Goal: Task Accomplishment & Management: Manage account settings

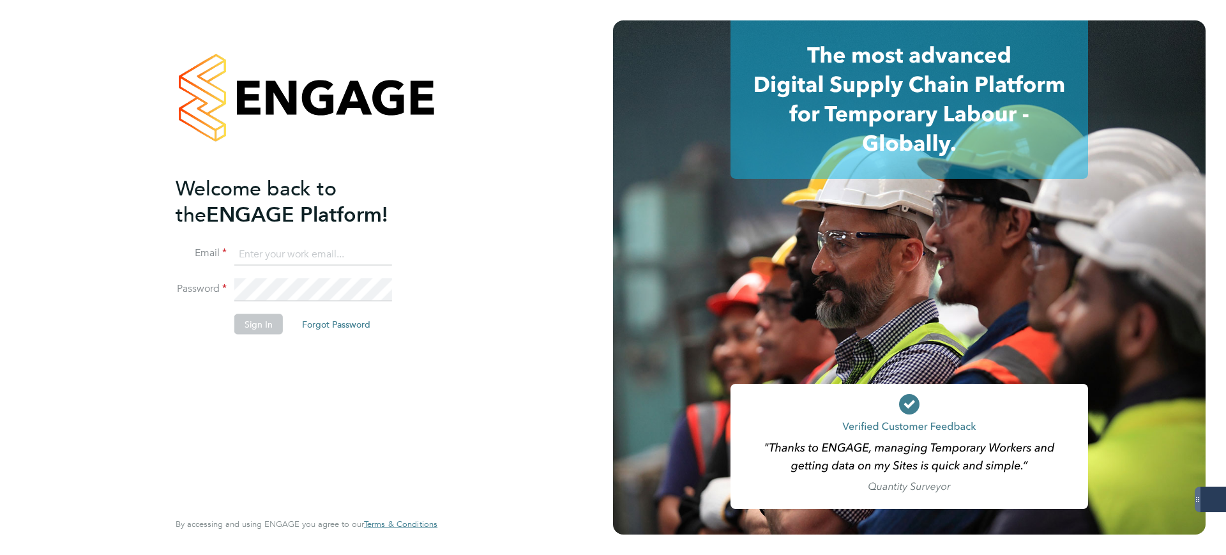
type input "matthew.robson@servicecare.org.uk"
click at [252, 324] on button "Sign In" at bounding box center [258, 324] width 49 height 20
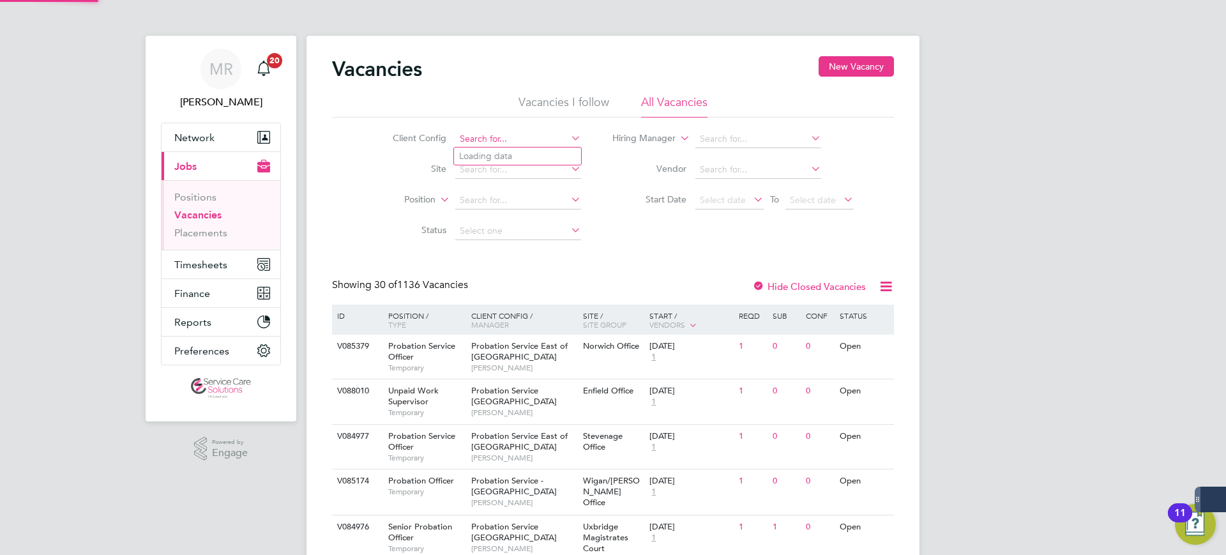
click at [478, 139] on input at bounding box center [518, 139] width 126 height 18
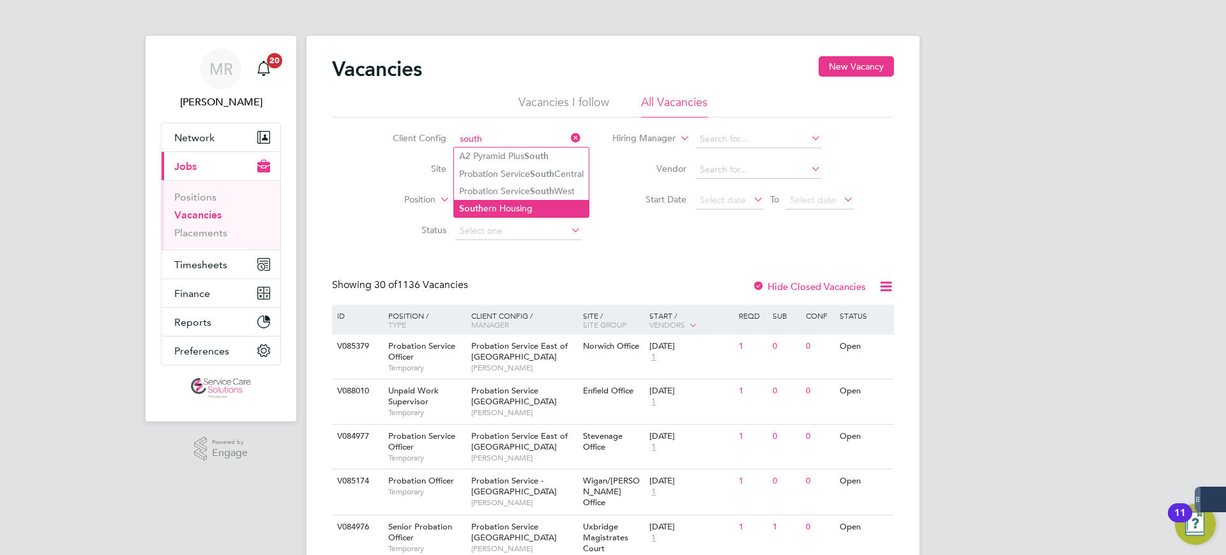
click at [518, 213] on li "South ern Housing" at bounding box center [521, 208] width 135 height 17
type input "Southern Housing"
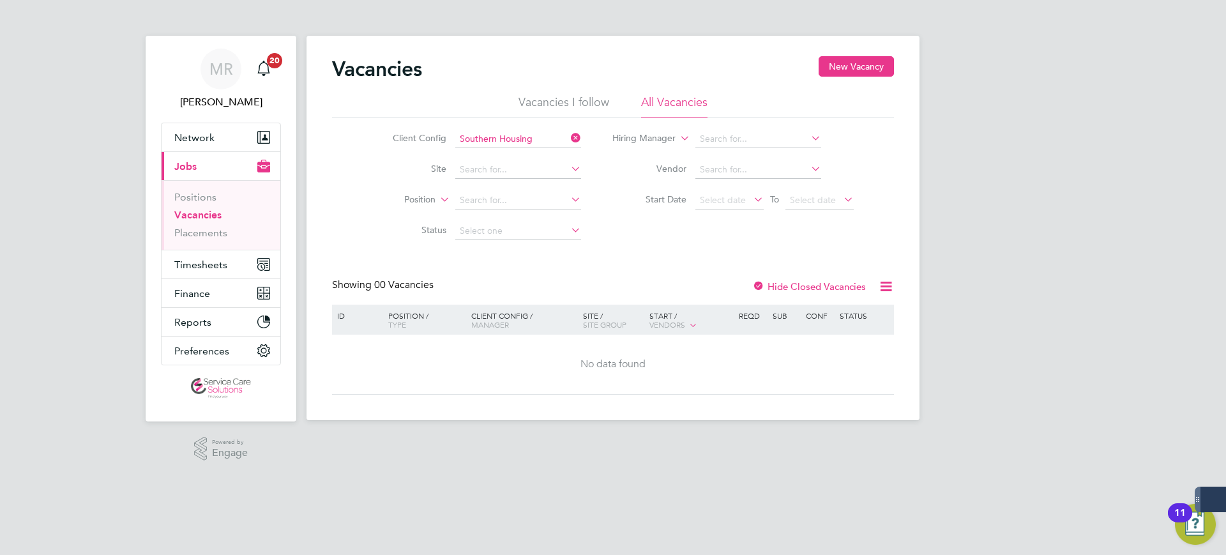
click at [762, 288] on div at bounding box center [758, 287] width 13 height 13
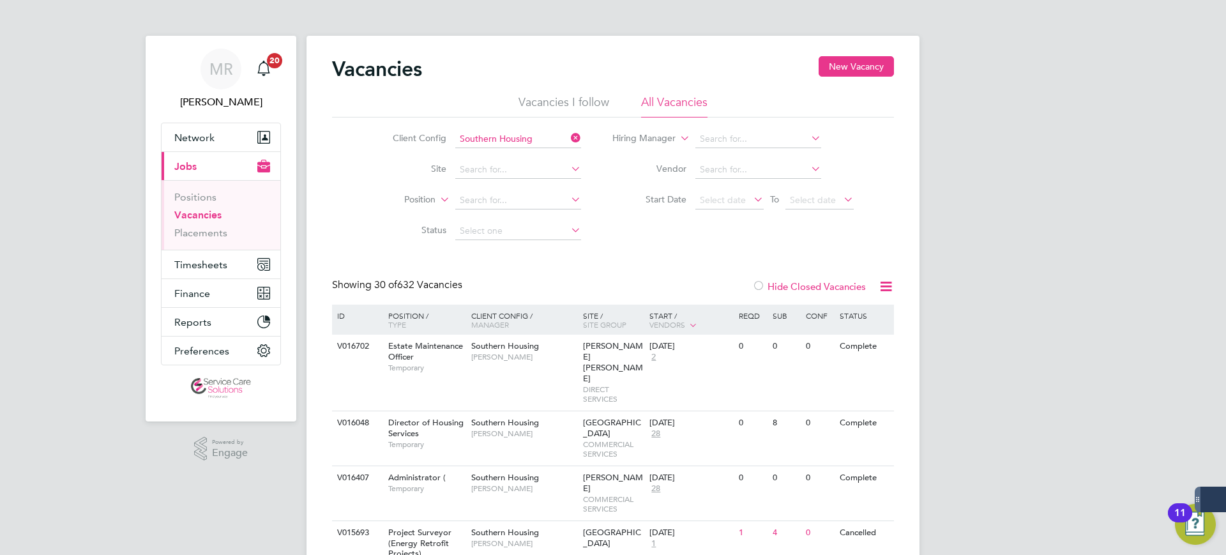
click at [422, 202] on label "Position" at bounding box center [398, 200] width 73 height 13
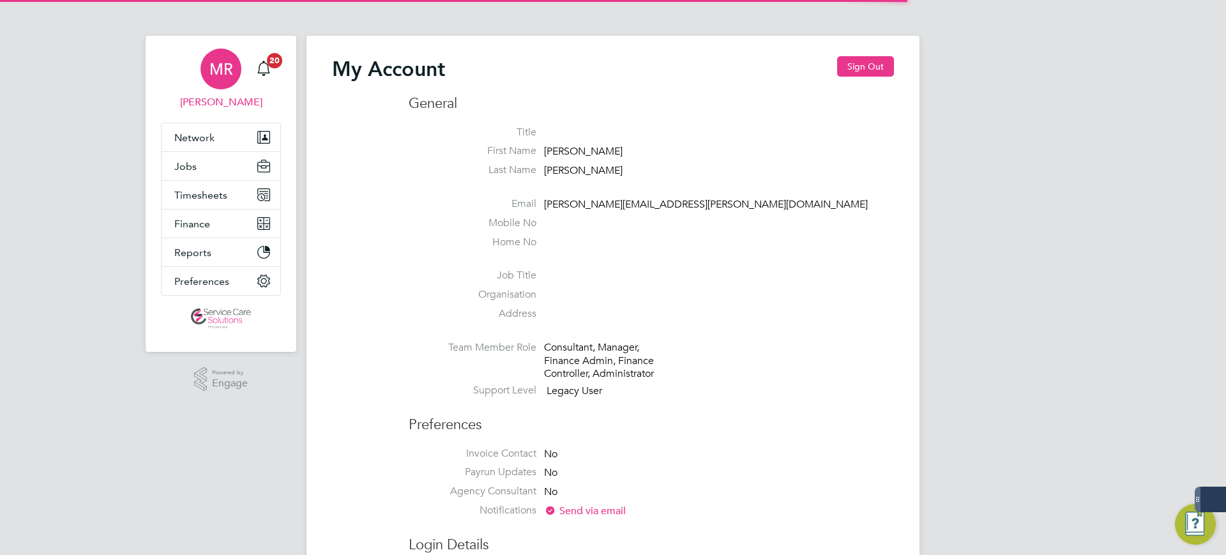
drag, startPoint x: 880, startPoint y: 65, endPoint x: 565, endPoint y: 1, distance: 320.6
click at [879, 65] on button "Sign Out" at bounding box center [865, 66] width 57 height 20
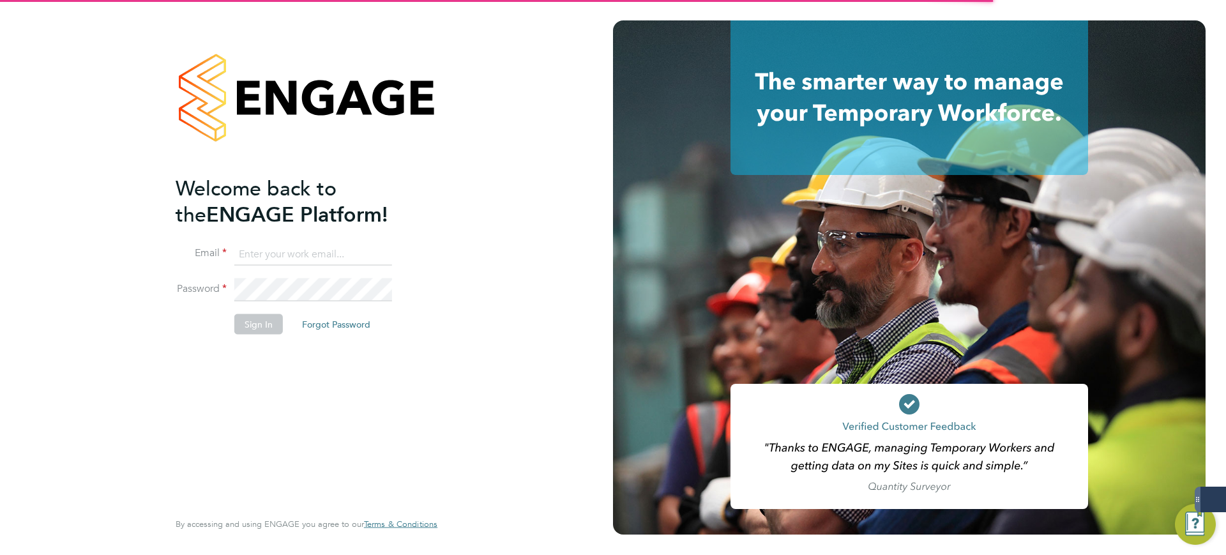
type input "matthew.robson@servicecare.org.uk"
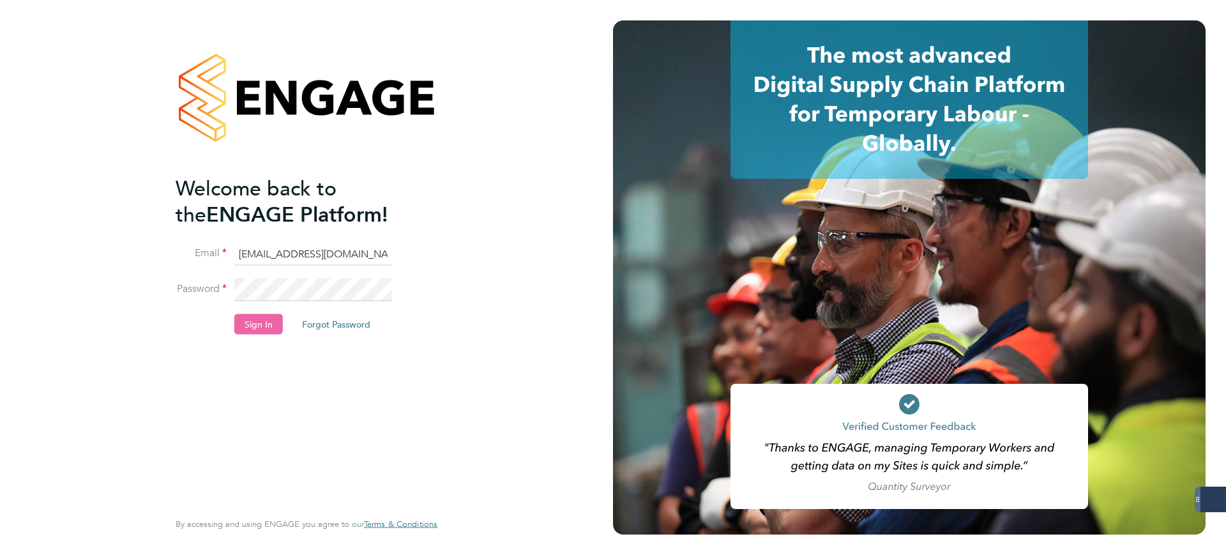
click at [273, 330] on button "Sign In" at bounding box center [258, 324] width 49 height 20
type input "matthew.robson@servicecare.org.uk"
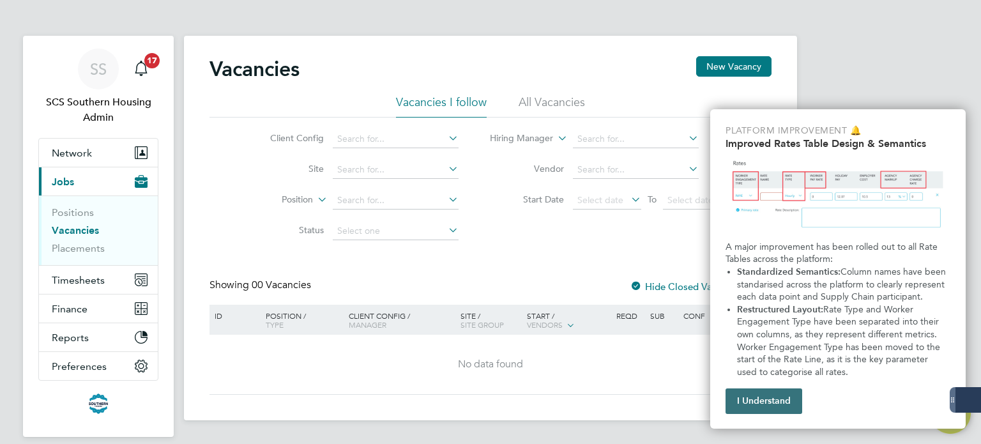
click at [752, 403] on button "I Understand" at bounding box center [764, 401] width 77 height 26
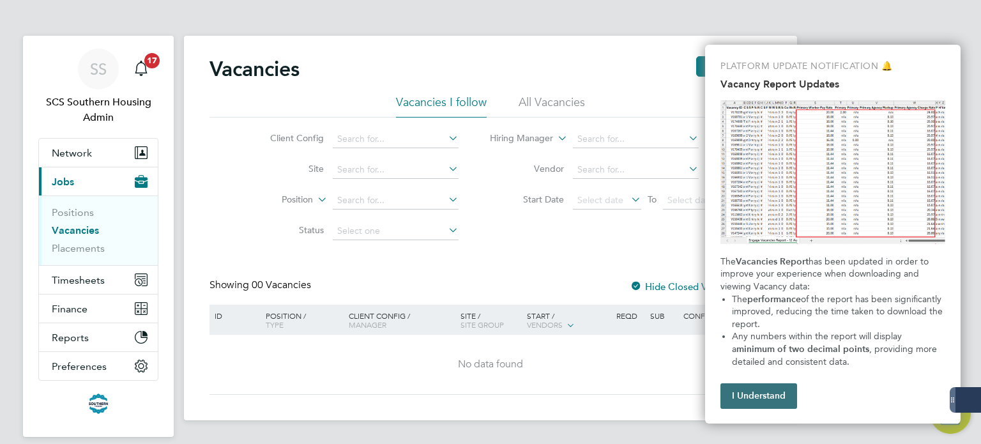
click at [763, 389] on button "I Understand" at bounding box center [759, 396] width 77 height 26
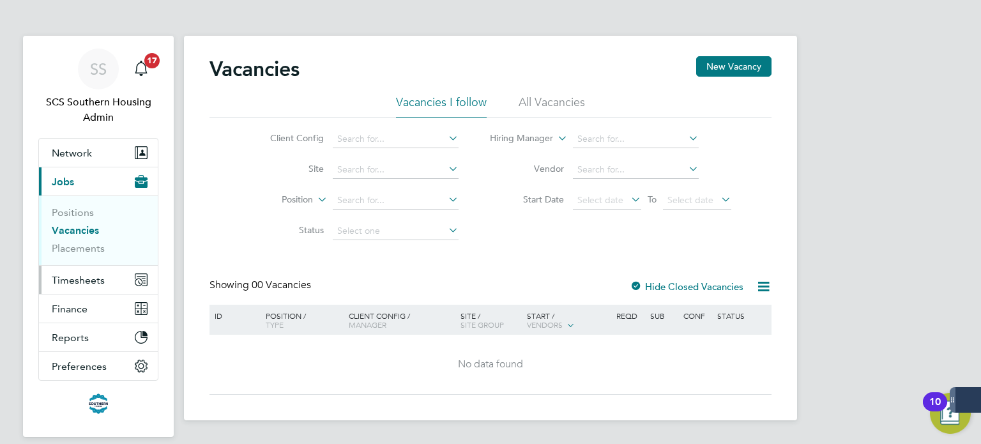
click at [84, 277] on span "Timesheets" at bounding box center [78, 280] width 53 height 12
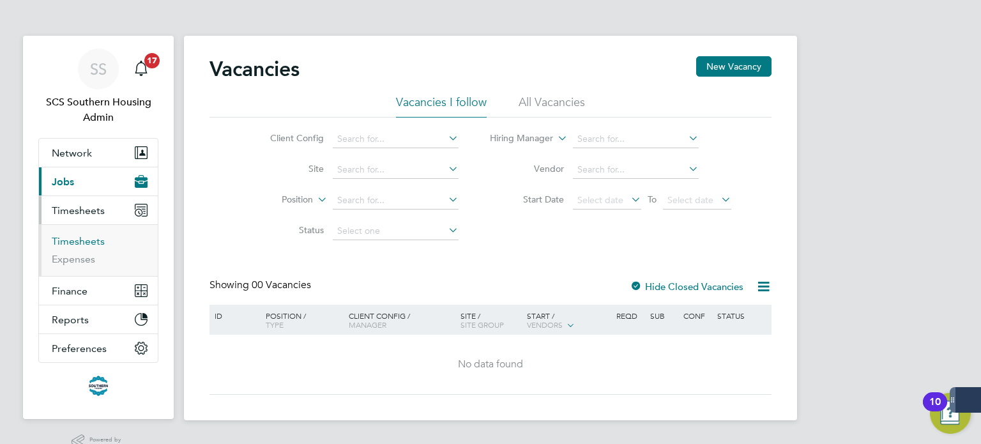
click at [84, 241] on link "Timesheets" at bounding box center [78, 241] width 53 height 12
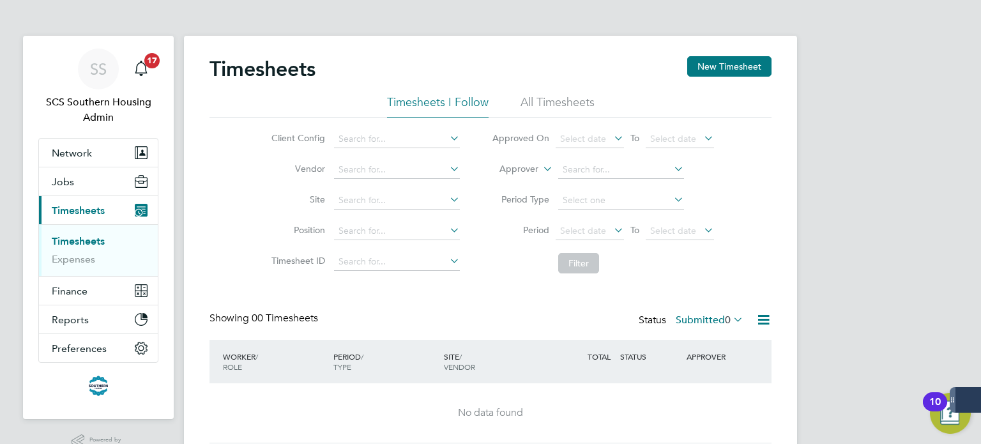
click at [510, 171] on label "Approver" at bounding box center [509, 169] width 57 height 13
click at [509, 181] on li "Worker" at bounding box center [507, 184] width 63 height 17
click at [593, 173] on input at bounding box center [621, 170] width 126 height 18
click at [622, 191] on li "Luke Kirby" at bounding box center [637, 186] width 158 height 17
type input "[PERSON_NAME]"
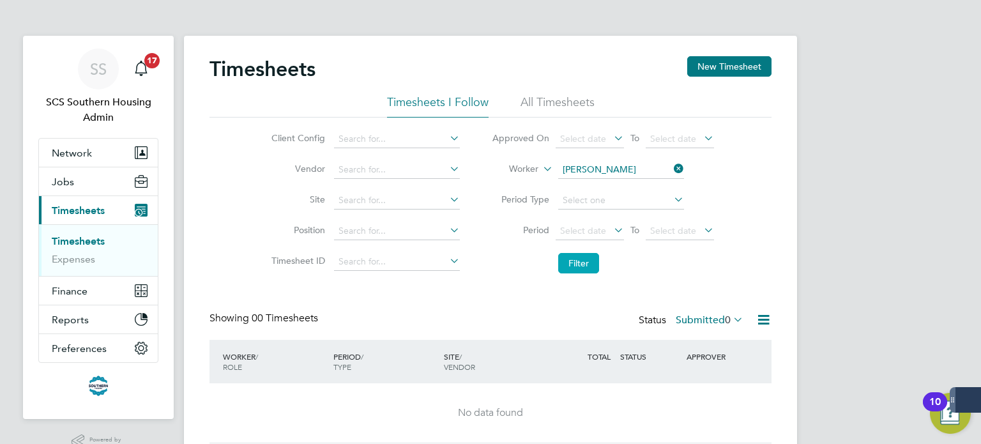
drag, startPoint x: 591, startPoint y: 247, endPoint x: 591, endPoint y: 256, distance: 8.3
click at [591, 248] on li "Filter" at bounding box center [603, 263] width 254 height 33
click at [590, 263] on button "Filter" at bounding box center [578, 263] width 41 height 20
click at [574, 104] on li "All Timesheets" at bounding box center [558, 106] width 74 height 23
click at [593, 264] on button "Filter" at bounding box center [578, 263] width 41 height 20
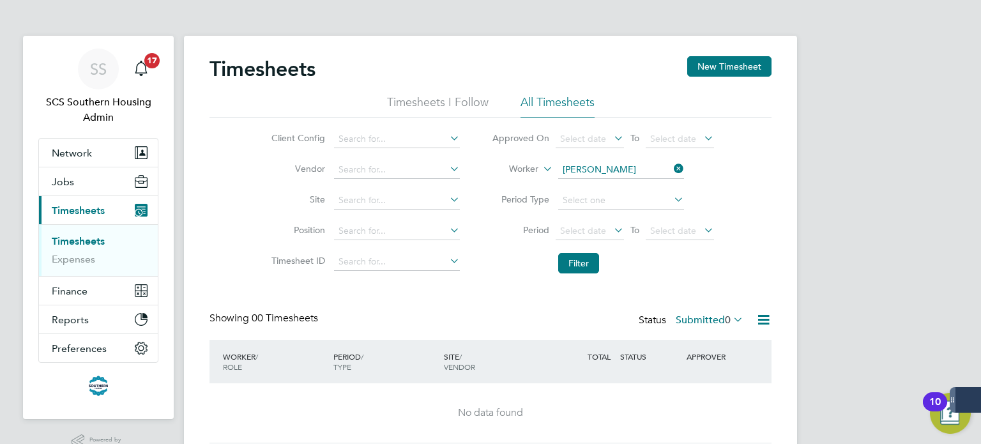
click at [671, 172] on icon at bounding box center [671, 169] width 0 height 18
click at [648, 169] on input at bounding box center [621, 170] width 126 height 18
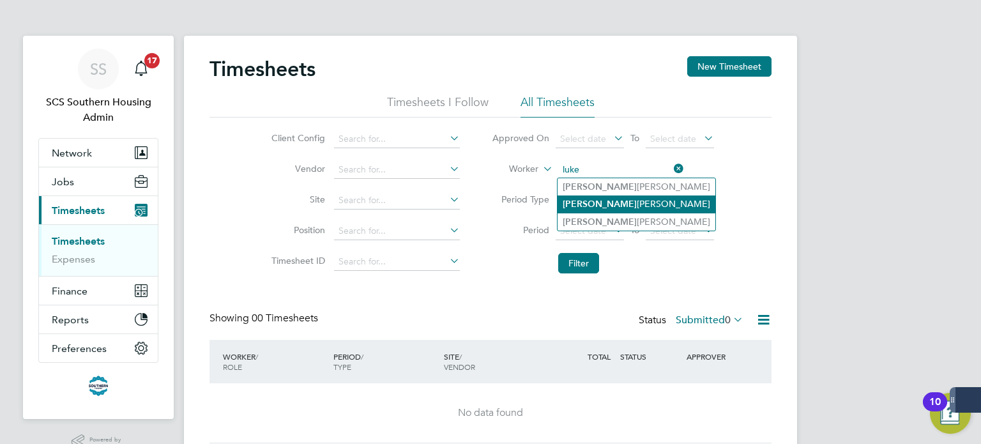
click at [661, 210] on li "Luke Norris" at bounding box center [637, 203] width 158 height 17
type input "Luke Norris"
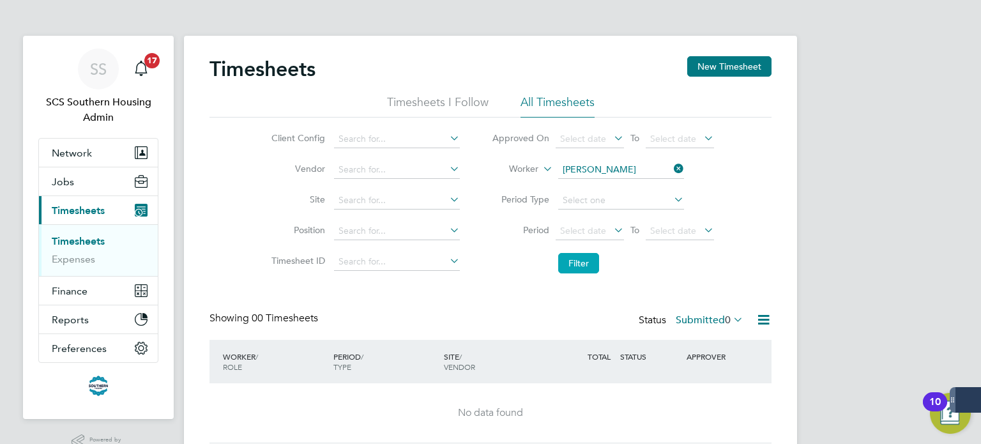
click at [583, 261] on button "Filter" at bounding box center [578, 263] width 41 height 20
click at [671, 168] on icon at bounding box center [671, 169] width 0 height 18
click at [392, 138] on input at bounding box center [397, 139] width 126 height 18
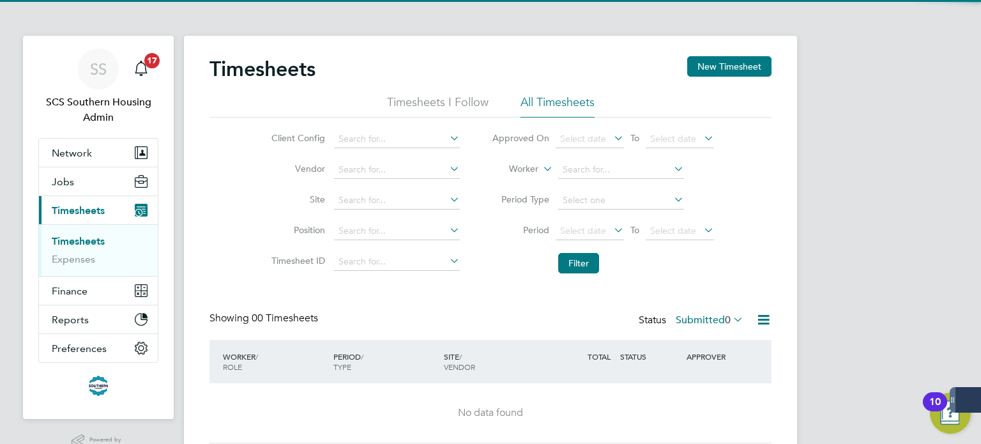
click at [382, 159] on li "Southern Housing" at bounding box center [396, 156] width 126 height 17
type input "Southern Housing"
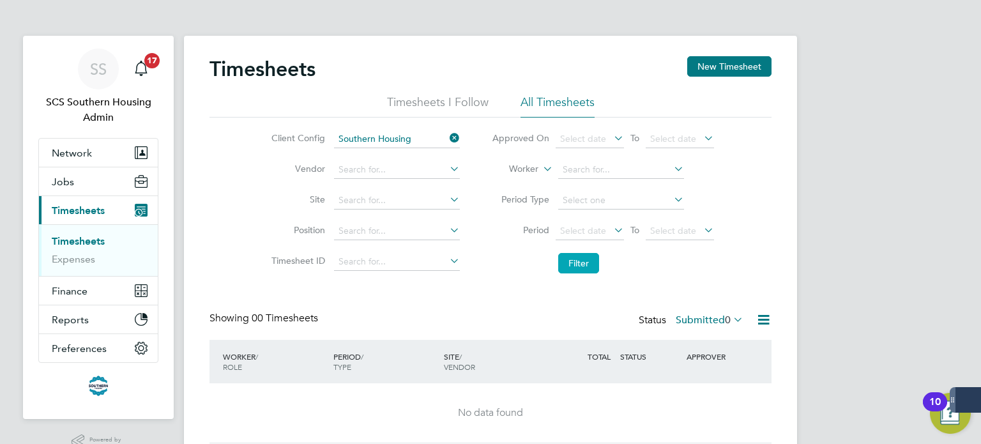
click at [575, 257] on button "Filter" at bounding box center [578, 263] width 41 height 20
click at [152, 64] on span "17" at bounding box center [151, 60] width 15 height 15
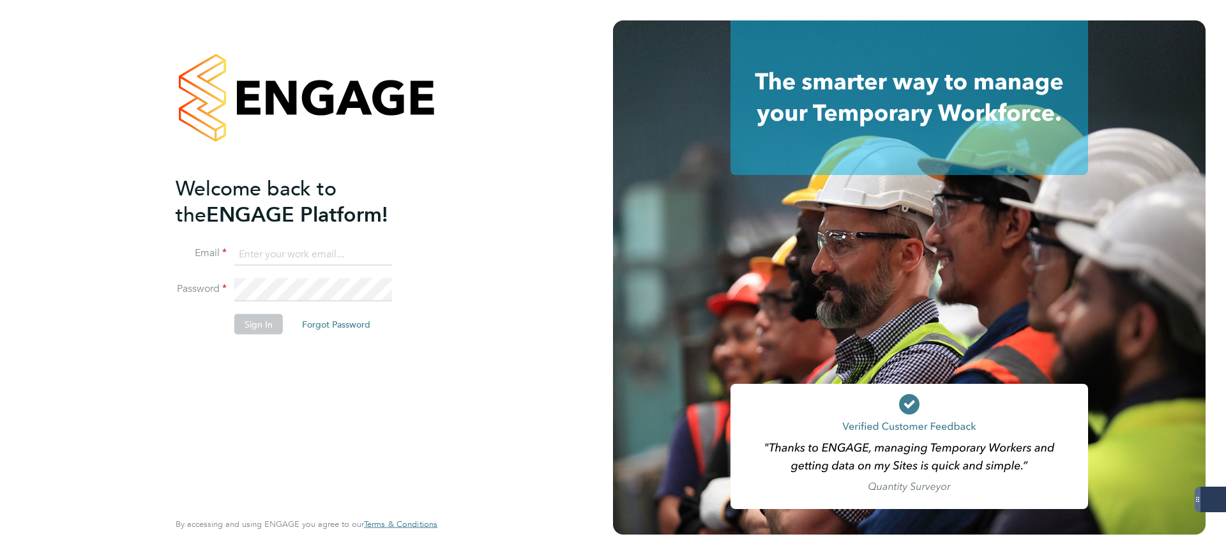
type input "matthew.robson@servicecare.org.uk"
click at [259, 318] on button "Sign In" at bounding box center [258, 324] width 49 height 20
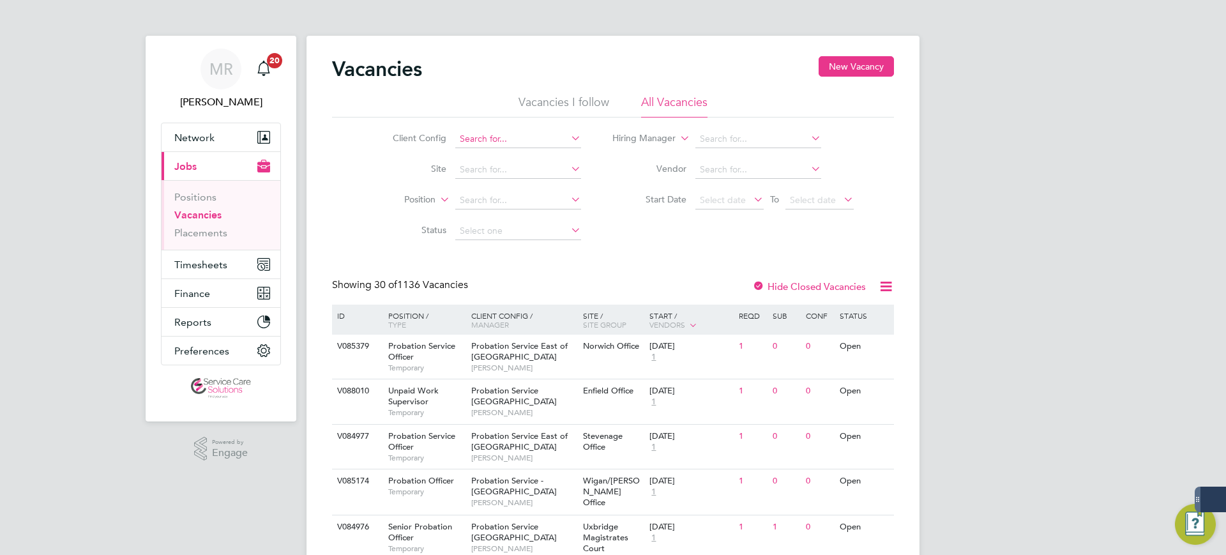
click at [480, 137] on input at bounding box center [518, 139] width 126 height 18
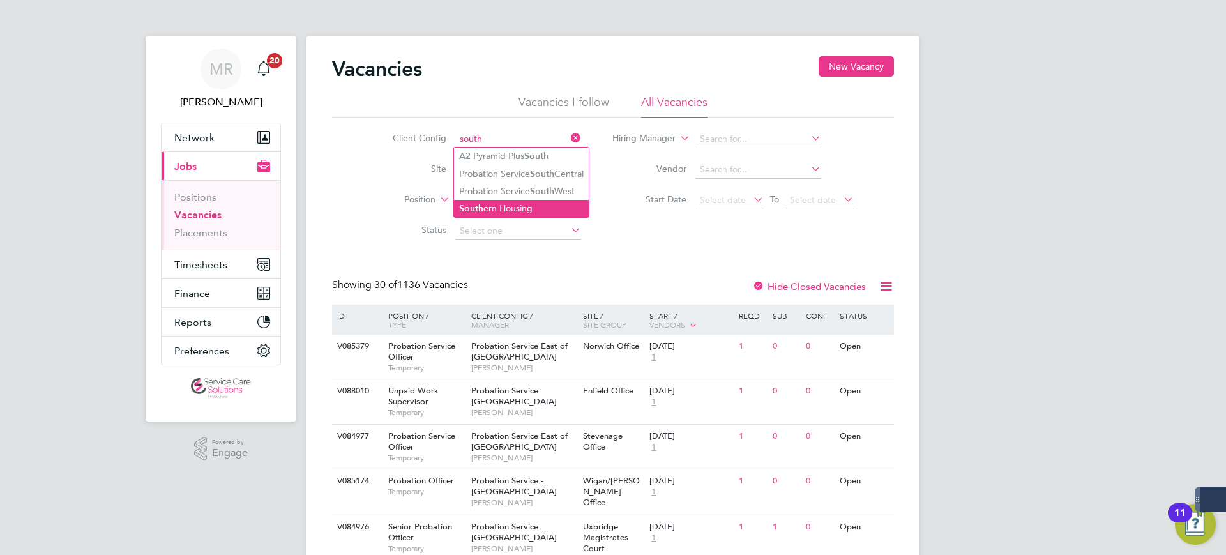
click at [510, 202] on li "South ern Housing" at bounding box center [521, 208] width 135 height 17
type input "Southern Housing"
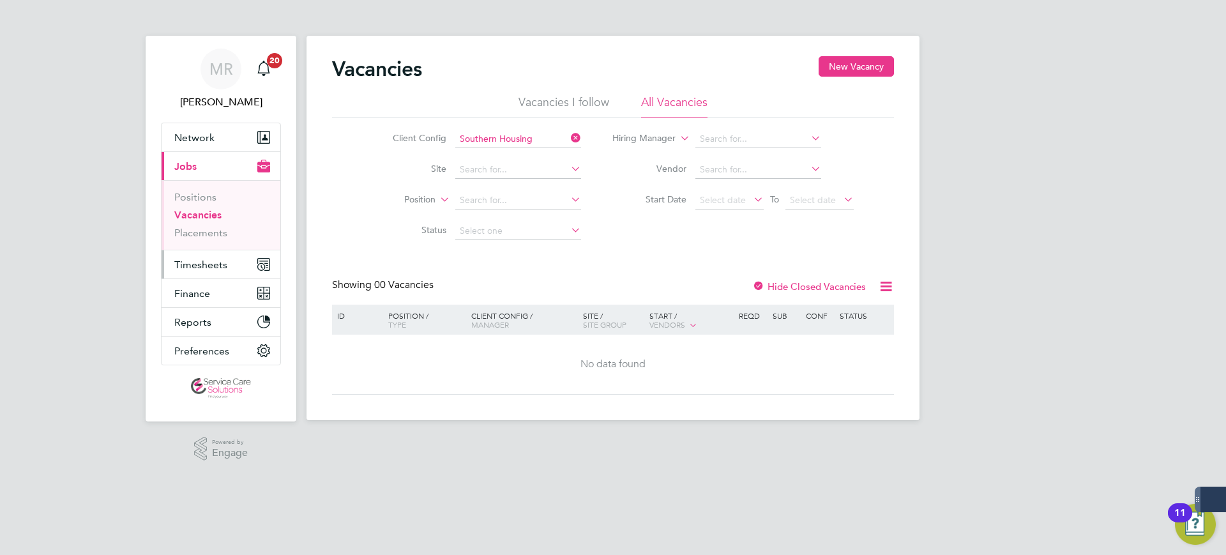
click at [170, 271] on button "Timesheets" at bounding box center [221, 264] width 119 height 28
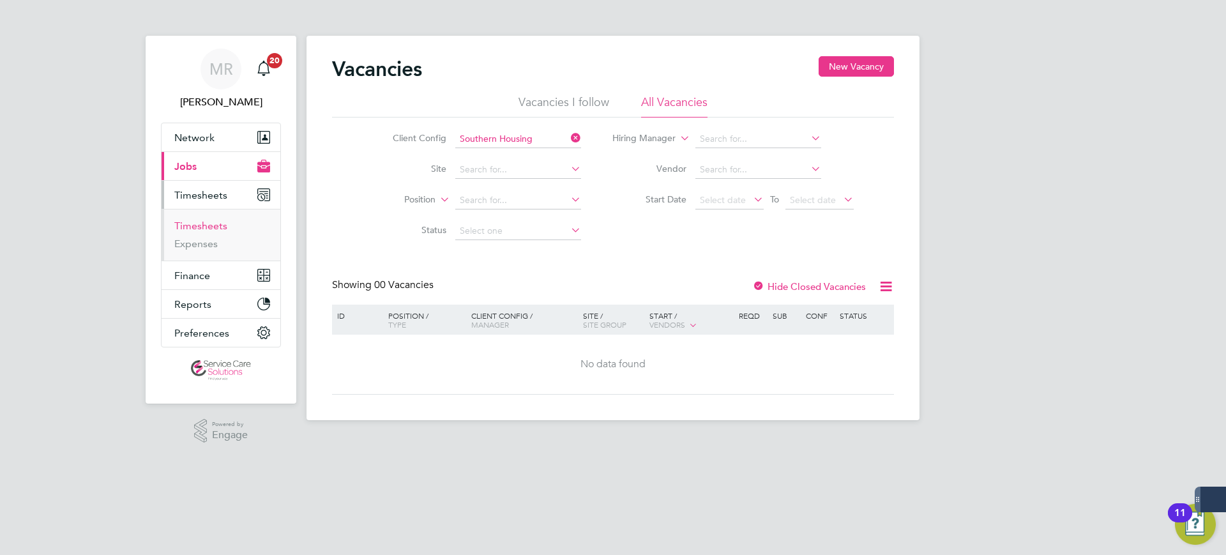
click at [192, 229] on link "Timesheets" at bounding box center [200, 226] width 53 height 12
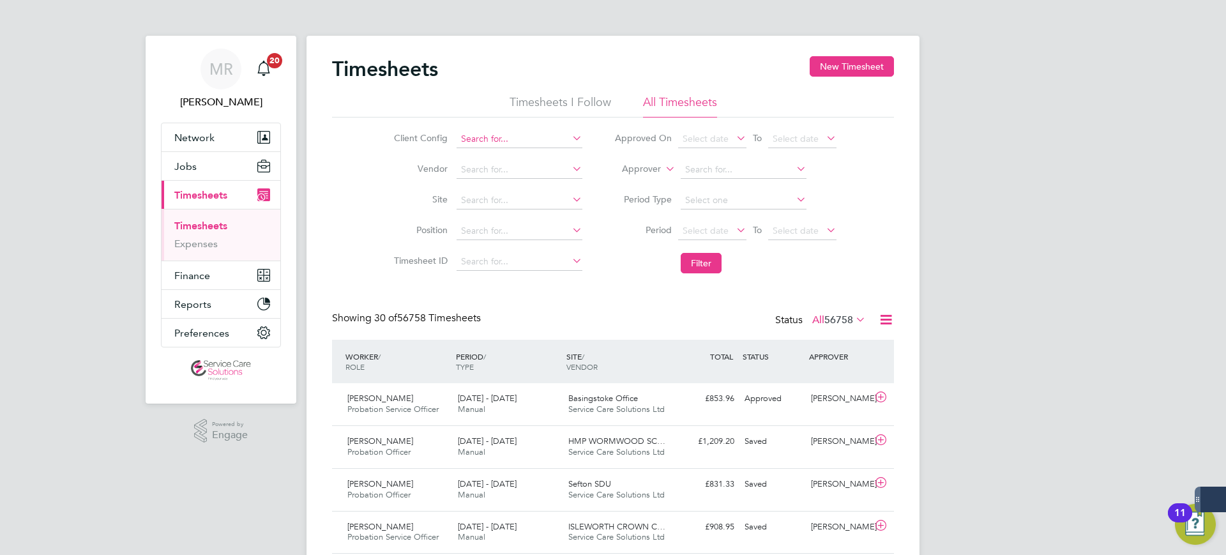
click at [491, 132] on input at bounding box center [520, 139] width 126 height 18
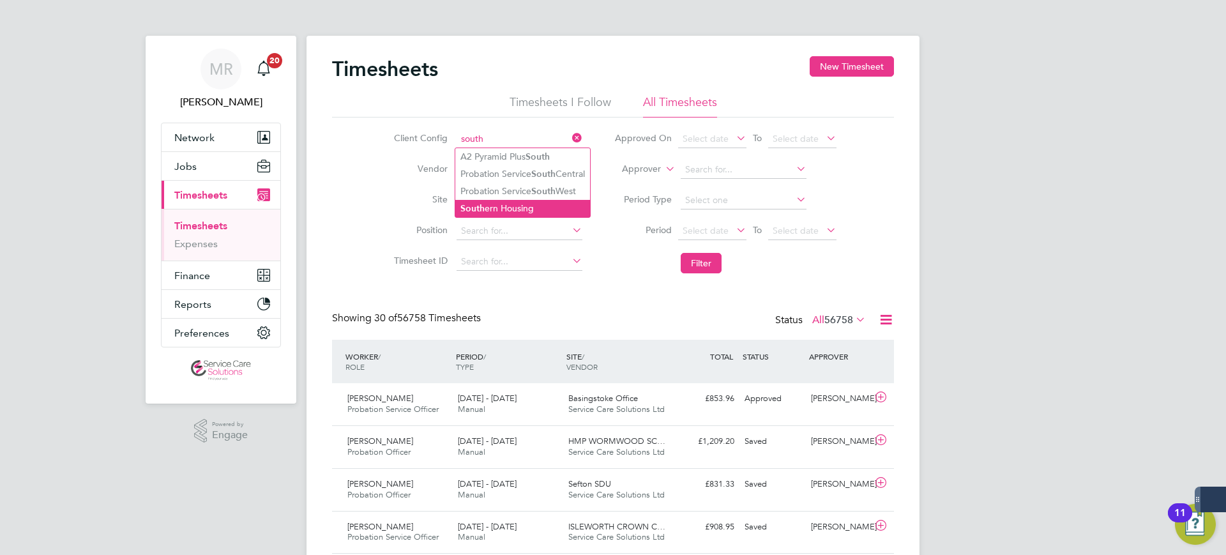
click at [526, 202] on li "South ern Housing" at bounding box center [522, 208] width 135 height 17
type input "Southern Housing"
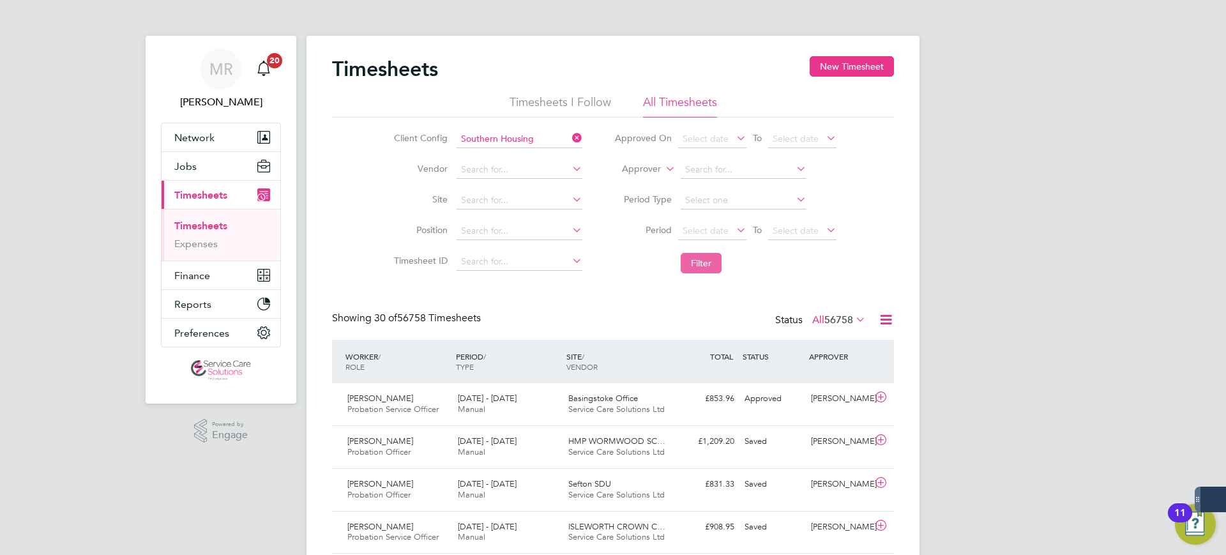
click at [698, 266] on button "Filter" at bounding box center [701, 263] width 41 height 20
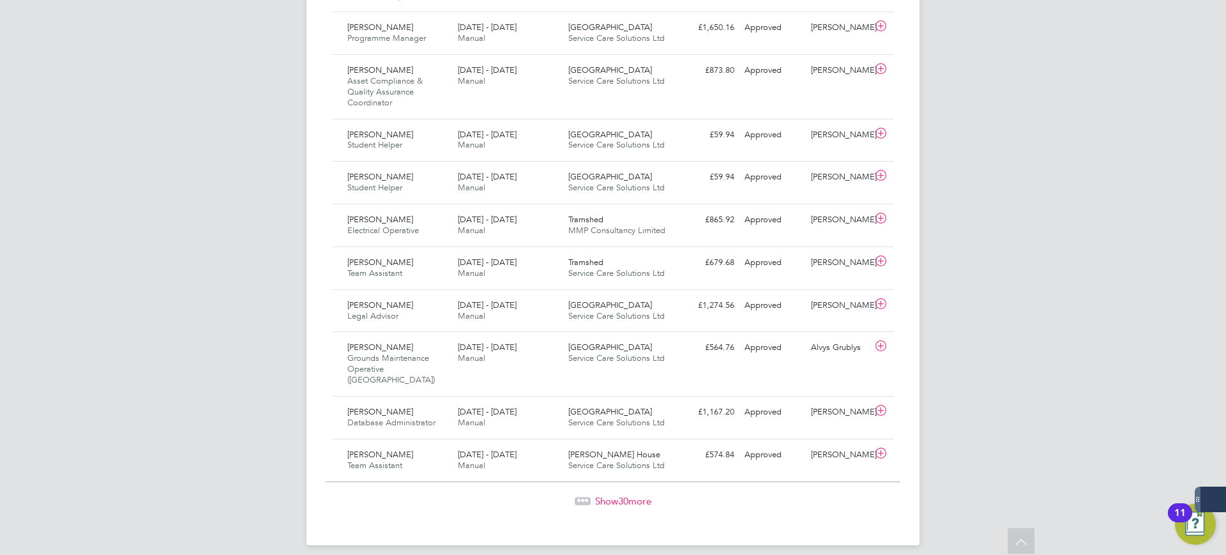
click at [626, 495] on span "30" at bounding box center [623, 501] width 10 height 12
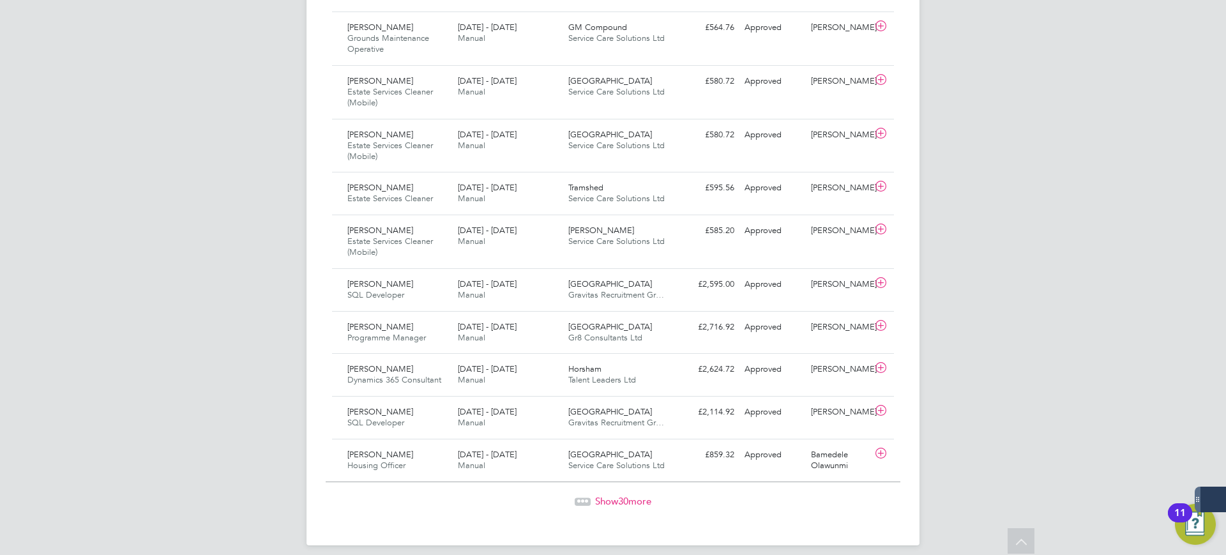
click at [625, 495] on span "30" at bounding box center [623, 501] width 10 height 12
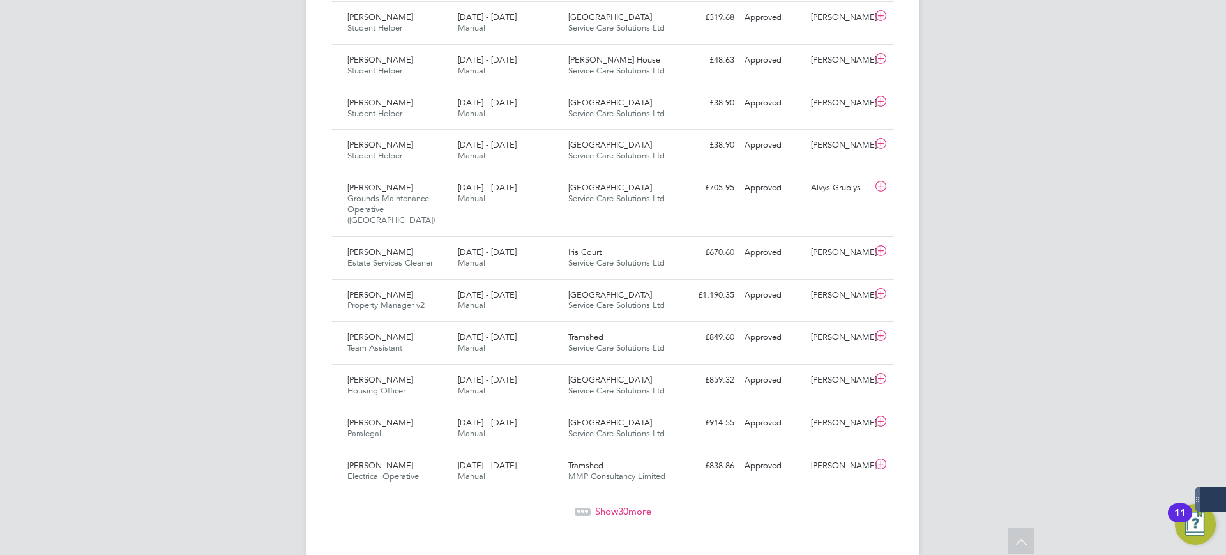
click at [625, 505] on div "Show 30 more" at bounding box center [613, 511] width 575 height 13
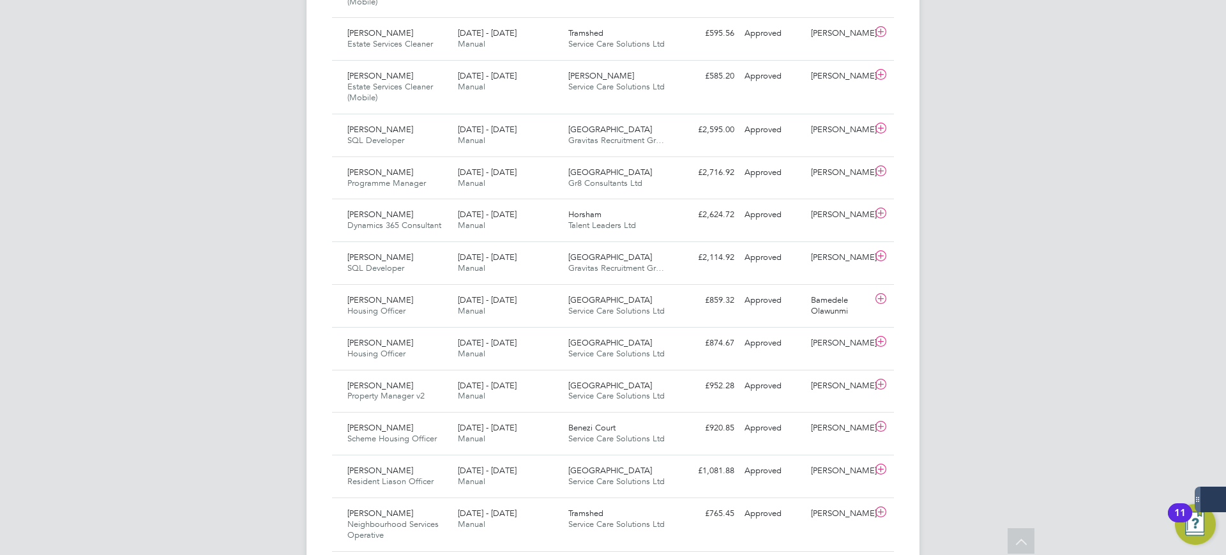
click at [1020, 540] on icon at bounding box center [1022, 542] width 22 height 29
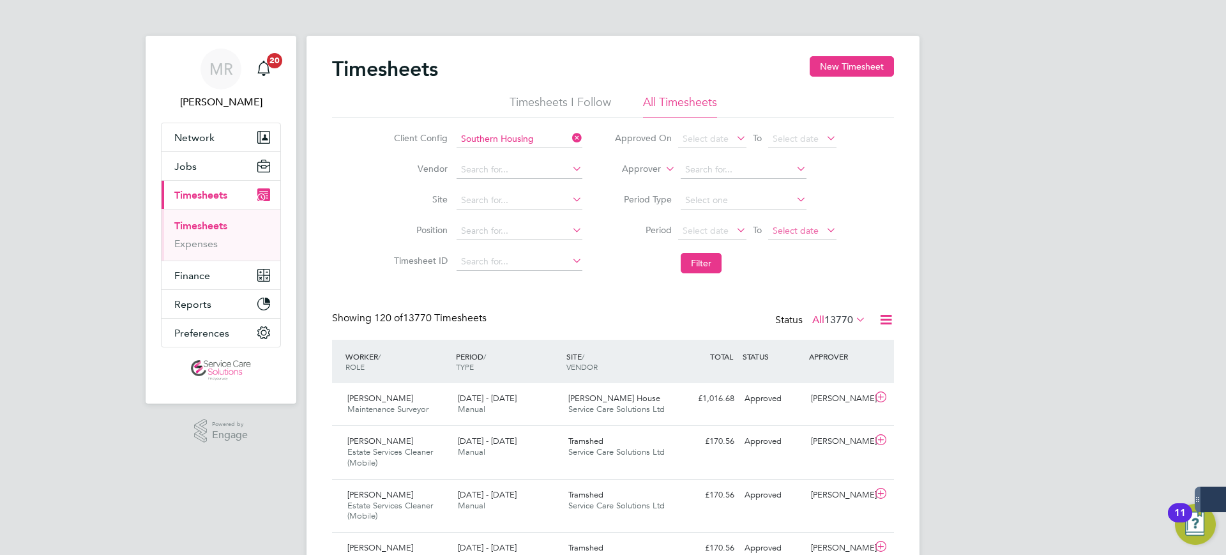
click at [795, 232] on span "Select date" at bounding box center [796, 230] width 46 height 11
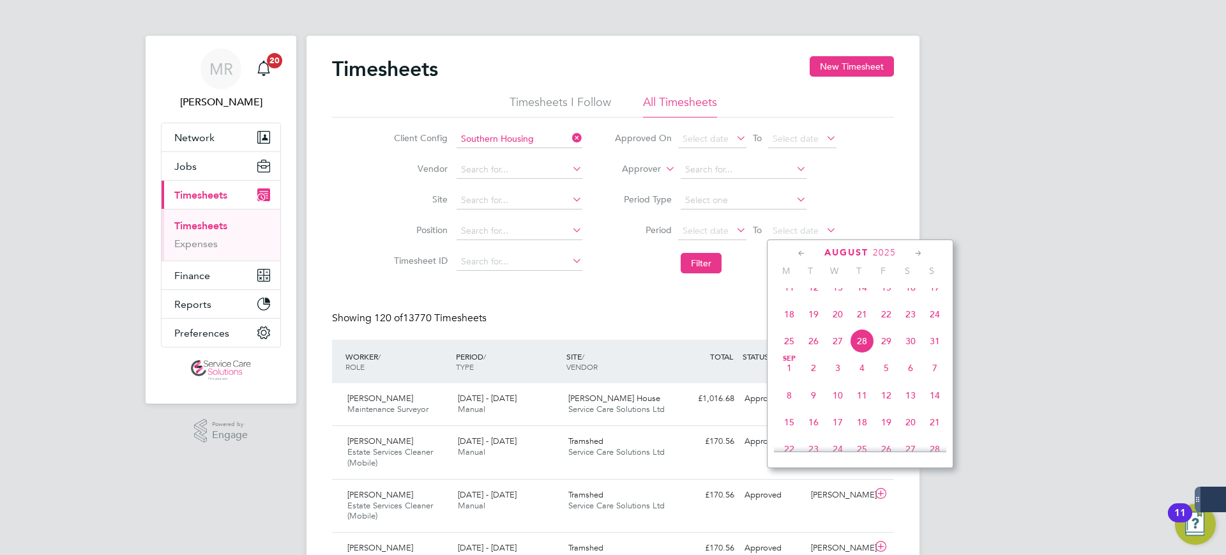
click at [800, 254] on icon at bounding box center [802, 254] width 12 height 14
click at [799, 254] on icon at bounding box center [802, 254] width 12 height 14
click at [920, 251] on icon at bounding box center [919, 254] width 12 height 14
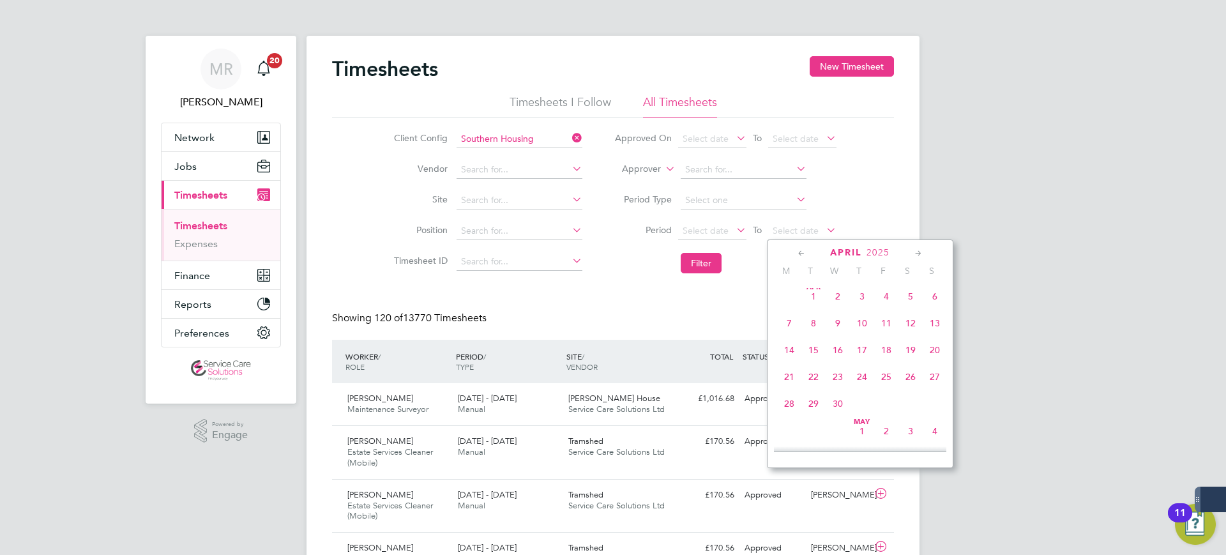
click at [920, 252] on icon at bounding box center [919, 254] width 12 height 14
click at [937, 301] on span "4" at bounding box center [935, 293] width 24 height 24
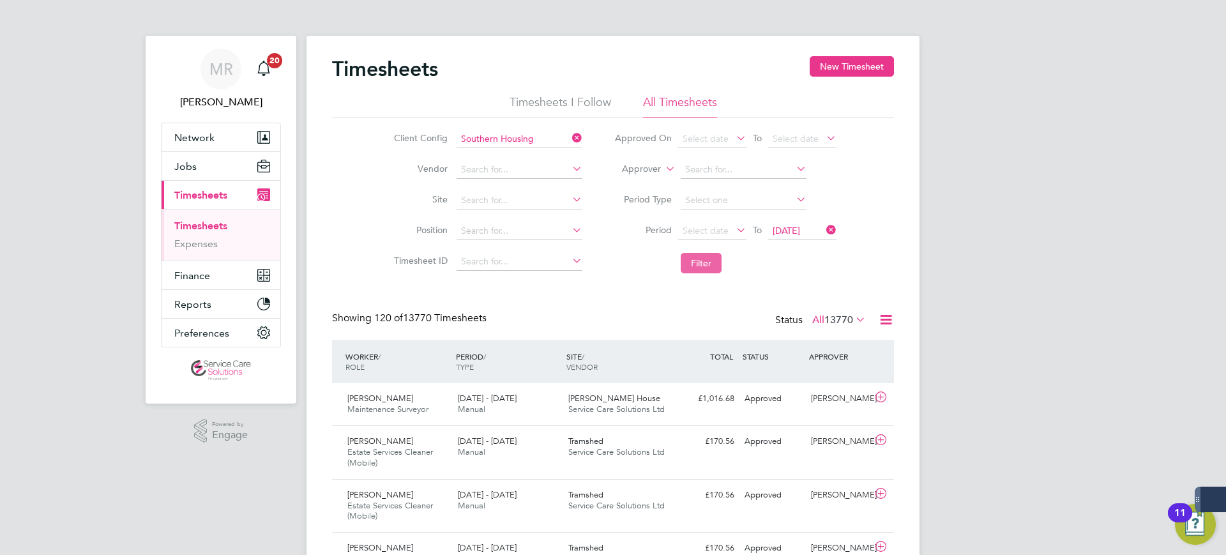
click at [695, 267] on button "Filter" at bounding box center [701, 263] width 41 height 20
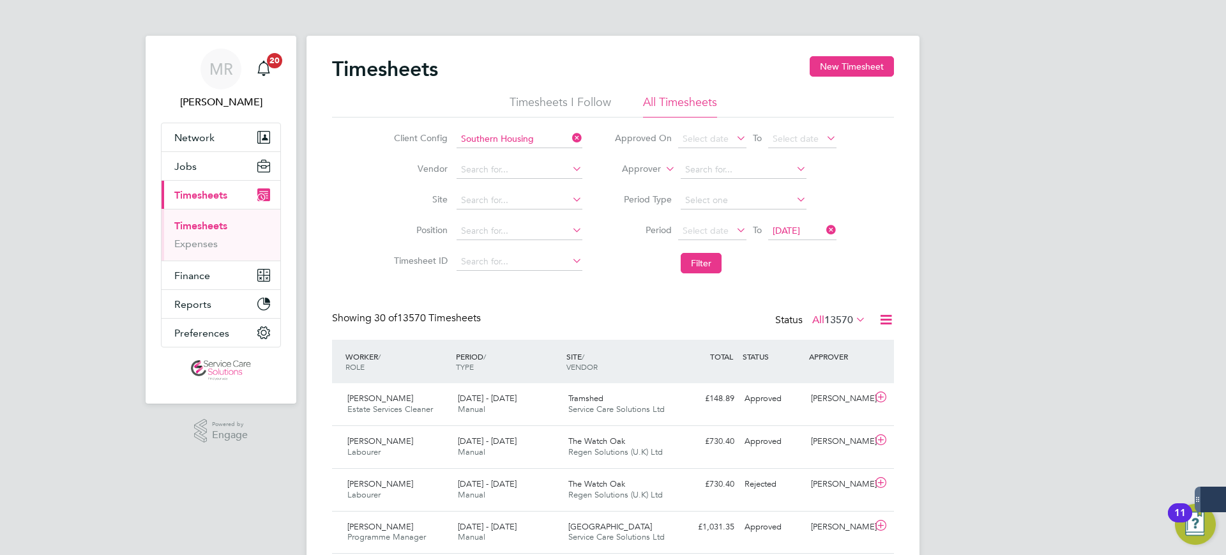
click at [716, 217] on li "Period Select date To 04 May 2025" at bounding box center [726, 231] width 254 height 31
click at [717, 230] on span "Select date" at bounding box center [706, 230] width 46 height 11
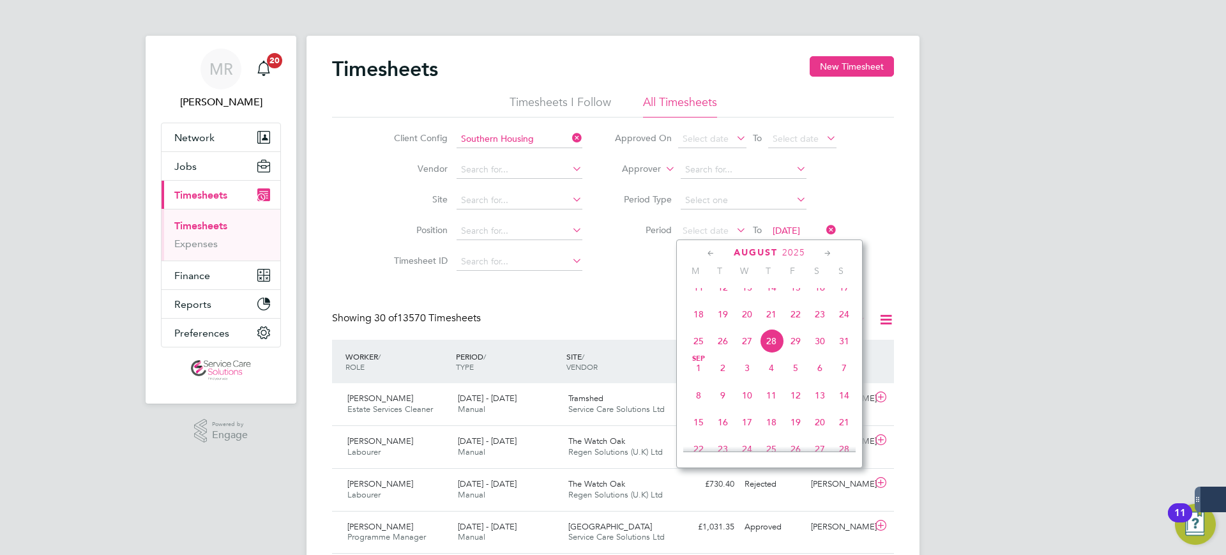
click at [708, 247] on icon at bounding box center [711, 254] width 12 height 14
click at [701, 410] on span "28" at bounding box center [699, 407] width 24 height 24
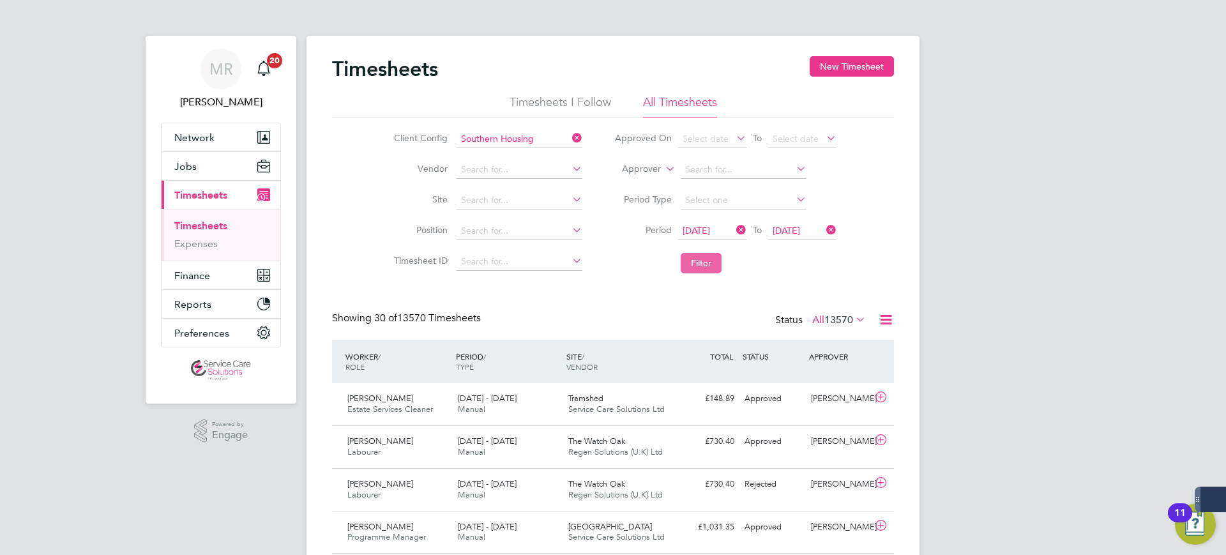
click at [699, 269] on button "Filter" at bounding box center [701, 263] width 41 height 20
click at [789, 401] on div "Approved" at bounding box center [773, 398] width 66 height 21
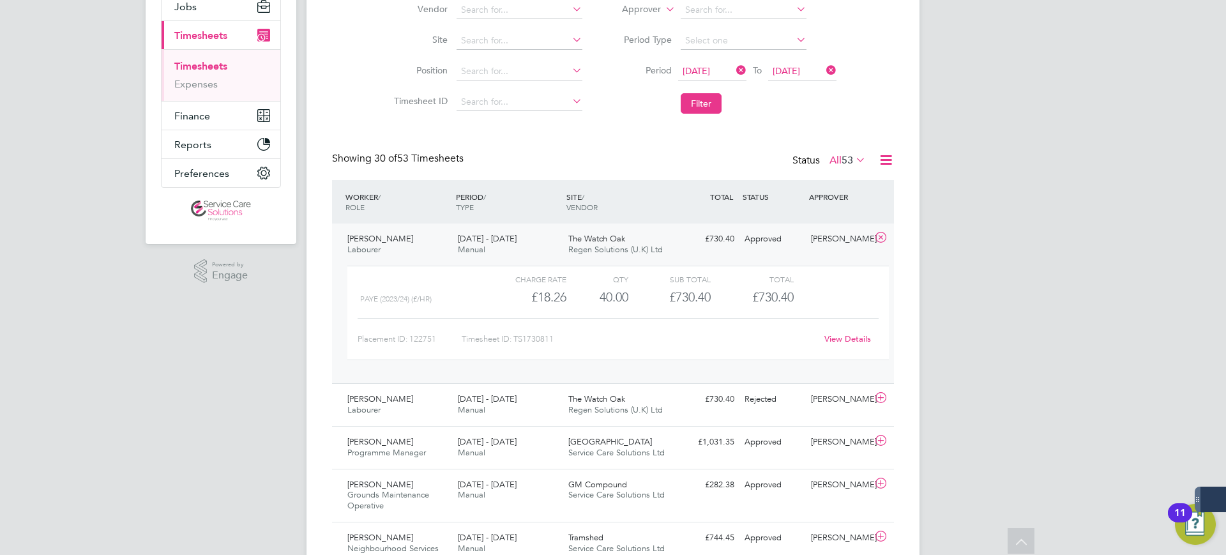
click at [840, 337] on link "View Details" at bounding box center [848, 338] width 47 height 11
click at [887, 162] on icon at bounding box center [886, 160] width 16 height 16
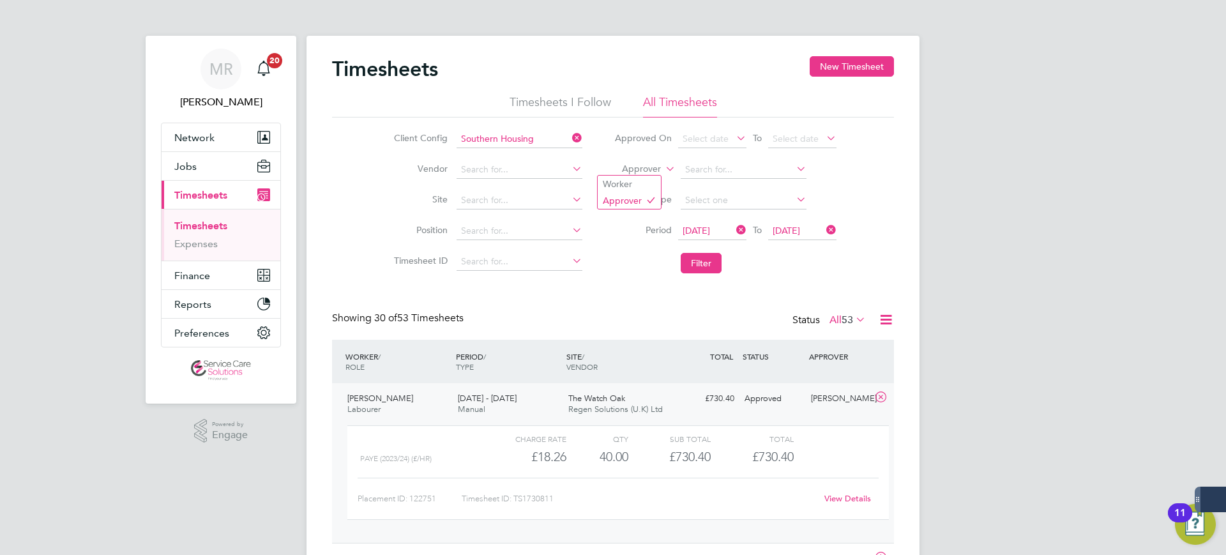
click at [659, 165] on label "Approver" at bounding box center [632, 169] width 57 height 13
click at [639, 185] on li "Worker" at bounding box center [629, 184] width 63 height 17
click at [699, 169] on input at bounding box center [744, 170] width 126 height 18
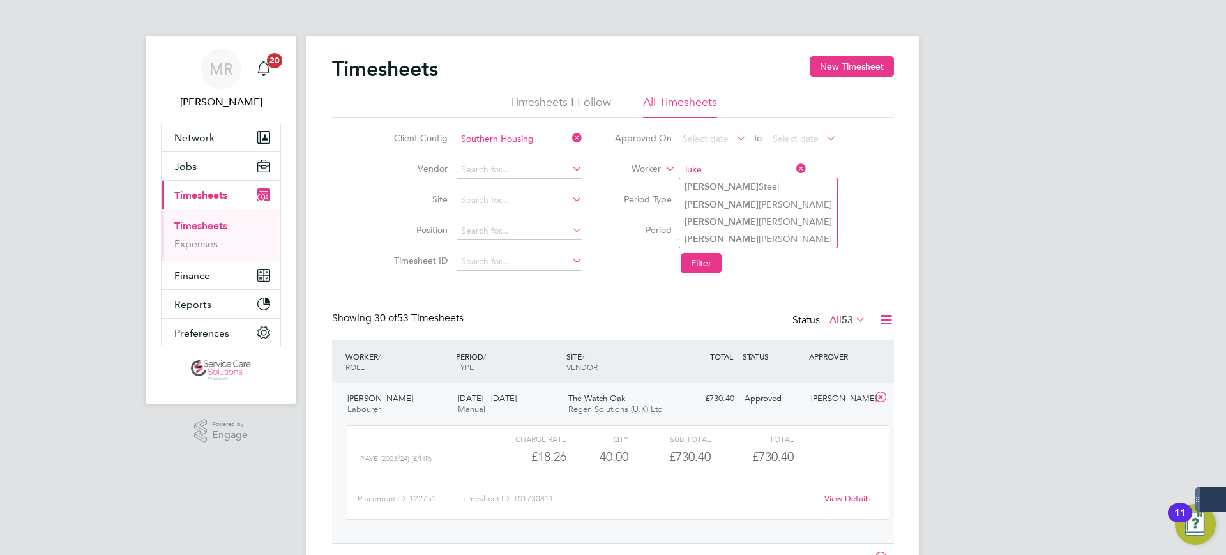
type input "luke"
click at [887, 264] on div "Client Config Southern Housing Vendor Site Position Timesheet ID Approved On Se…" at bounding box center [613, 199] width 562 height 162
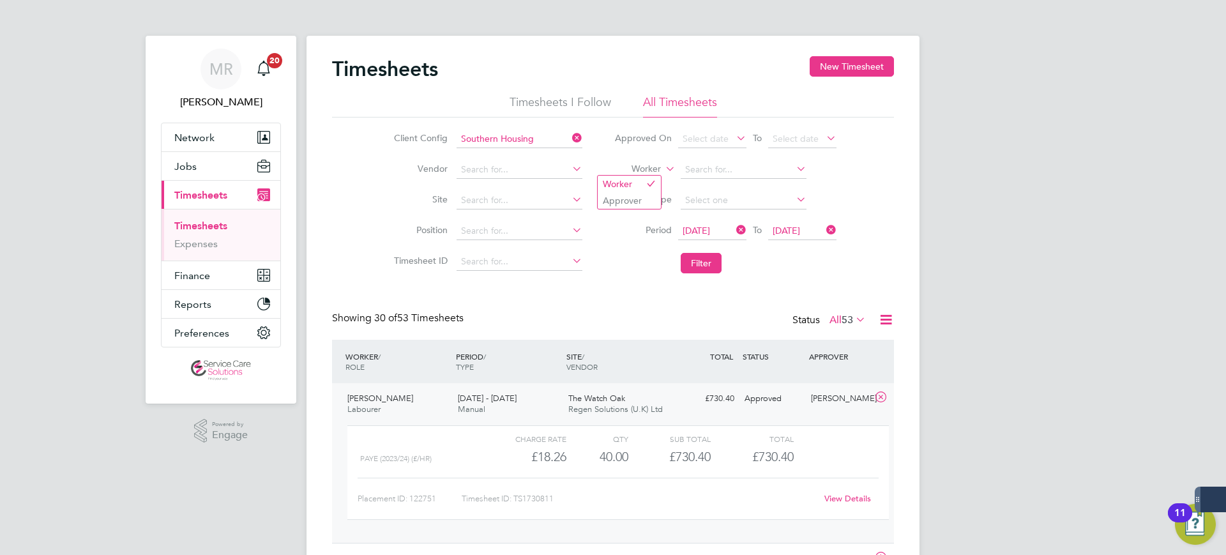
click at [653, 172] on label "Worker" at bounding box center [632, 169] width 57 height 13
click at [626, 195] on li "Approver" at bounding box center [629, 200] width 63 height 17
click at [704, 170] on input at bounding box center [744, 170] width 126 height 18
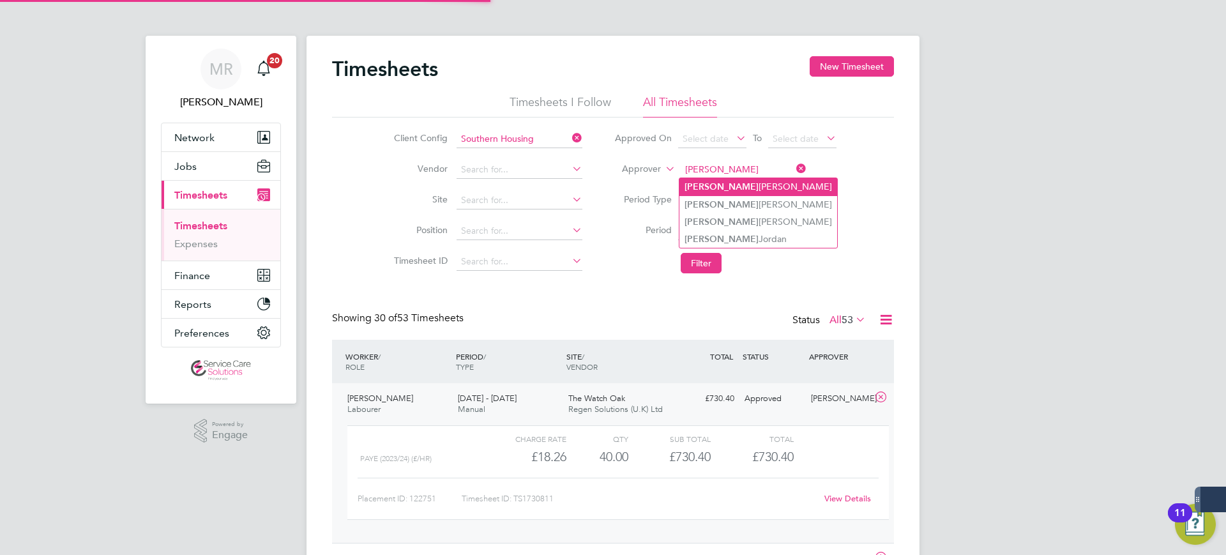
click at [743, 185] on li "Carla Pestana" at bounding box center [759, 186] width 158 height 17
type input "Carla Pestana"
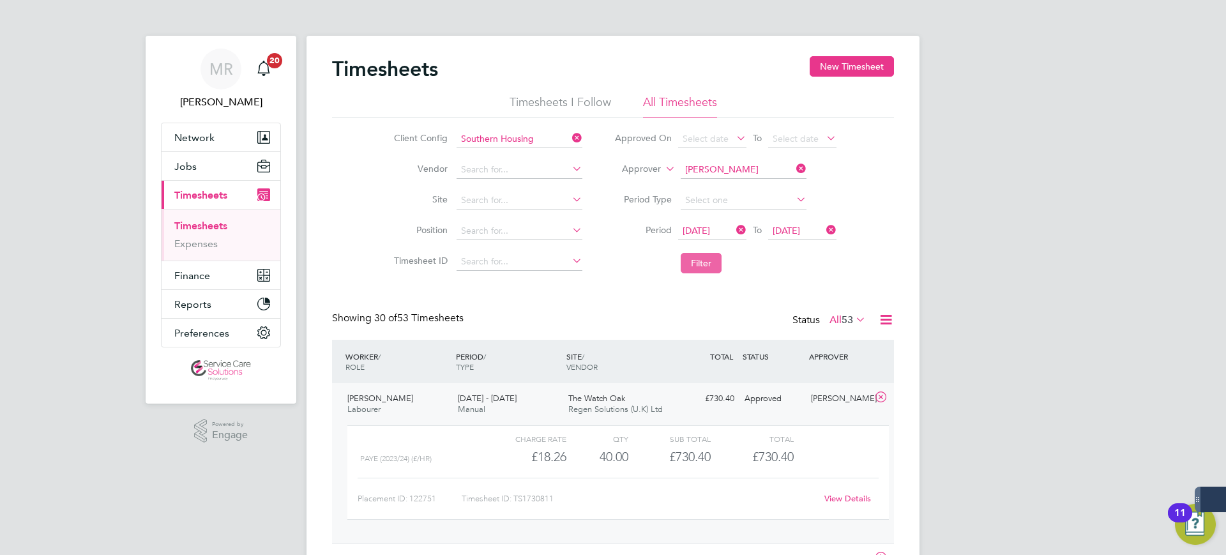
click at [708, 262] on button "Filter" at bounding box center [701, 263] width 41 height 20
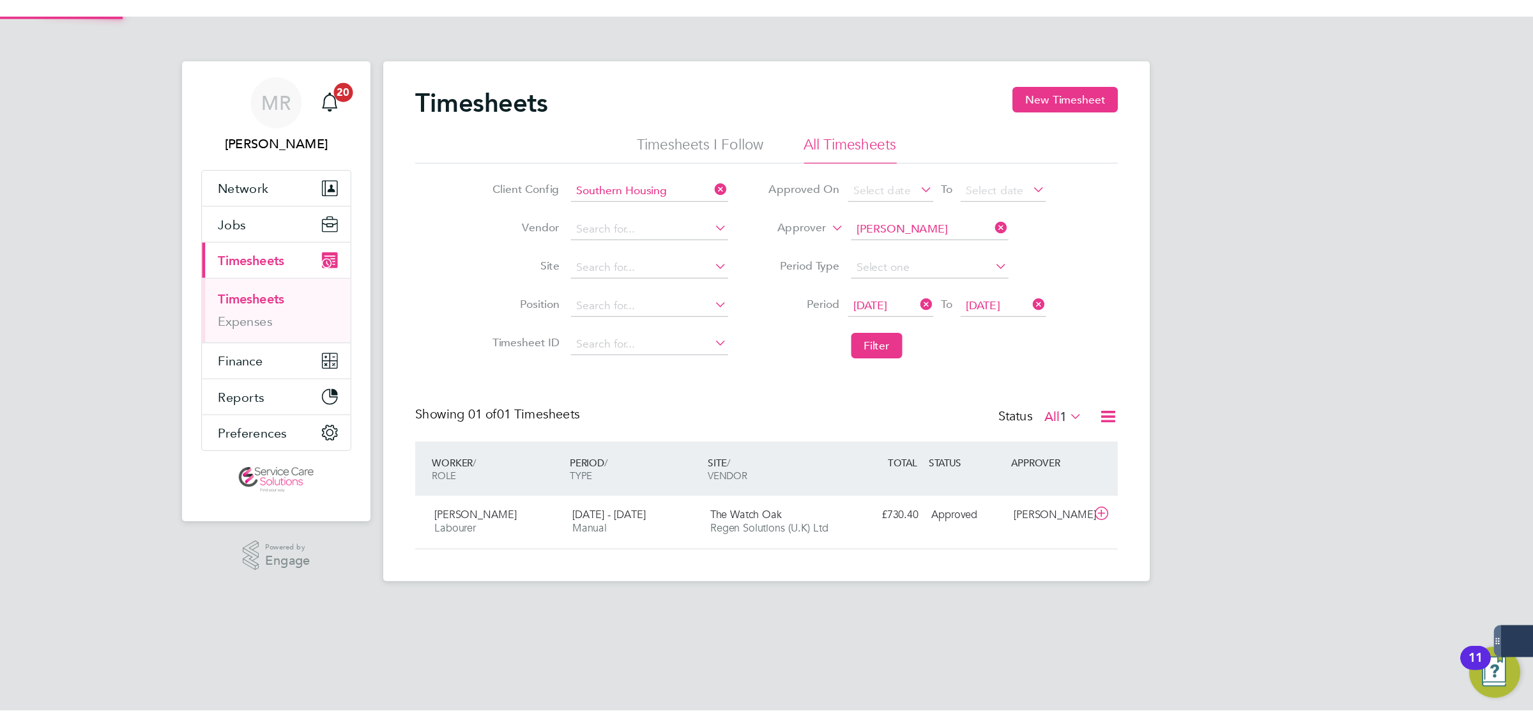
scroll to position [33, 111]
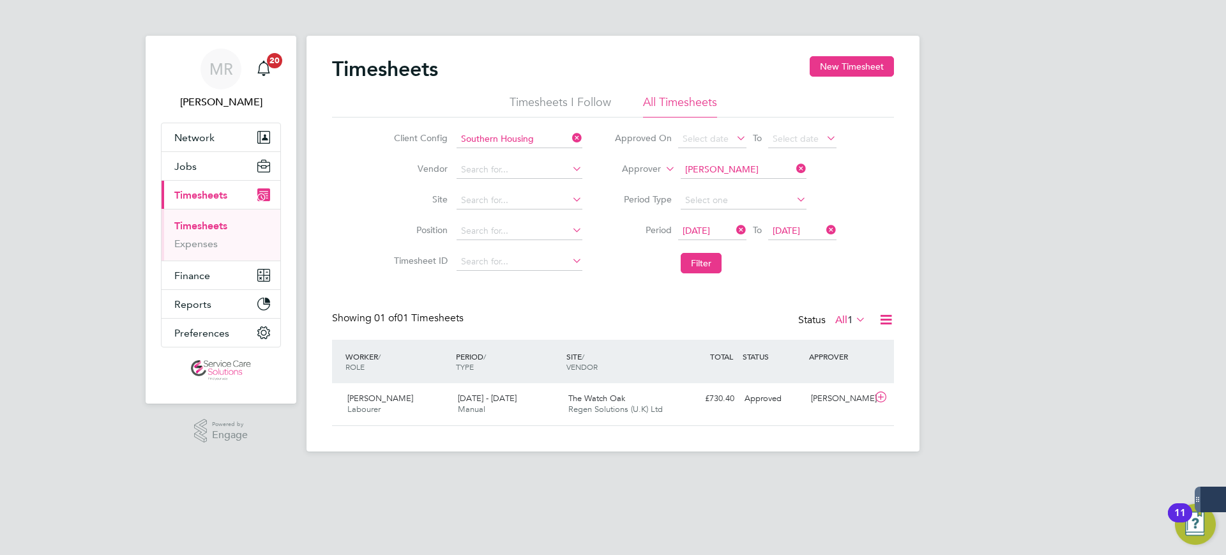
click at [887, 323] on icon at bounding box center [886, 320] width 16 height 16
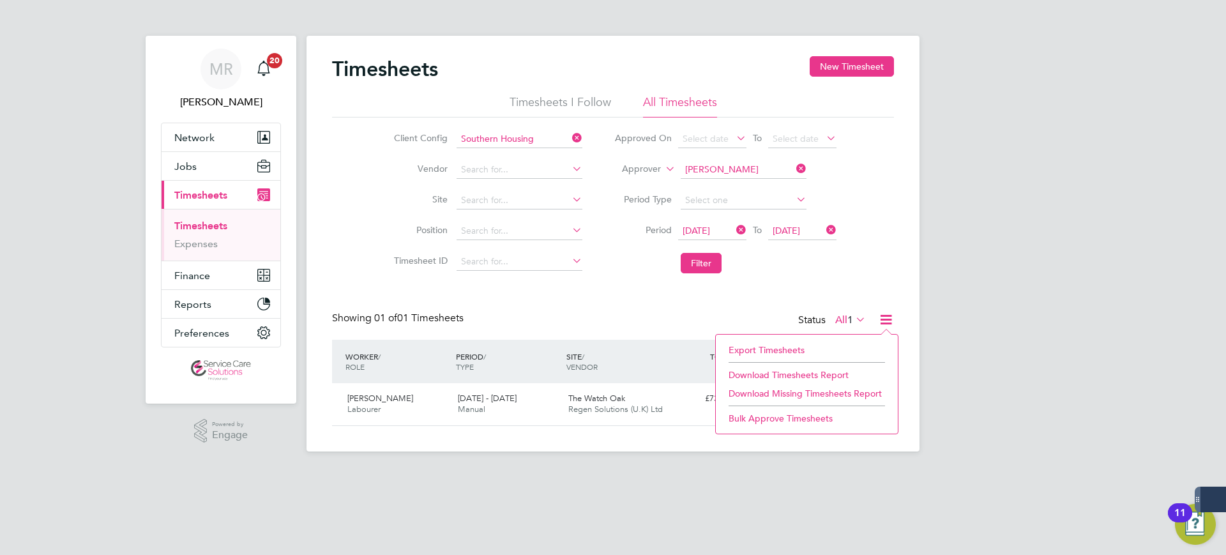
click at [803, 375] on li "Download Timesheets Report" at bounding box center [806, 375] width 169 height 18
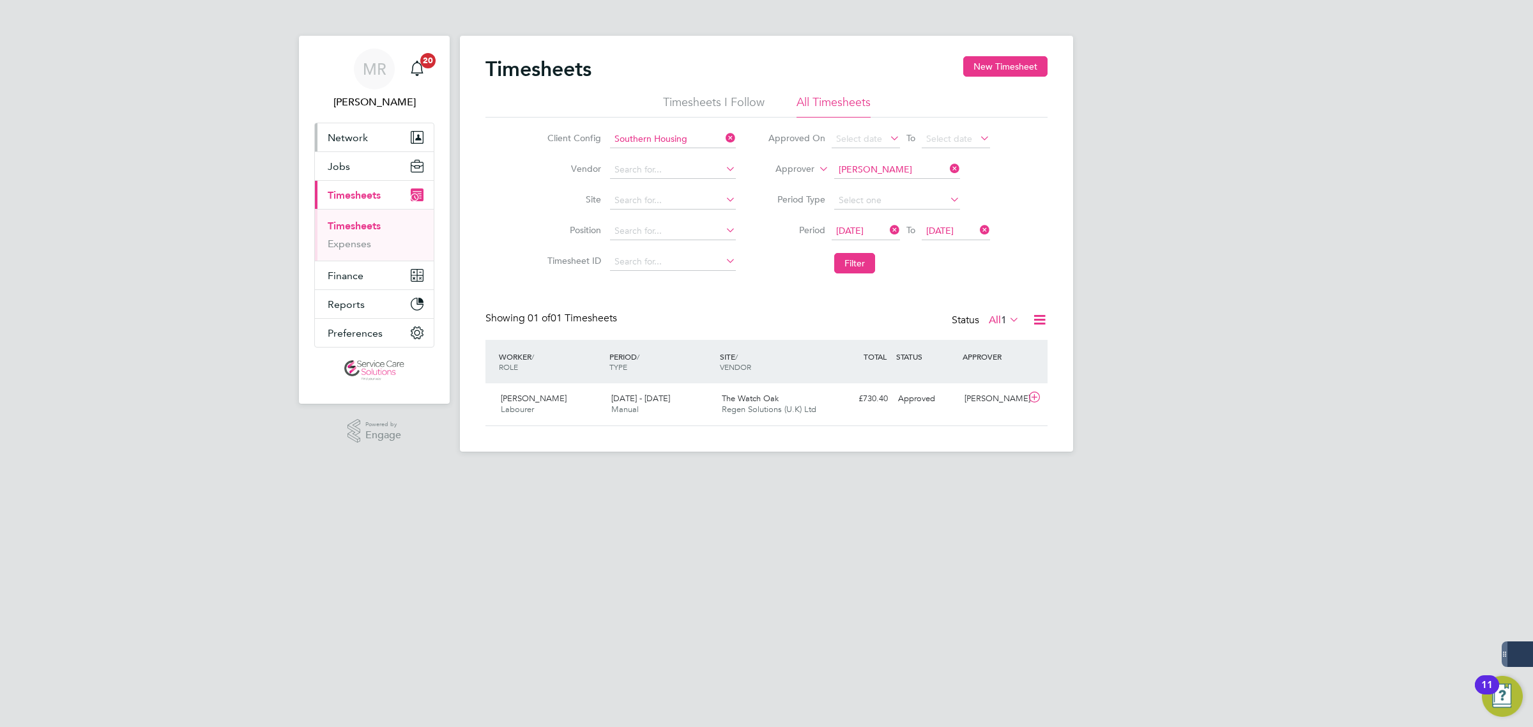
scroll to position [32, 111]
drag, startPoint x: 350, startPoint y: 243, endPoint x: 443, endPoint y: 228, distance: 93.8
click at [352, 244] on link "Expenses" at bounding box center [349, 244] width 43 height 12
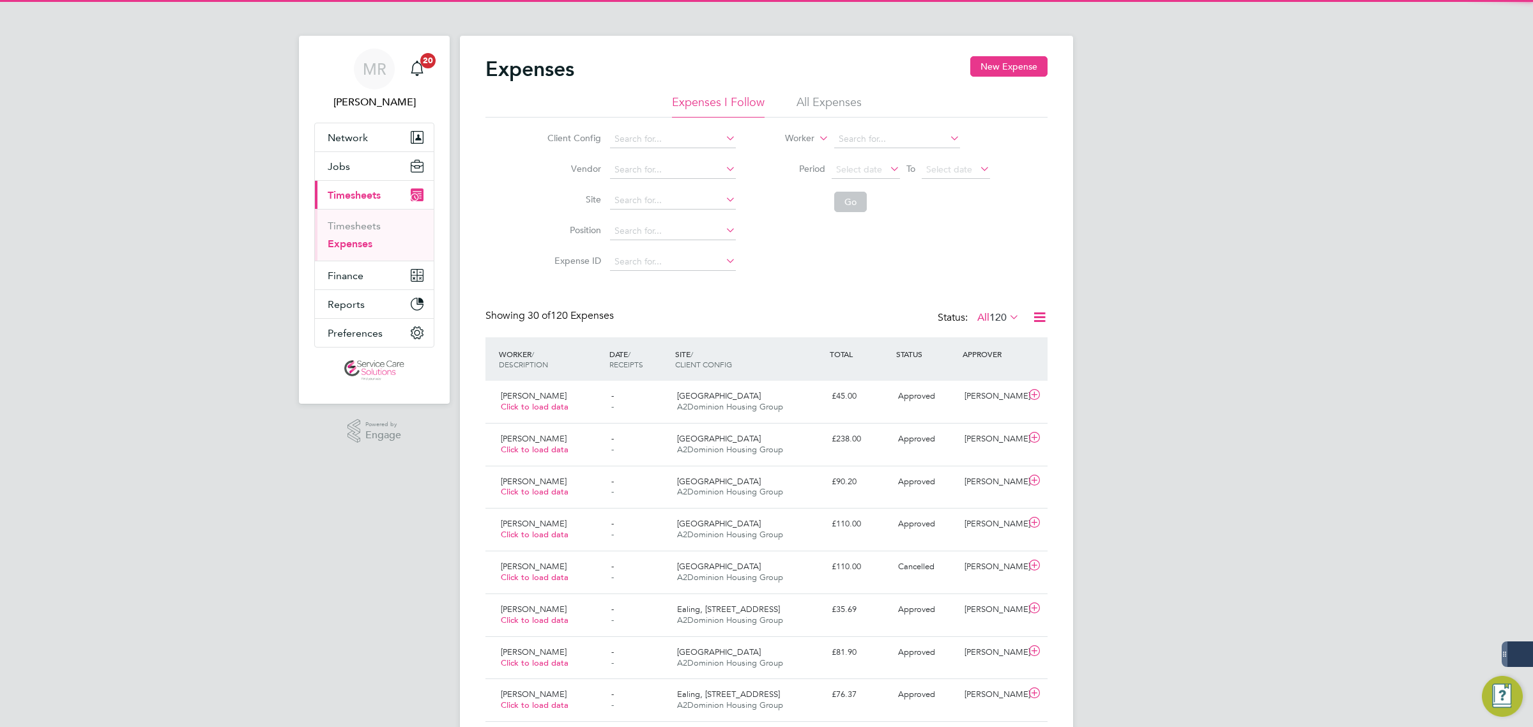
scroll to position [32, 111]
click at [822, 100] on li "All Expenses" at bounding box center [829, 106] width 65 height 23
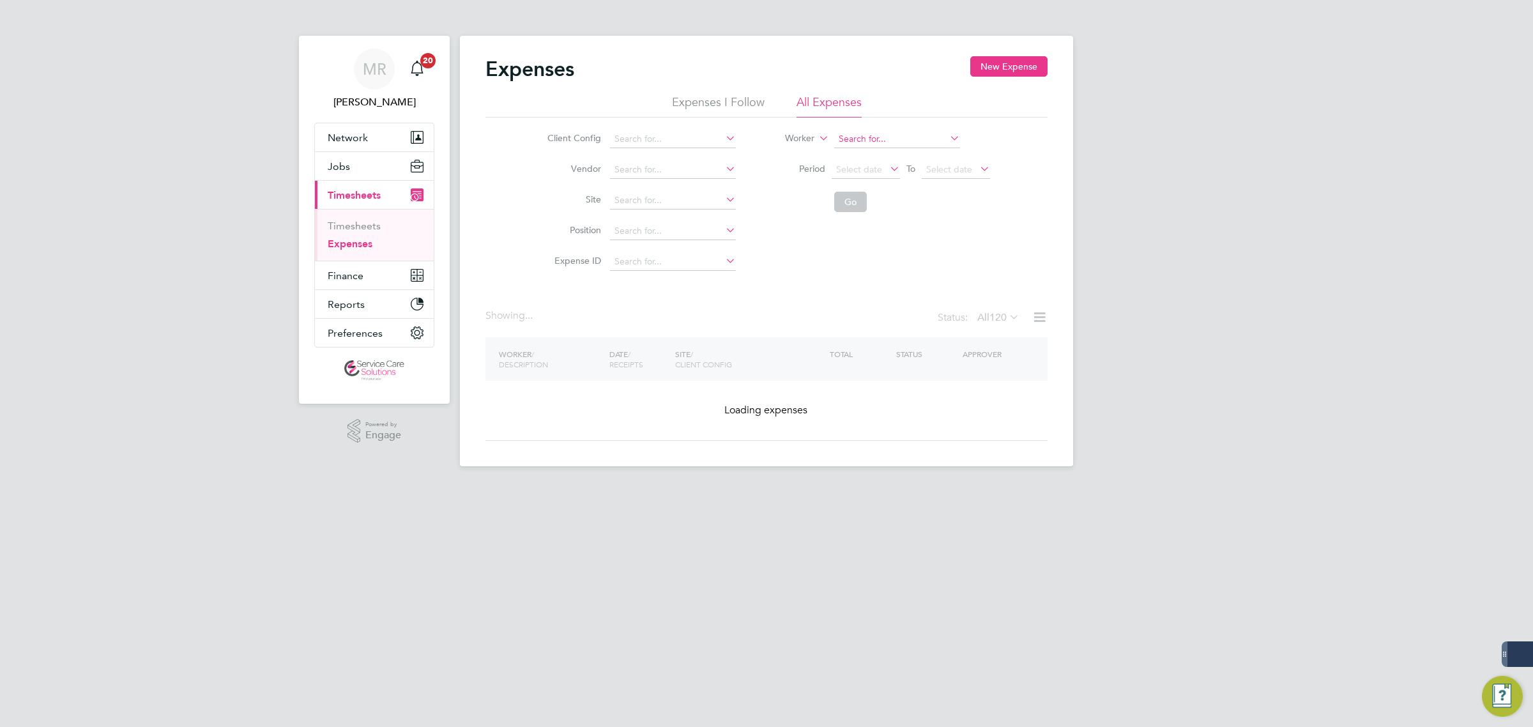
click at [850, 139] on input at bounding box center [897, 139] width 126 height 18
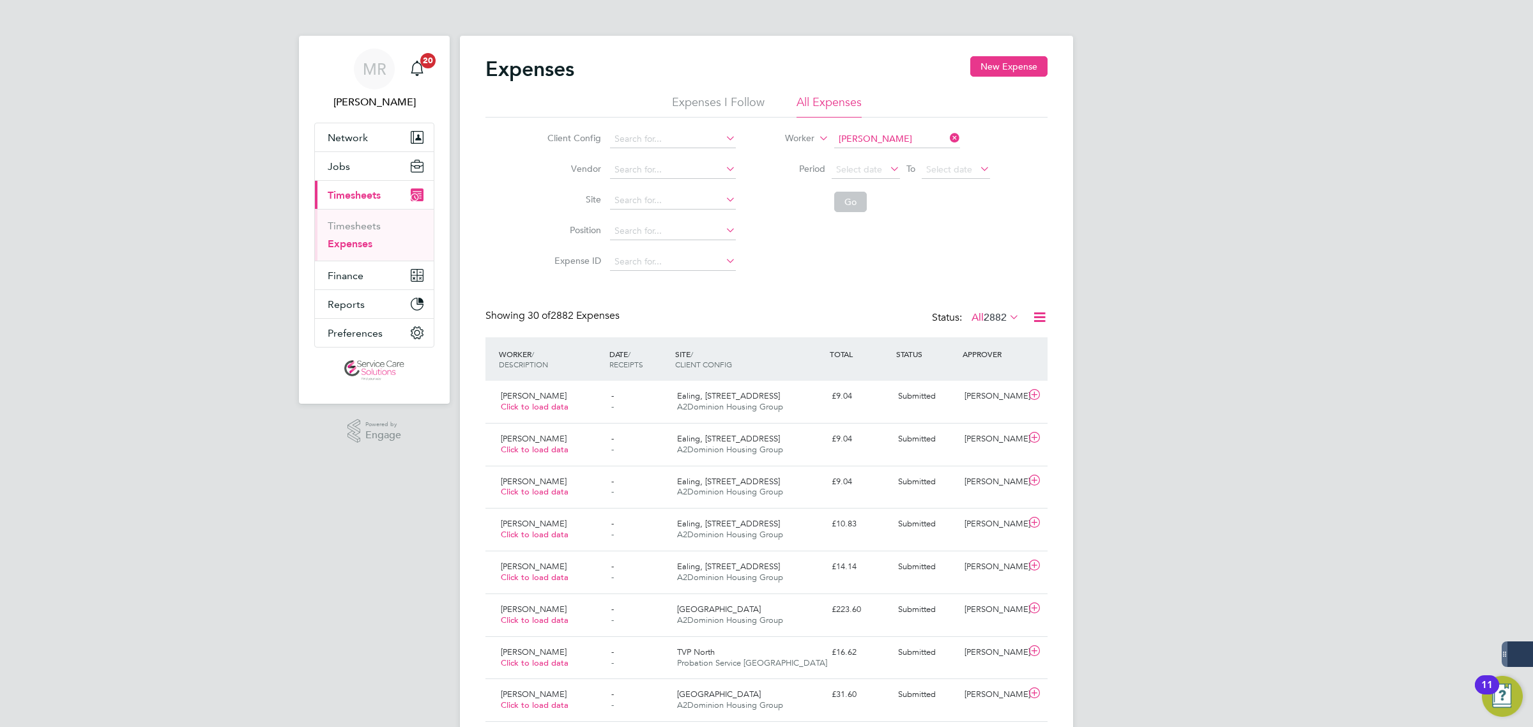
click at [906, 281] on li "Natasha Barnes" at bounding box center [953, 289] width 240 height 17
type input "Natasha Barnes"
click at [851, 205] on button "Go" at bounding box center [850, 202] width 33 height 20
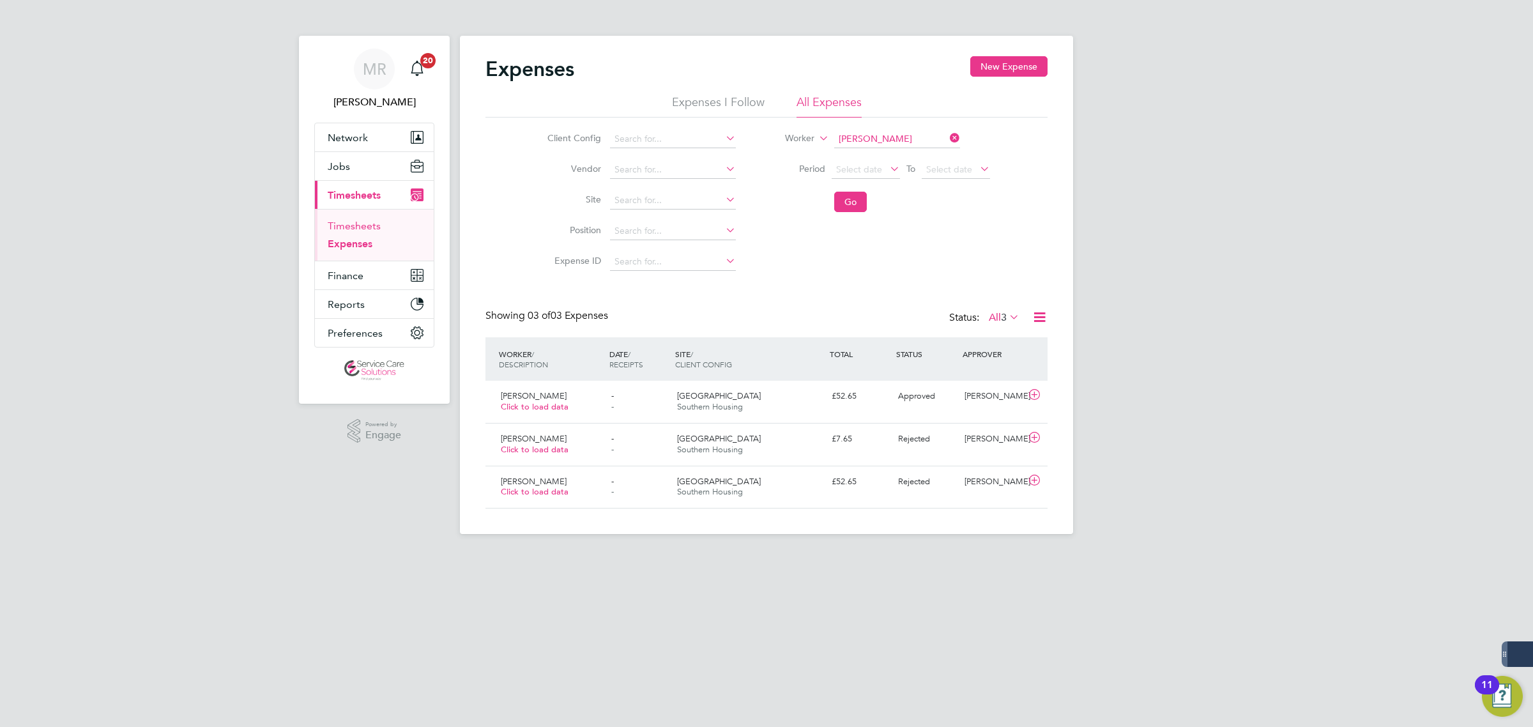
click at [359, 227] on link "Timesheets" at bounding box center [354, 226] width 53 height 12
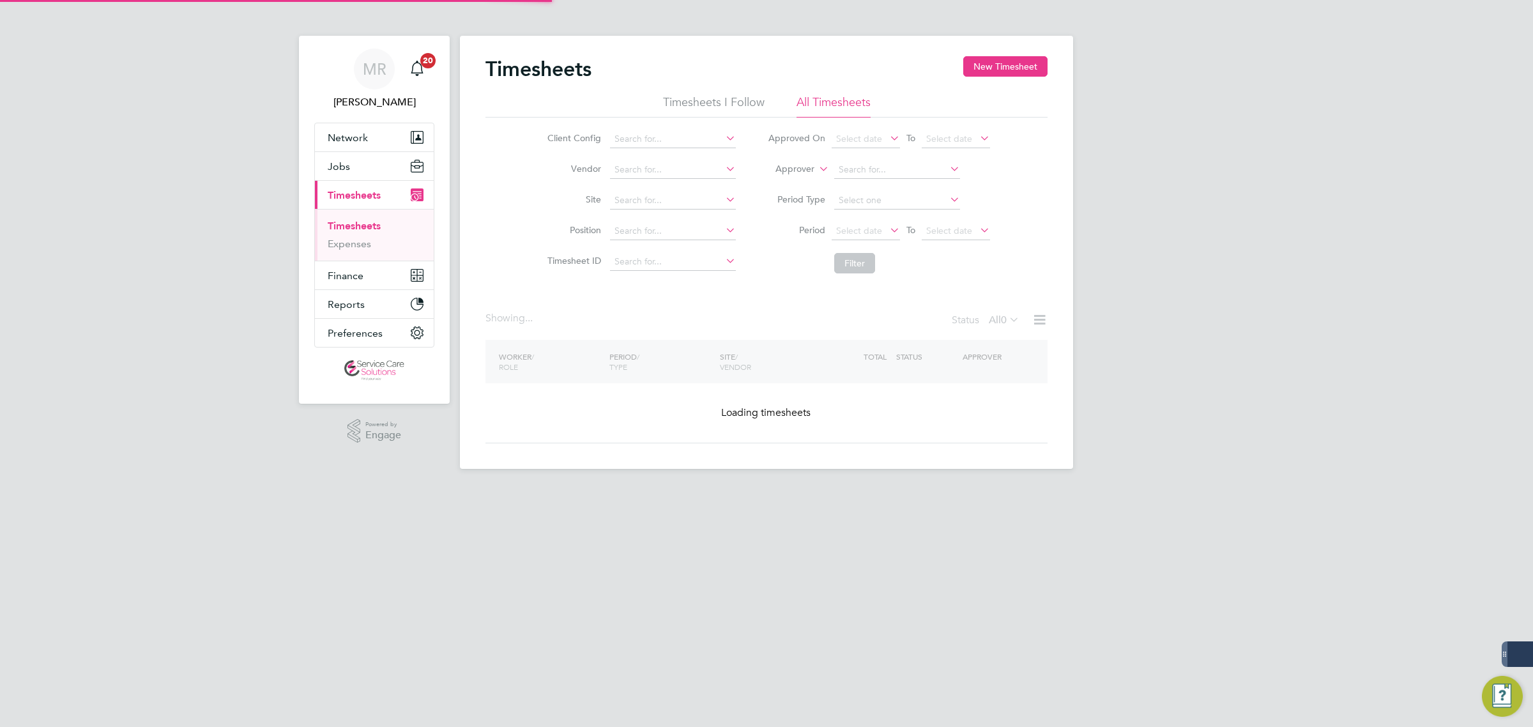
click at [781, 171] on label "Approver" at bounding box center [785, 169] width 57 height 13
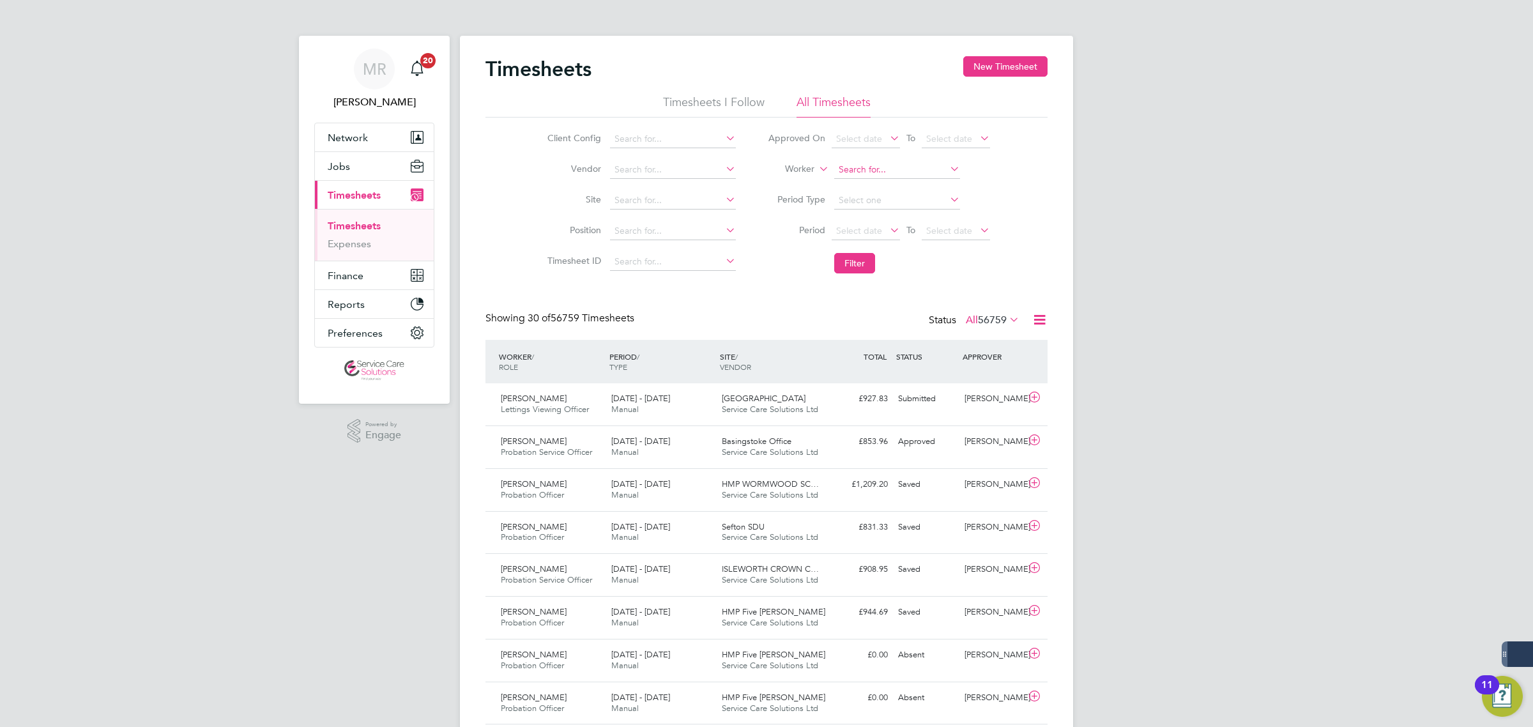
scroll to position [32, 111]
click at [901, 168] on input at bounding box center [897, 170] width 126 height 18
click at [915, 186] on b "Har" at bounding box center [922, 186] width 15 height 11
type input "Kevin Harvey"
click at [847, 257] on button "Filter" at bounding box center [854, 263] width 41 height 20
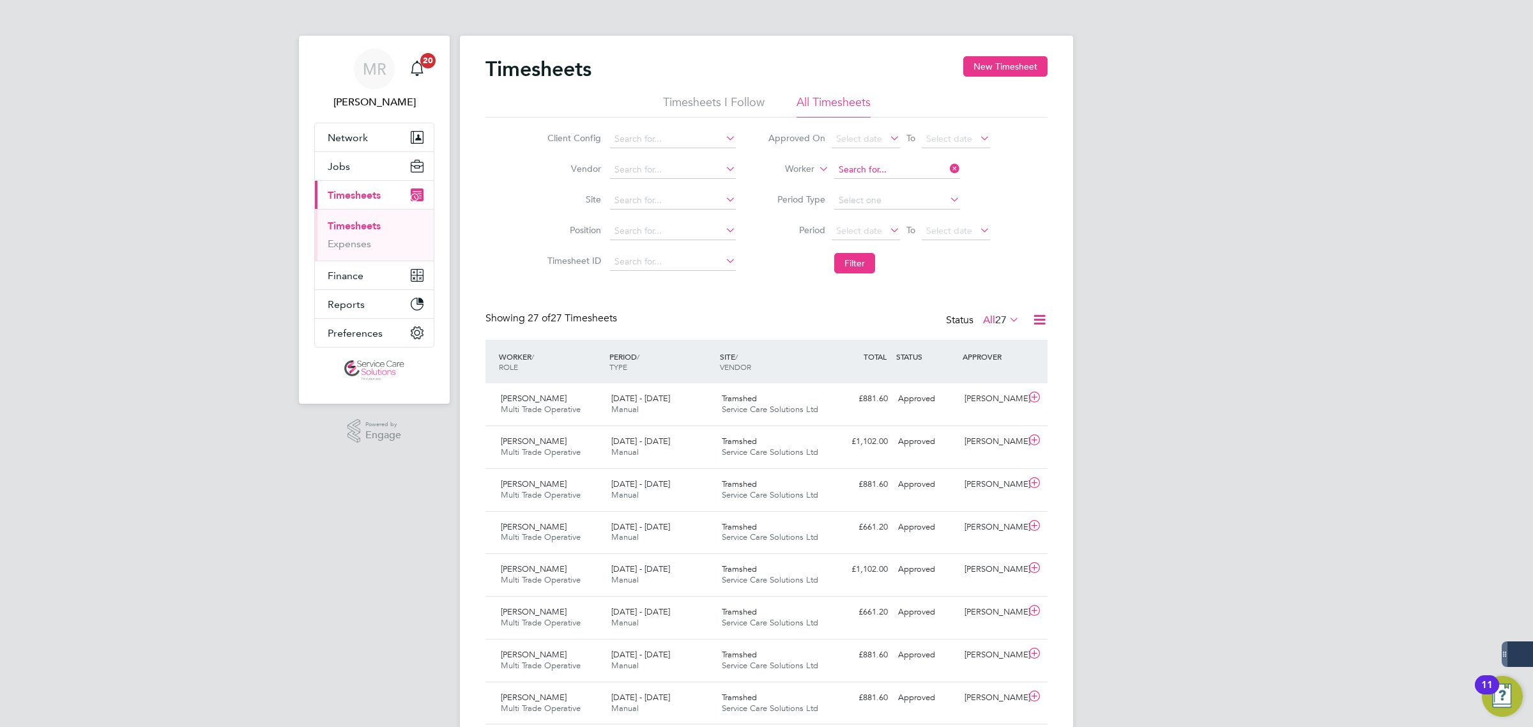
click at [913, 171] on input at bounding box center [897, 170] width 126 height 18
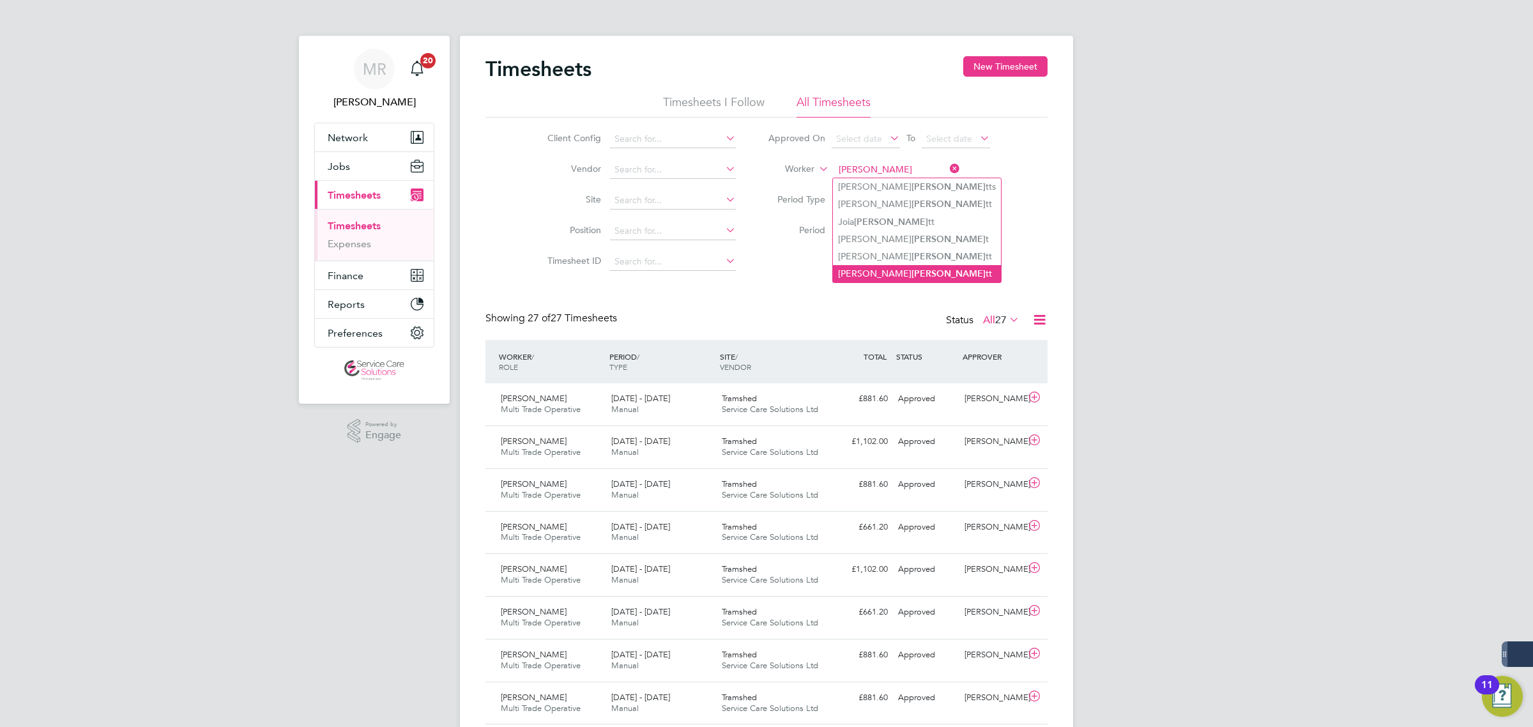
click at [912, 270] on b "Benne" at bounding box center [949, 273] width 74 height 11
type input "Jennifer Bennett"
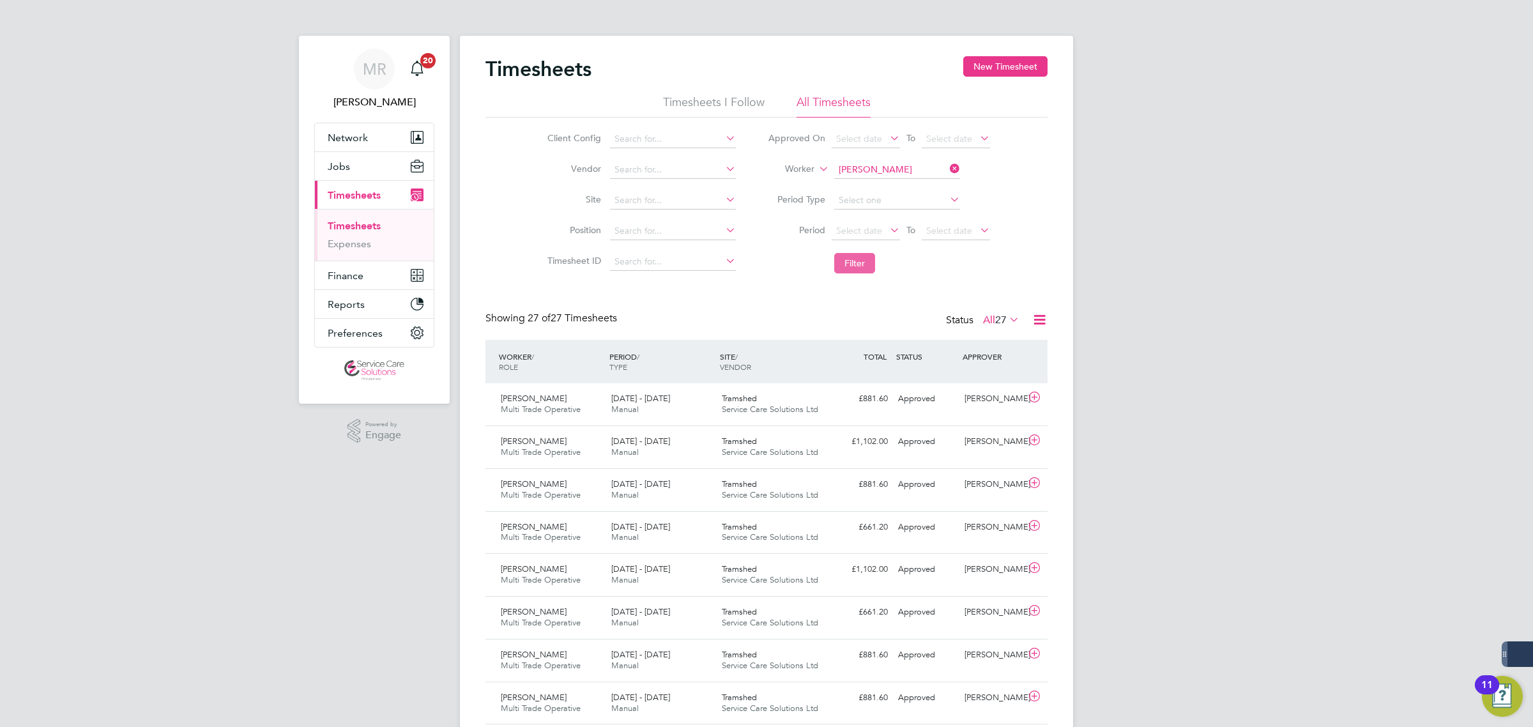
click at [850, 263] on button "Filter" at bounding box center [854, 263] width 41 height 20
click at [811, 406] on span "Service Care Solutions Ltd" at bounding box center [770, 409] width 96 height 11
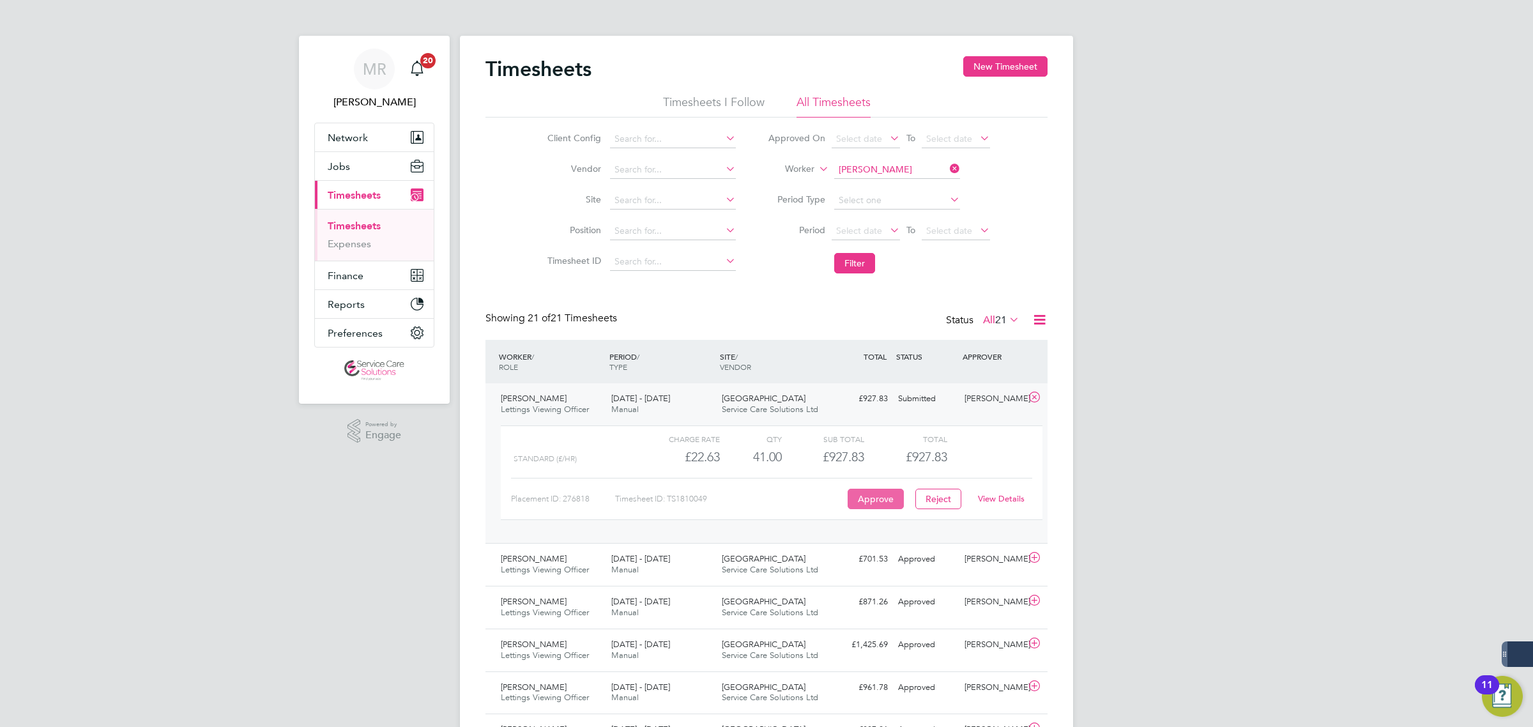
click at [879, 498] on button "Approve" at bounding box center [876, 499] width 56 height 20
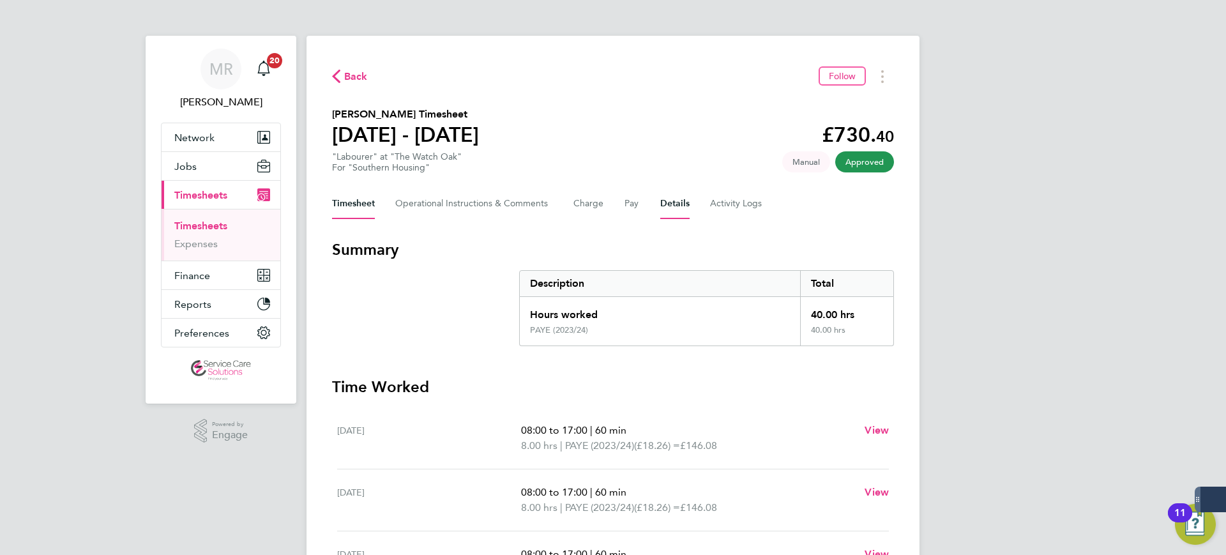
click at [683, 201] on button "Details" at bounding box center [674, 203] width 29 height 31
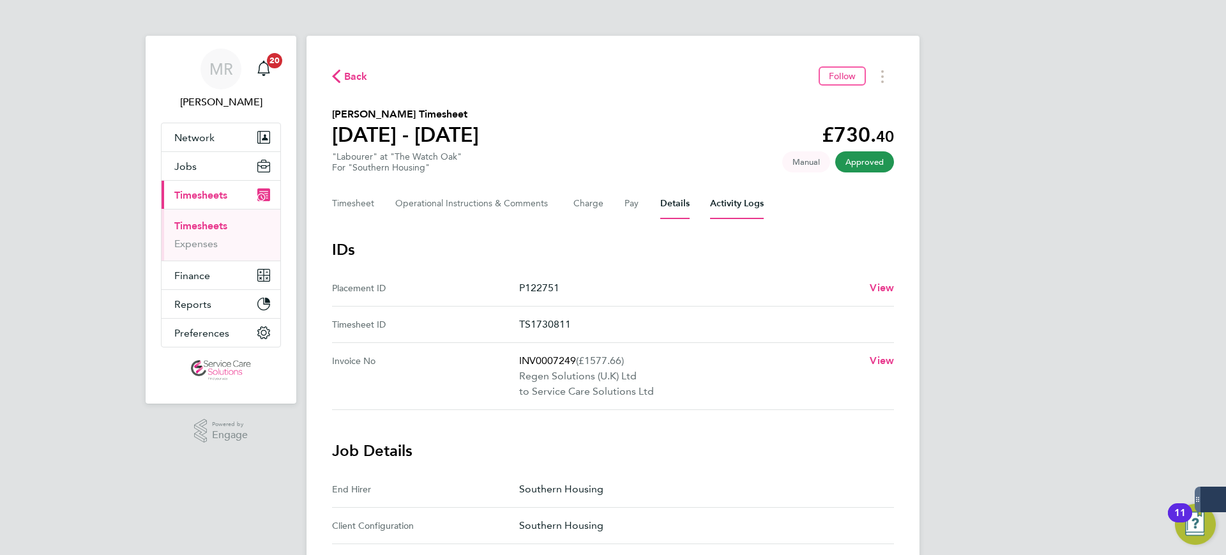
click at [735, 204] on Logs-tab "Activity Logs" at bounding box center [737, 203] width 54 height 31
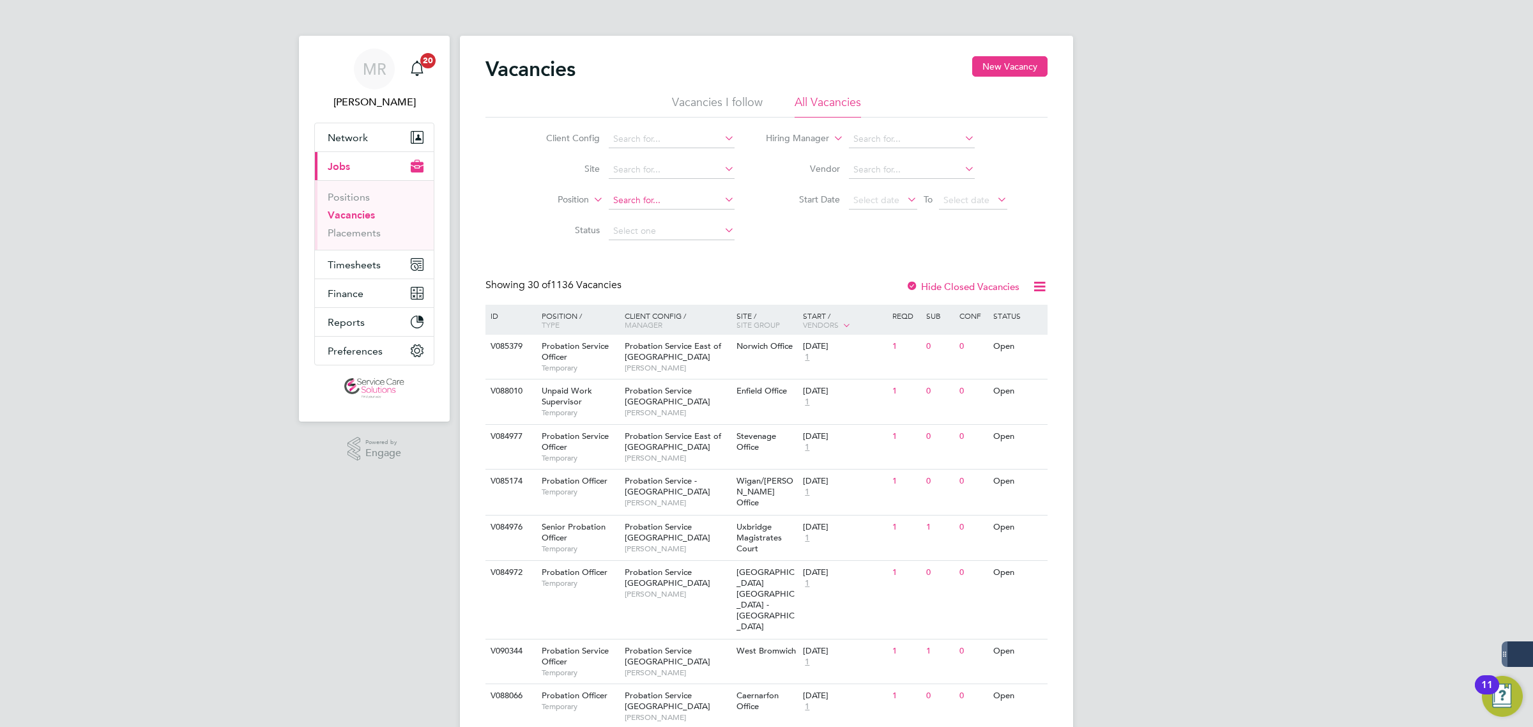
click at [625, 196] on input at bounding box center [672, 201] width 126 height 18
click at [368, 259] on span "Timesheets" at bounding box center [354, 265] width 53 height 12
click at [343, 222] on link "Timesheets" at bounding box center [354, 226] width 53 height 12
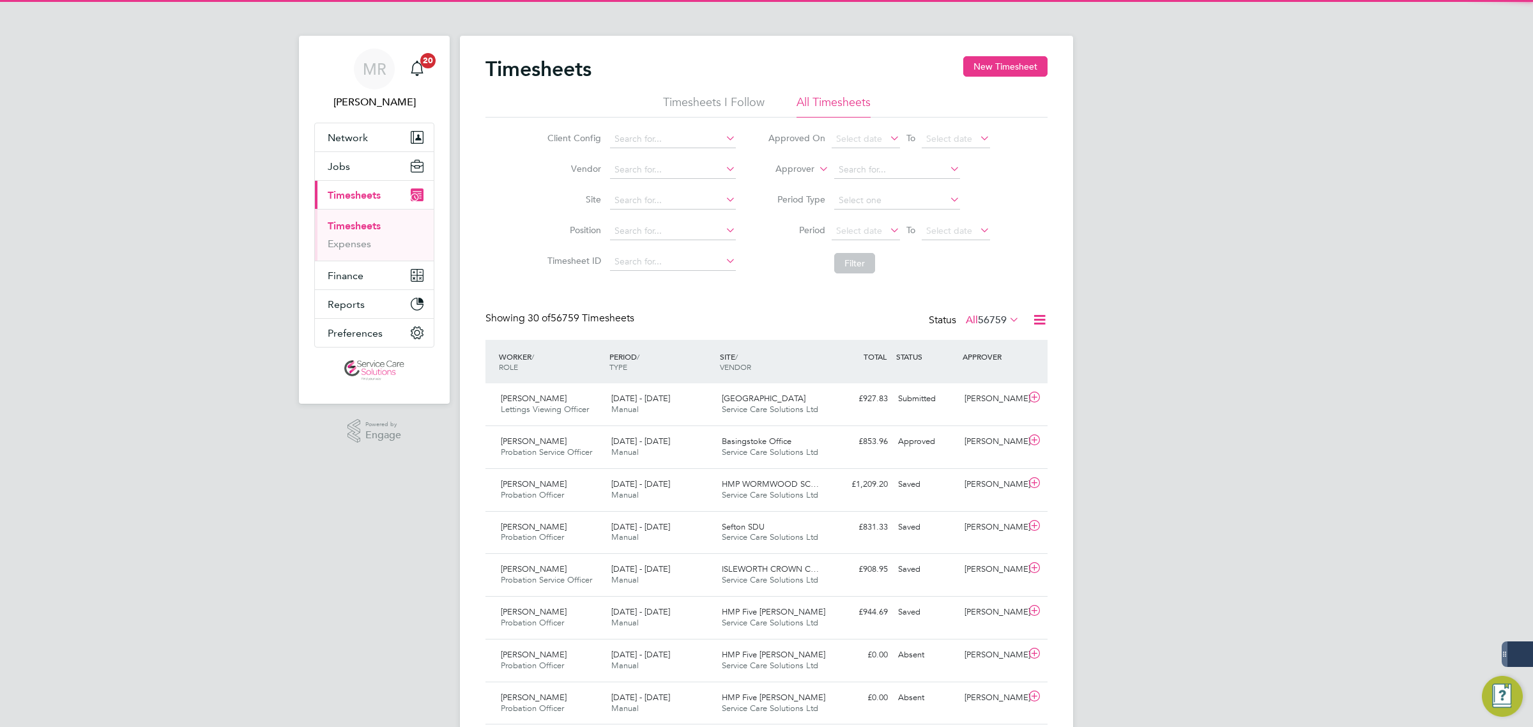
click at [781, 167] on label "Approver" at bounding box center [785, 169] width 57 height 13
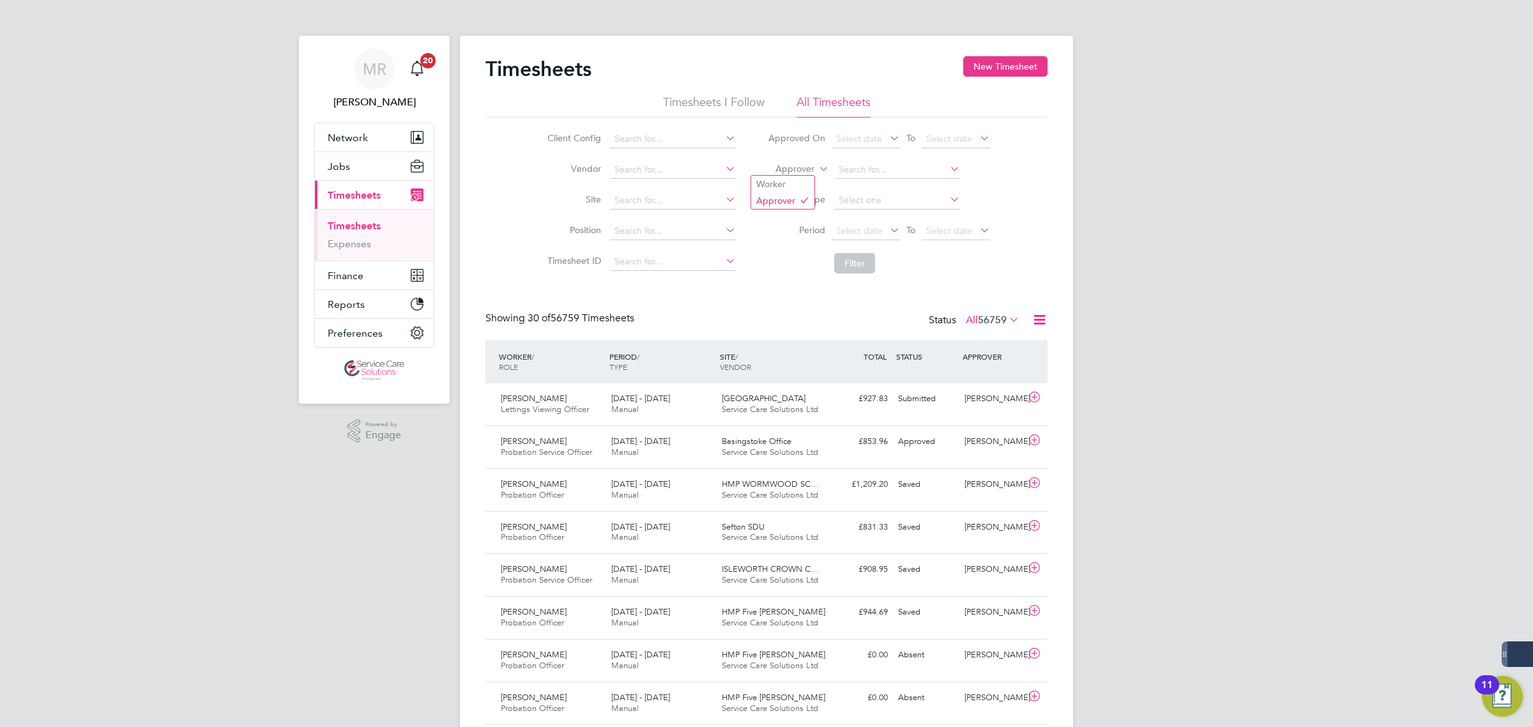
drag, startPoint x: 786, startPoint y: 187, endPoint x: 832, endPoint y: 168, distance: 50.2
click at [789, 187] on li "Worker" at bounding box center [782, 184] width 63 height 17
click at [838, 168] on input at bounding box center [897, 170] width 126 height 18
click at [895, 187] on li "David Cass idy" at bounding box center [919, 186] width 173 height 17
type input "David Cassidy"
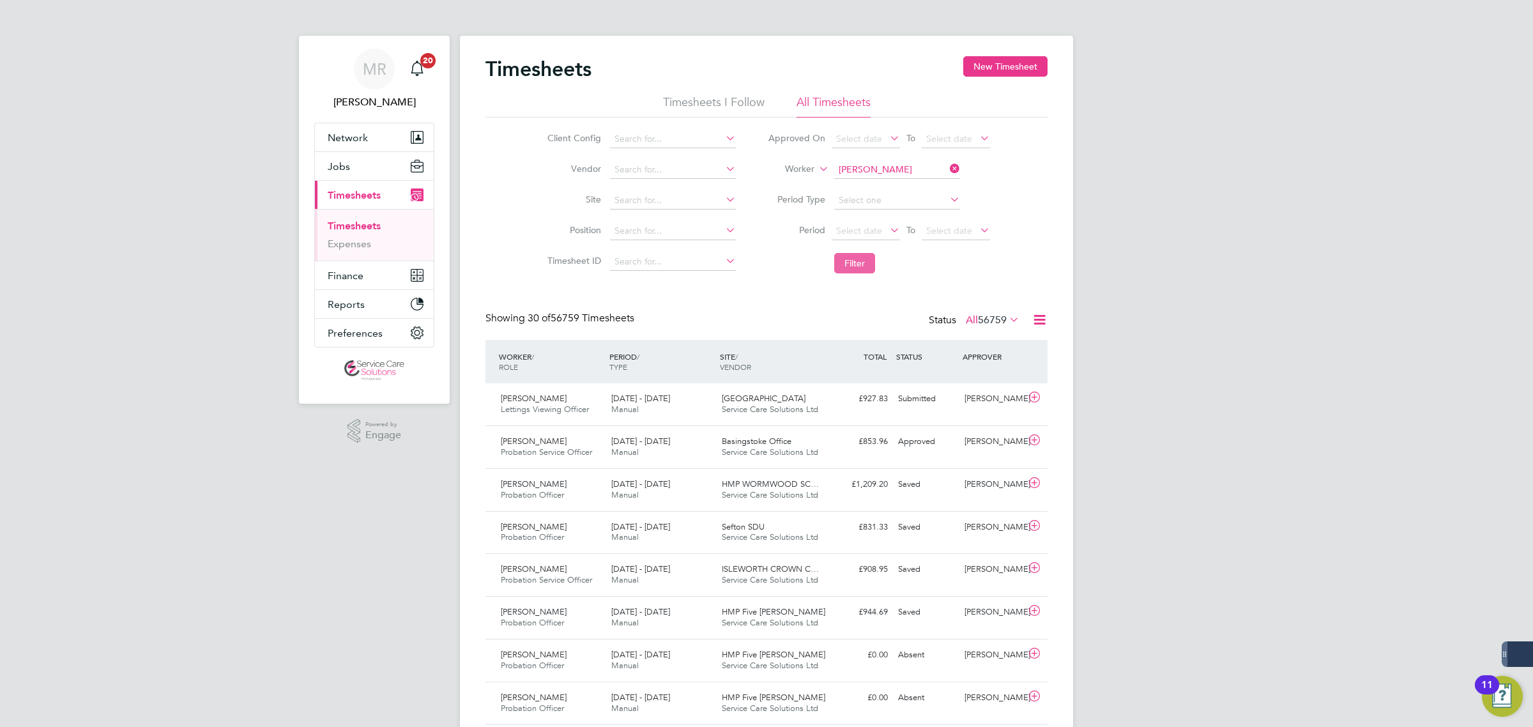
click at [847, 265] on button "Filter" at bounding box center [854, 263] width 41 height 20
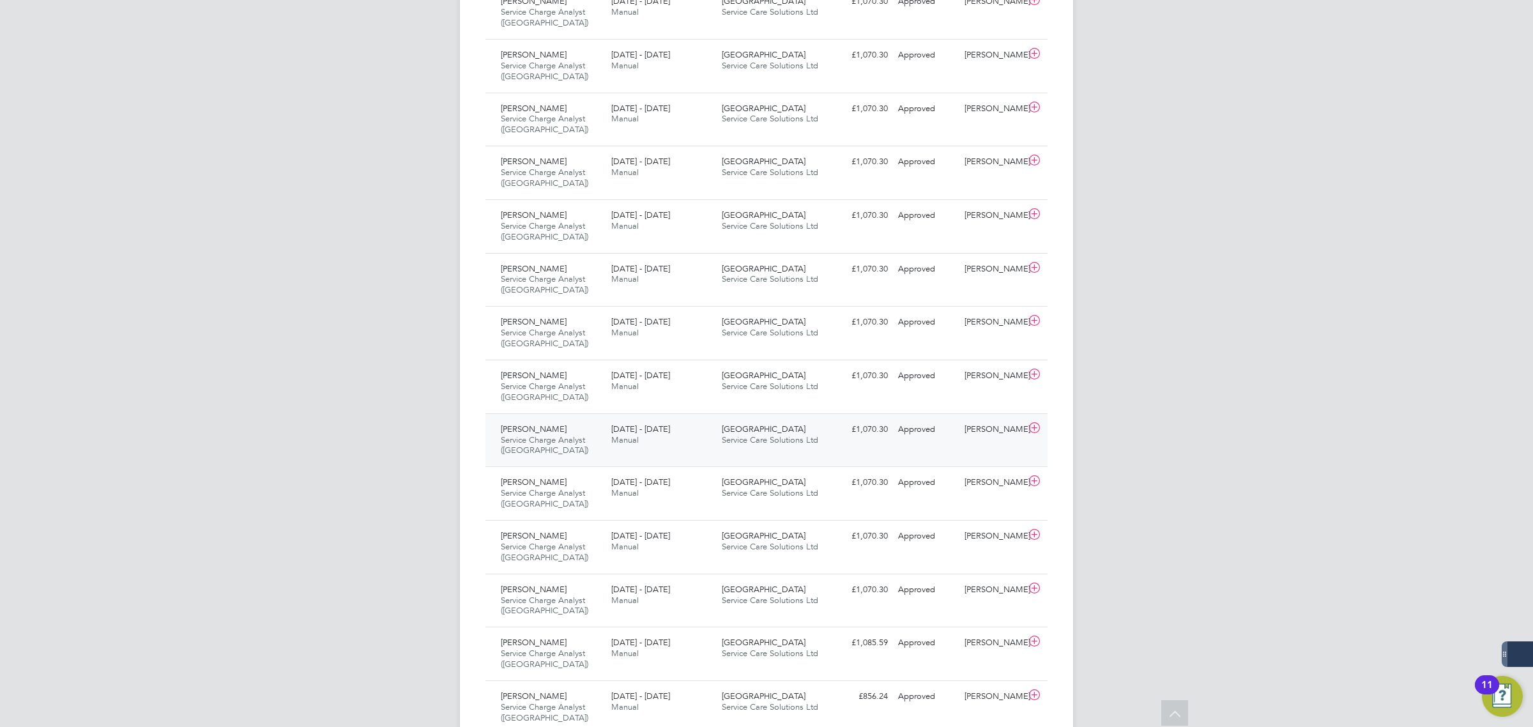
click at [695, 432] on div "30 Sep - 6 Oct 2024 Manual" at bounding box center [661, 435] width 111 height 32
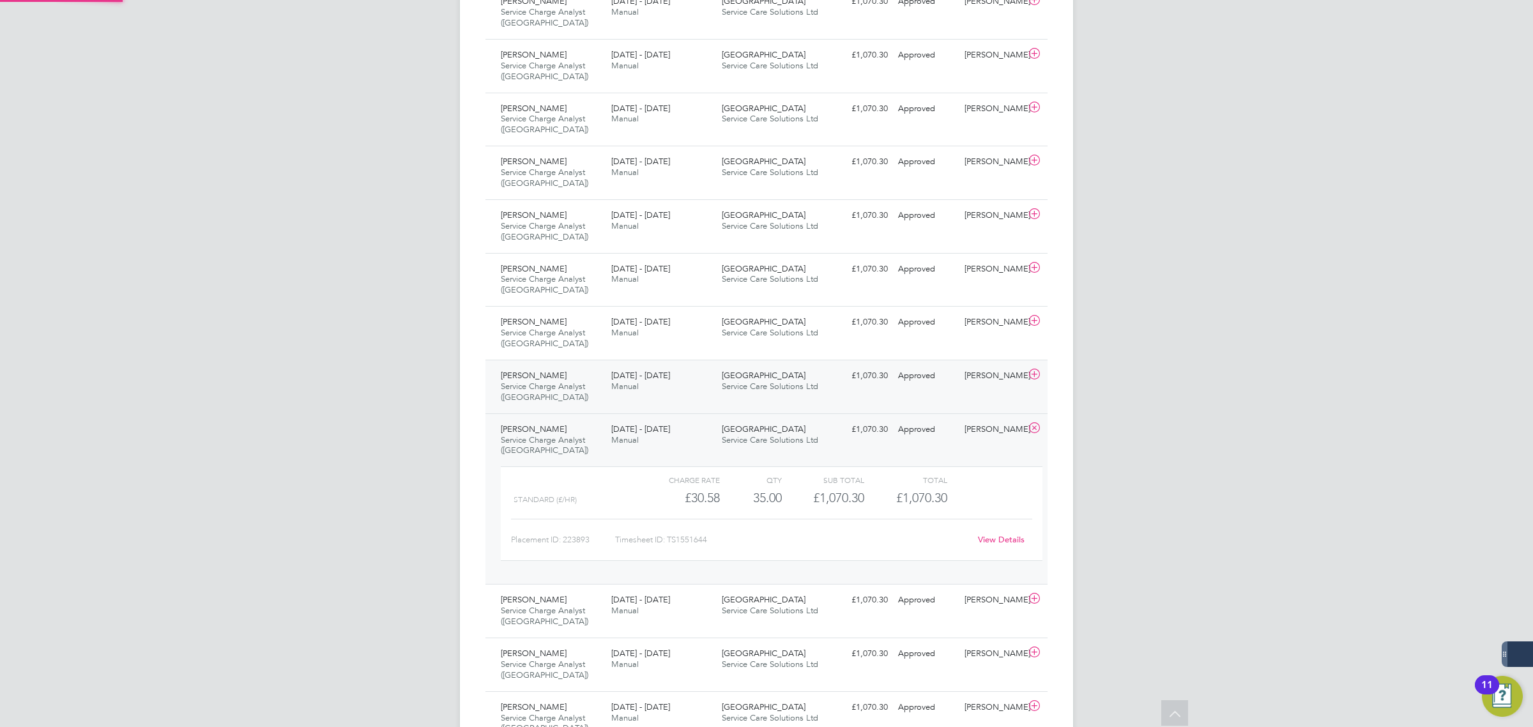
click at [698, 380] on div "7 - 13 Oct 2024 Manual" at bounding box center [661, 381] width 111 height 32
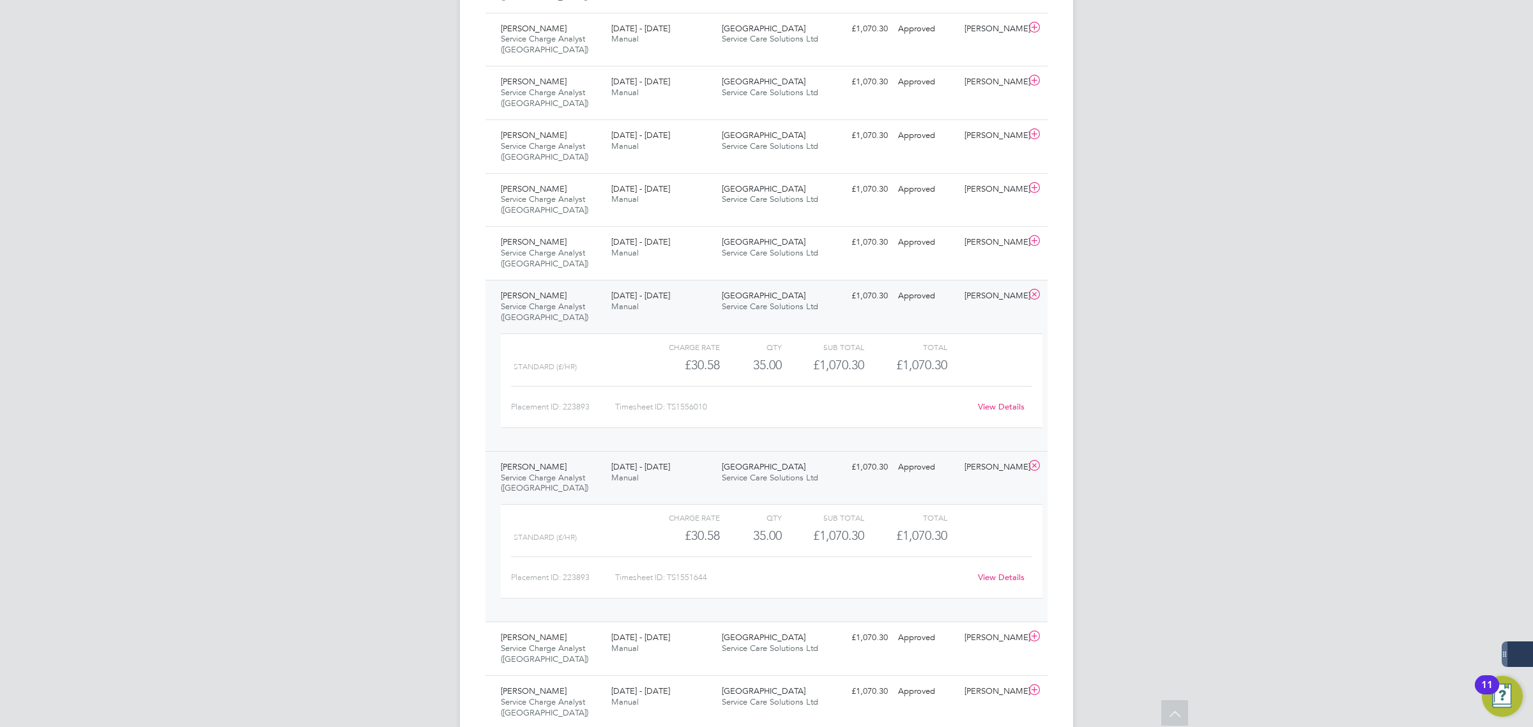
click at [765, 349] on div "QTY" at bounding box center [751, 346] width 62 height 15
click at [706, 300] on div "7 - 13 Oct 2024 Manual" at bounding box center [661, 302] width 111 height 32
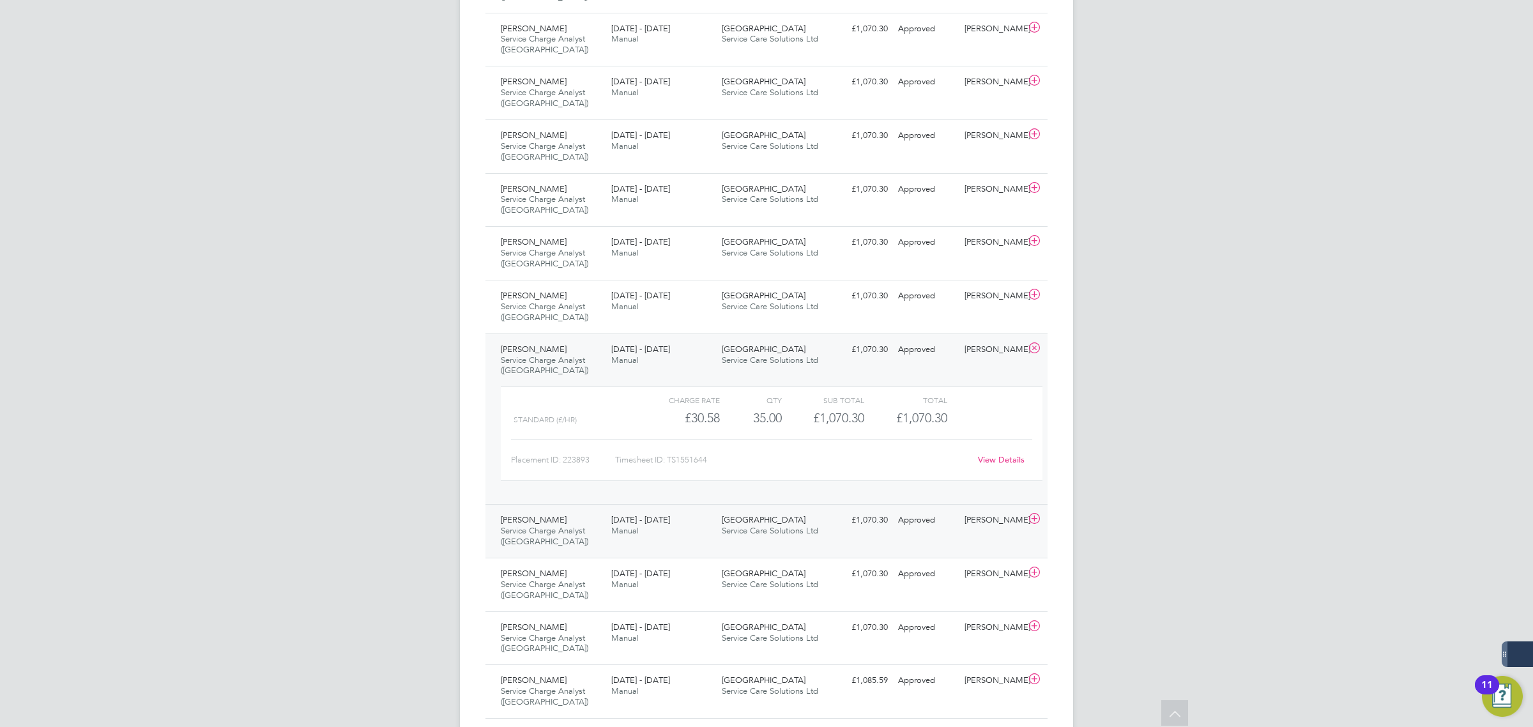
click at [712, 529] on div "23 - 29 Sep 2024 Manual" at bounding box center [661, 526] width 111 height 32
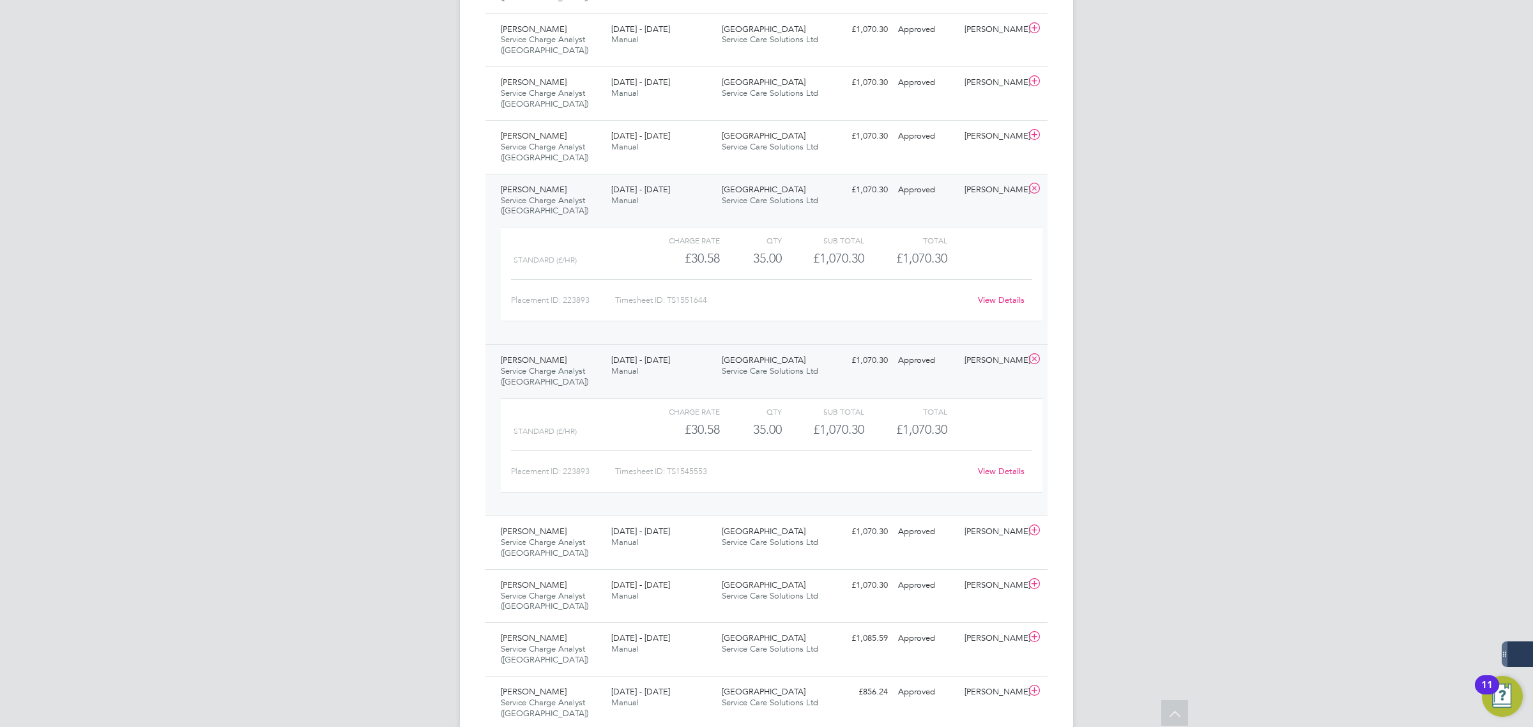
click at [1115, 534] on div "MR Matt Robson Notifications 20 Applications: Network Team Members Businesses S…" at bounding box center [766, 35] width 1533 height 2306
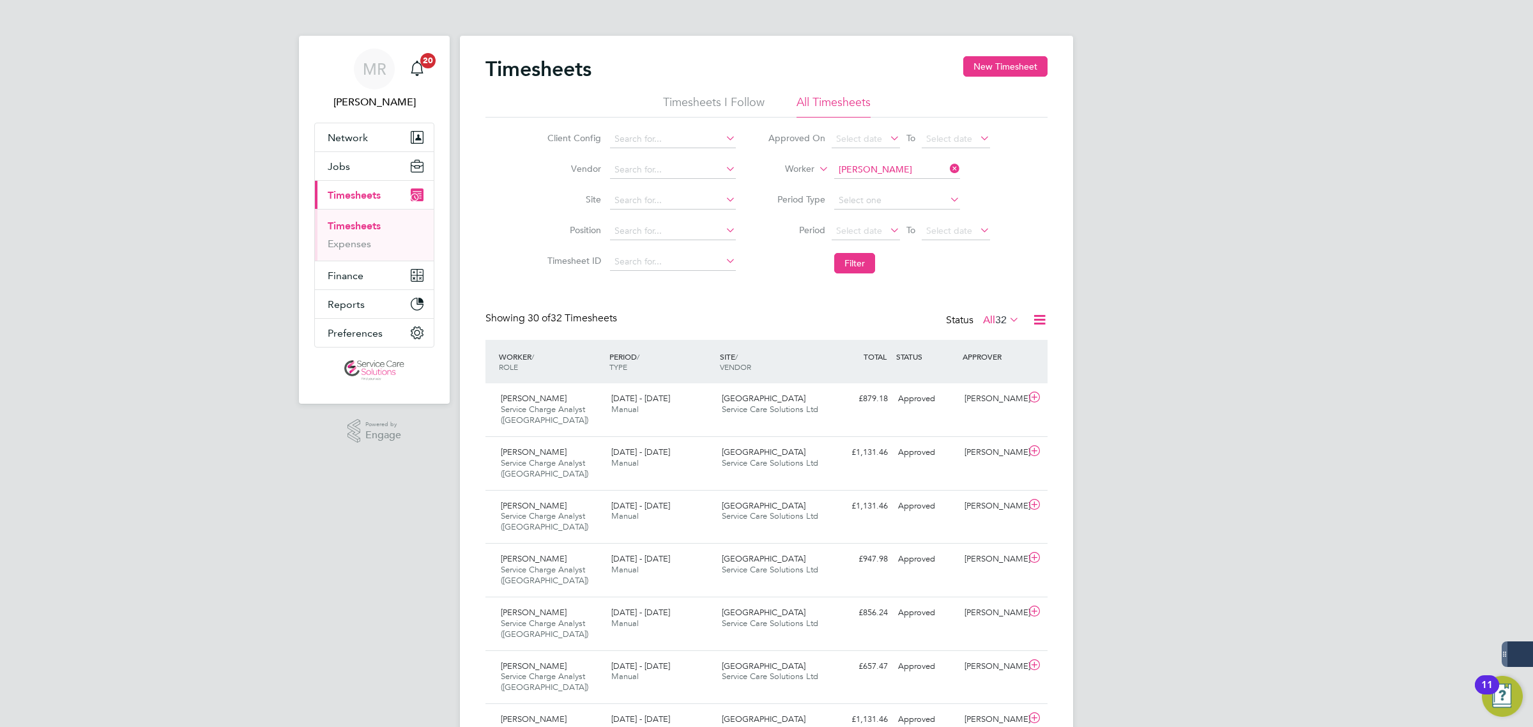
drag, startPoint x: 959, startPoint y: 171, endPoint x: 940, endPoint y: 172, distance: 18.6
click at [947, 171] on icon at bounding box center [947, 169] width 0 height 18
click at [890, 170] on input at bounding box center [897, 170] width 126 height 18
click at [914, 203] on li "Kele chi Nnawuchi" at bounding box center [896, 203] width 127 height 17
type input "Kelechi Nnawuchi"
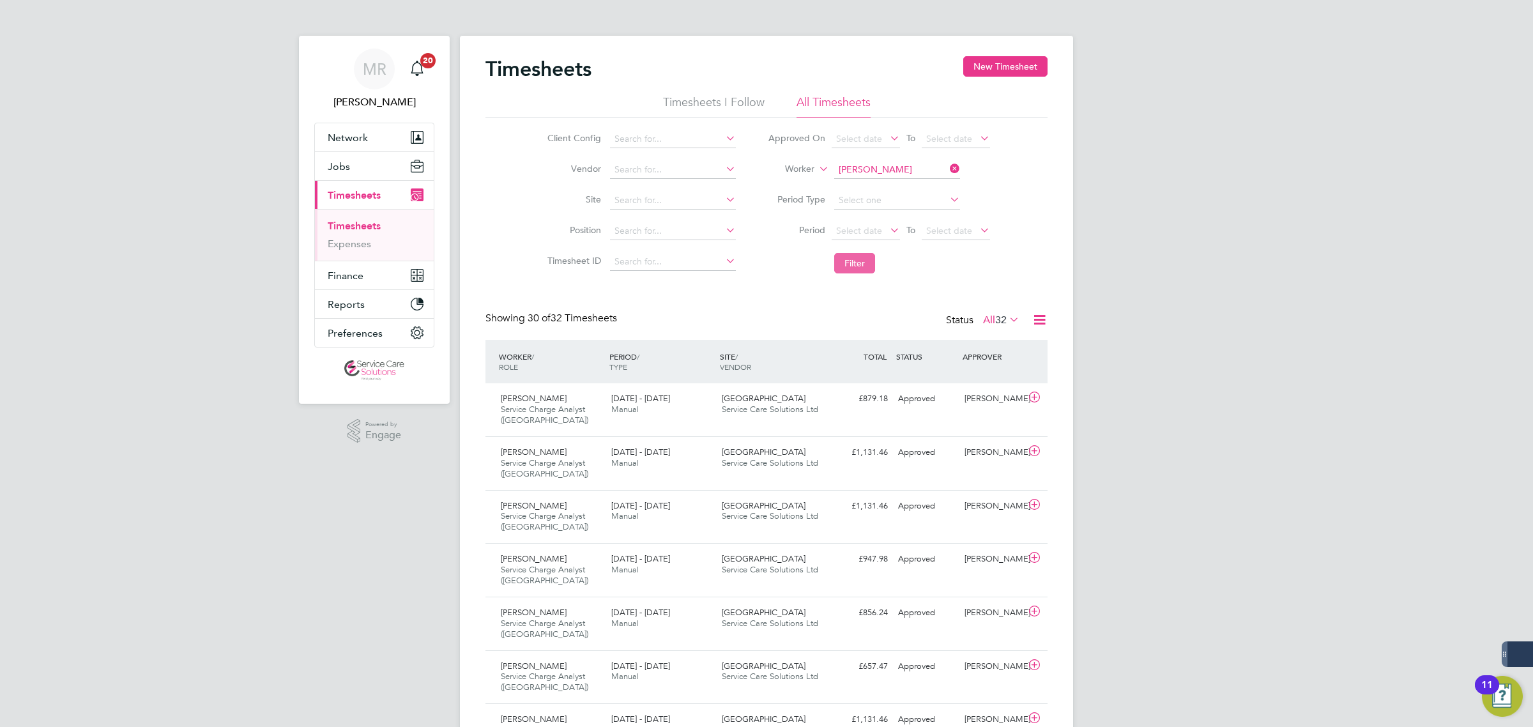
click at [845, 254] on button "Filter" at bounding box center [854, 263] width 41 height 20
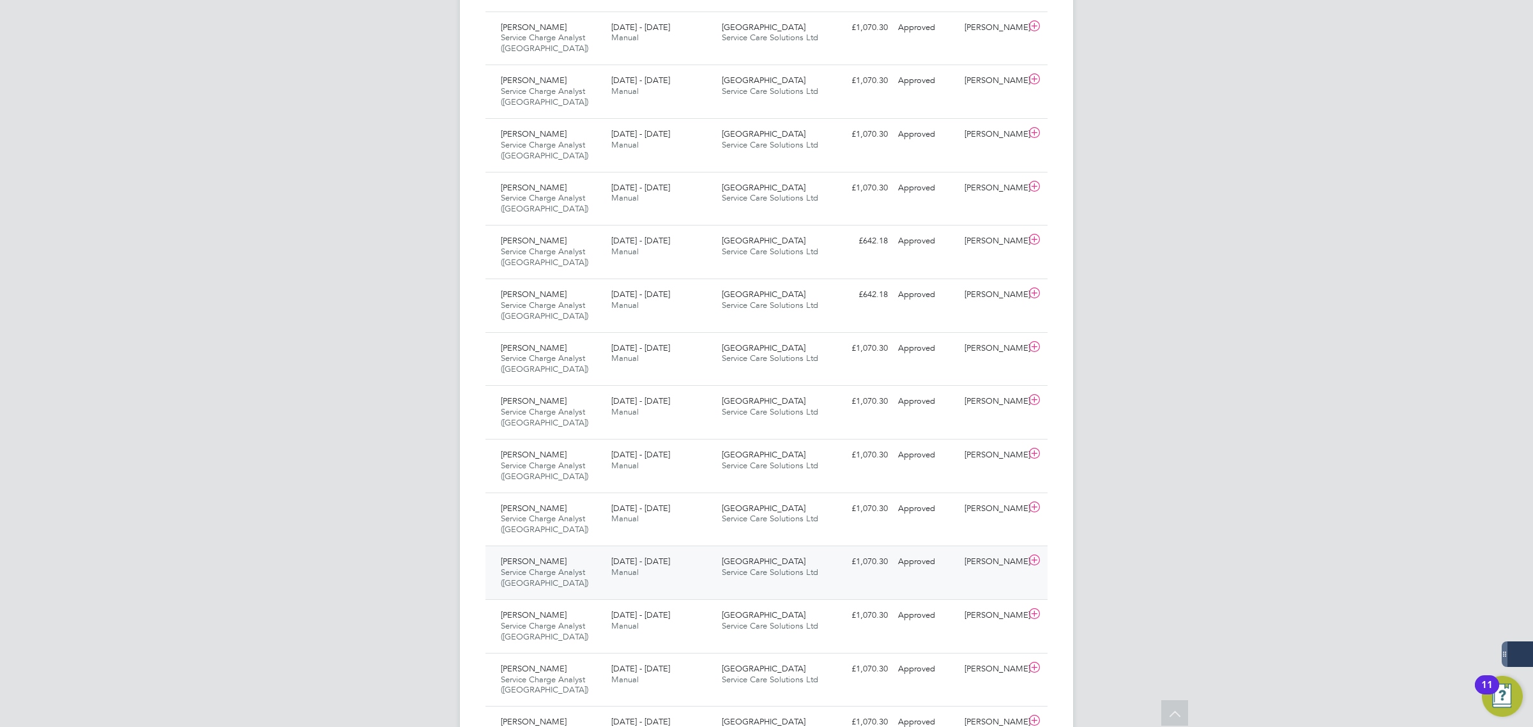
click at [699, 554] on div "23 - 29 Sep 2024 Manual" at bounding box center [661, 567] width 111 height 32
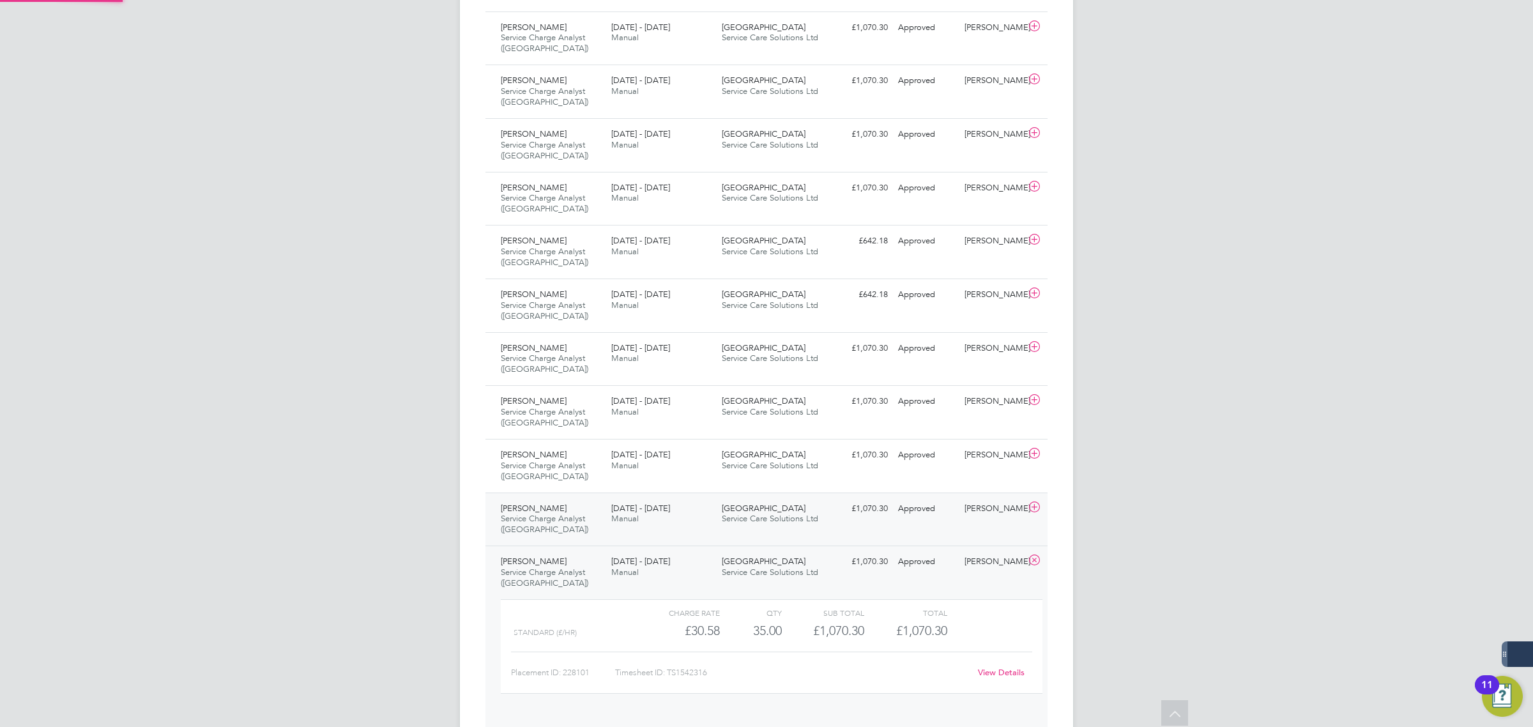
click at [693, 515] on div "30 Sep - 6 Oct 2024 Manual" at bounding box center [661, 514] width 111 height 32
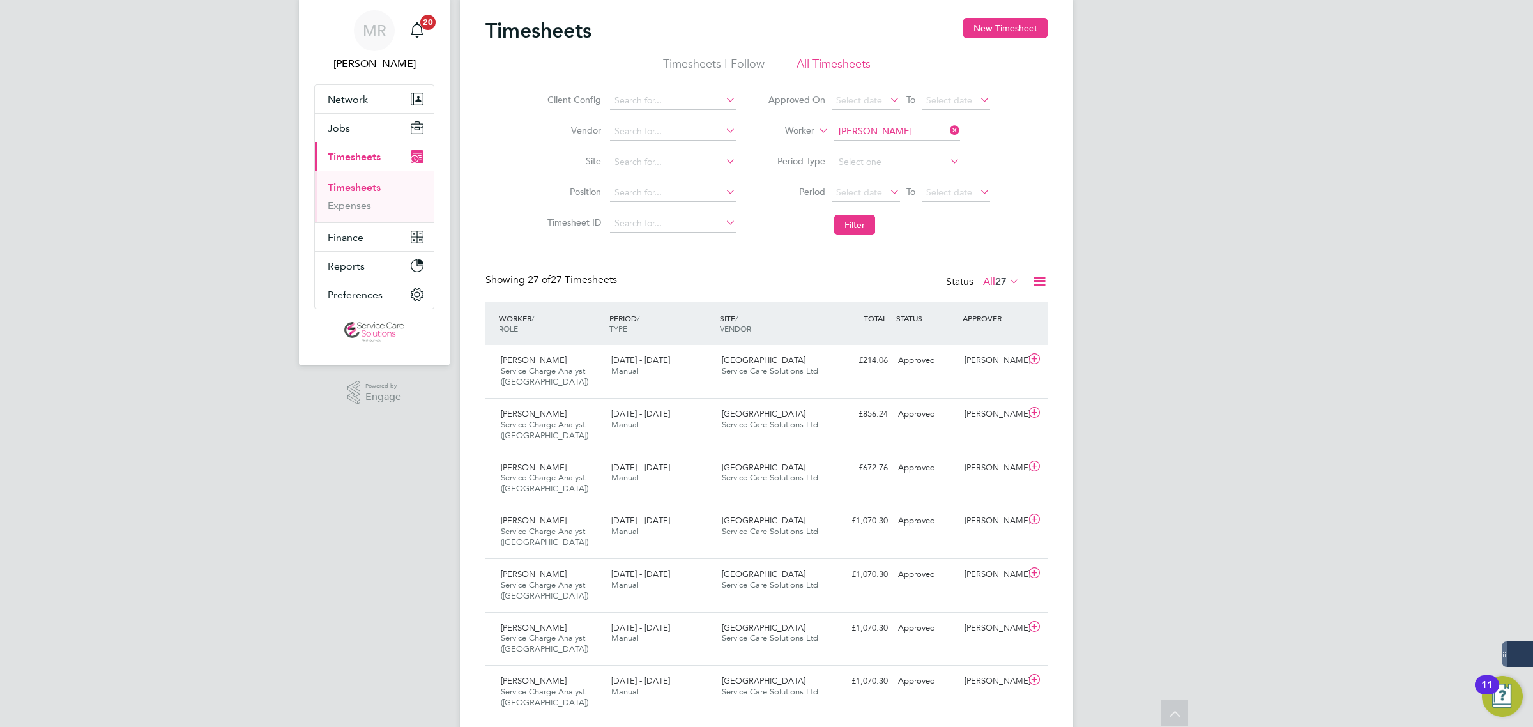
scroll to position [0, 0]
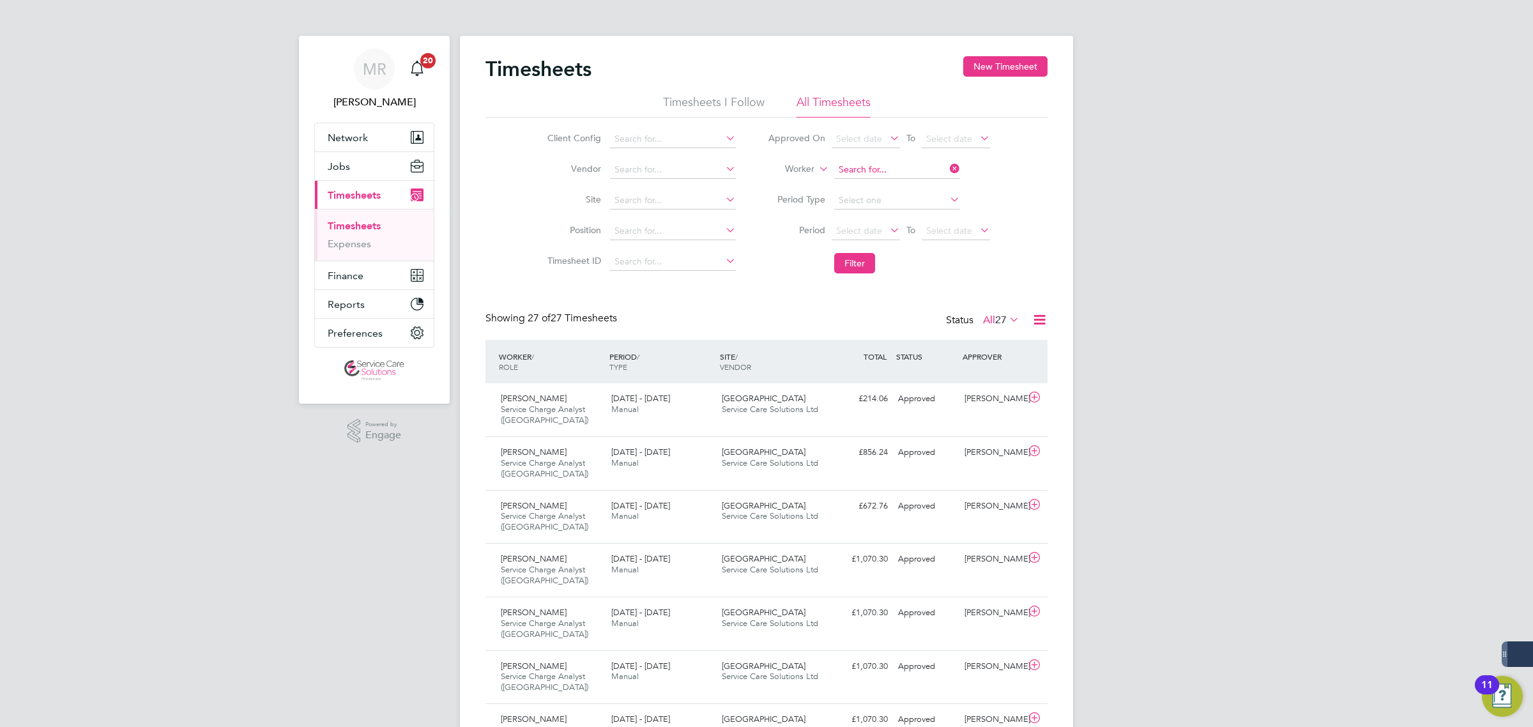
click at [906, 165] on input at bounding box center [897, 170] width 126 height 18
click at [848, 183] on b "Katie" at bounding box center [875, 186] width 74 height 11
type input "Katie Smith"
click at [844, 256] on button "Filter" at bounding box center [854, 263] width 41 height 20
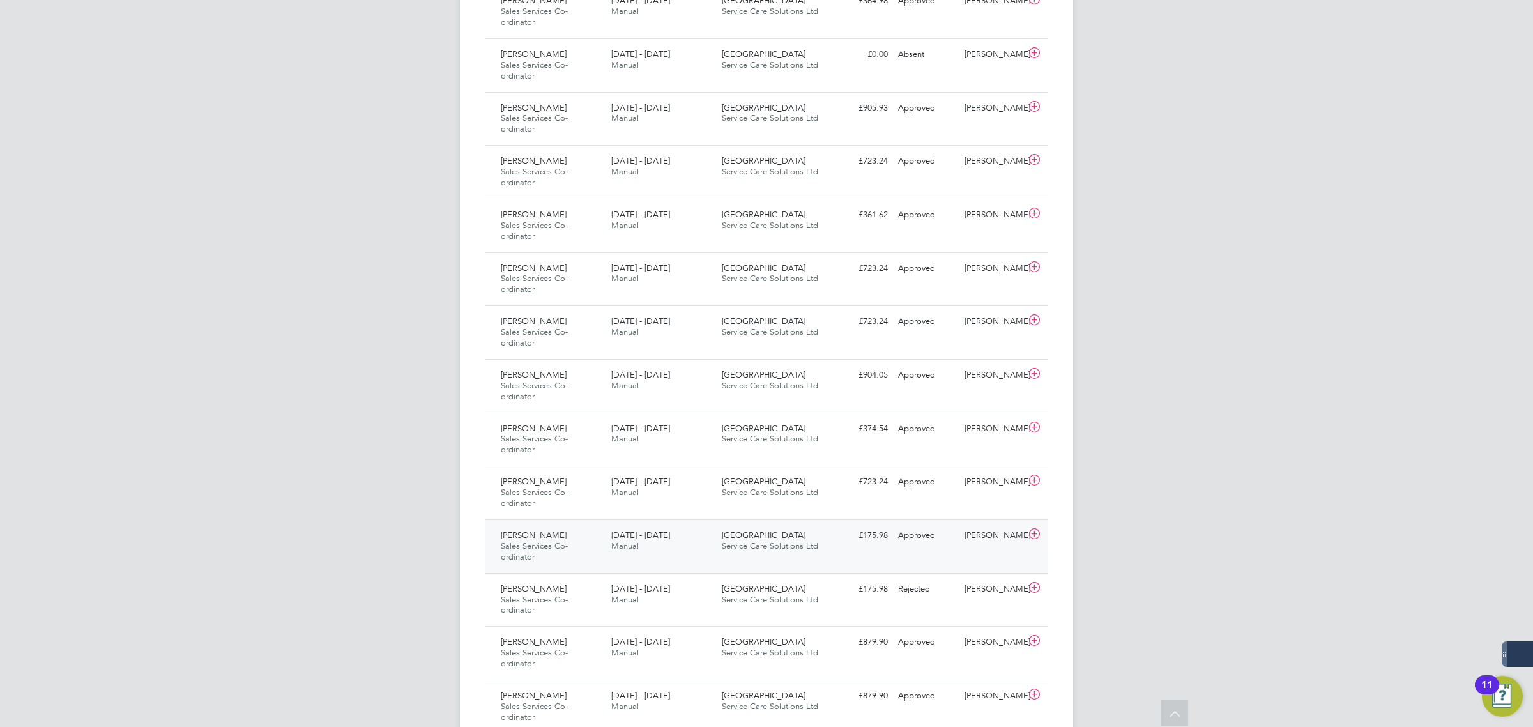
click at [864, 554] on div "Katie Smith Sales Services Co-ordinator 3 - 9 Feb 2025 3 - 9 Feb 2025 Manual Fl…" at bounding box center [766, 546] width 562 height 54
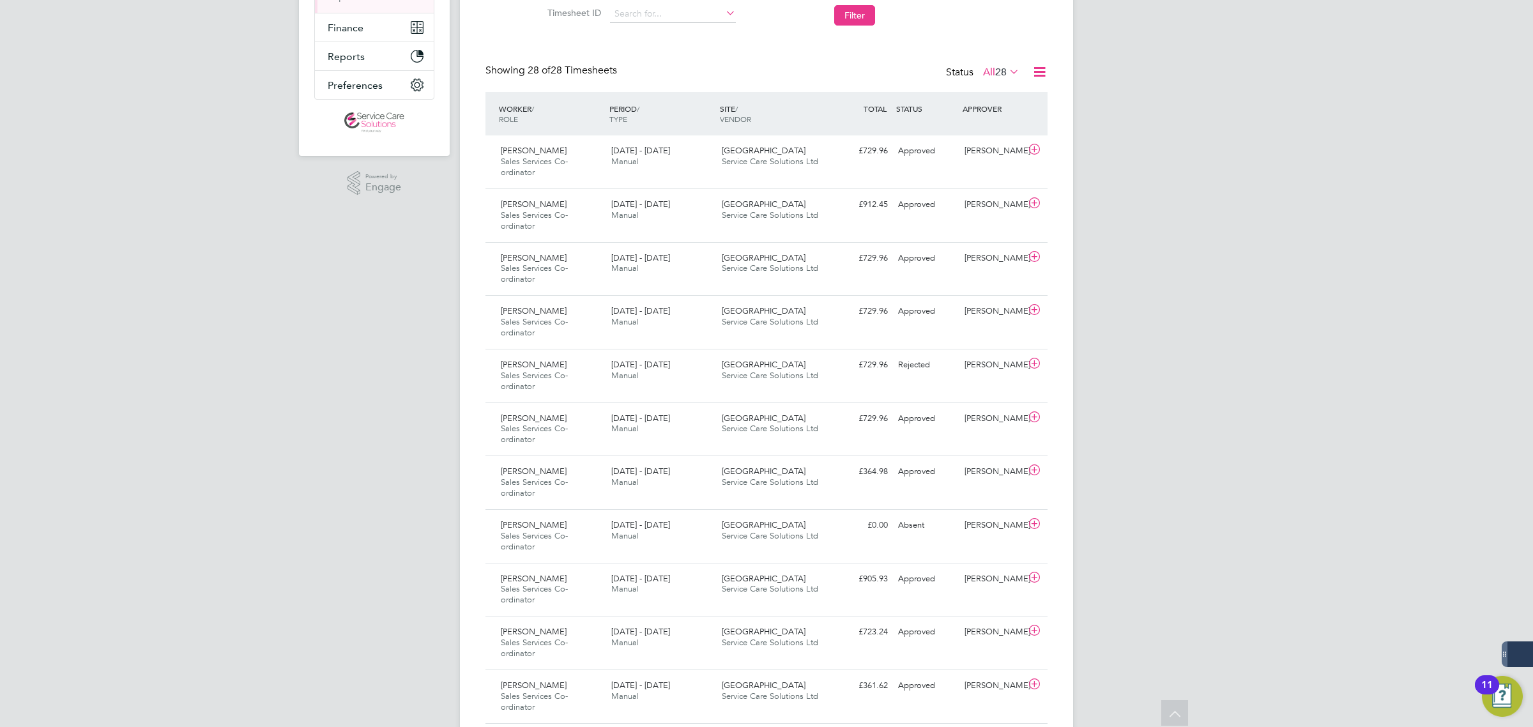
scroll to position [0, 0]
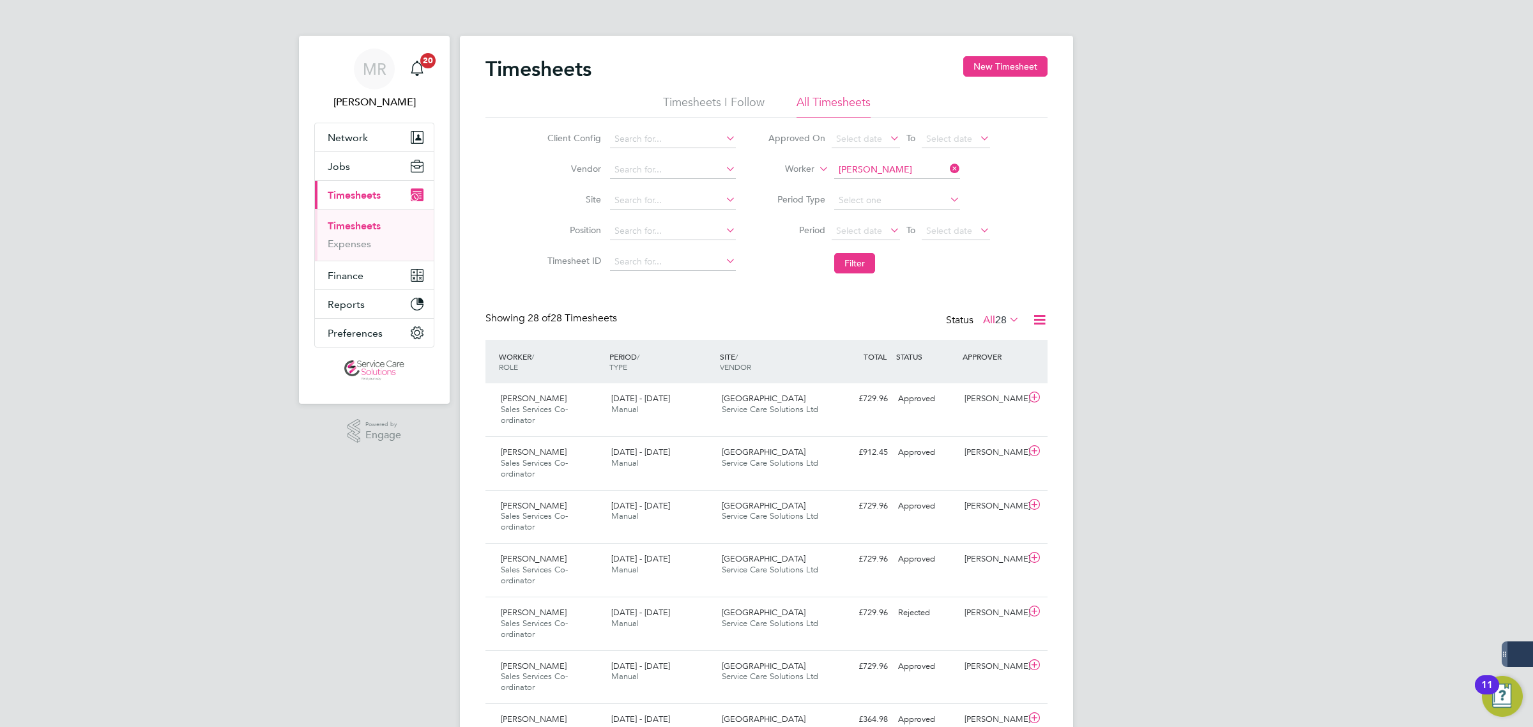
click at [880, 155] on li "Worker Katie Smith" at bounding box center [879, 170] width 254 height 31
click at [895, 167] on input at bounding box center [897, 170] width 126 height 18
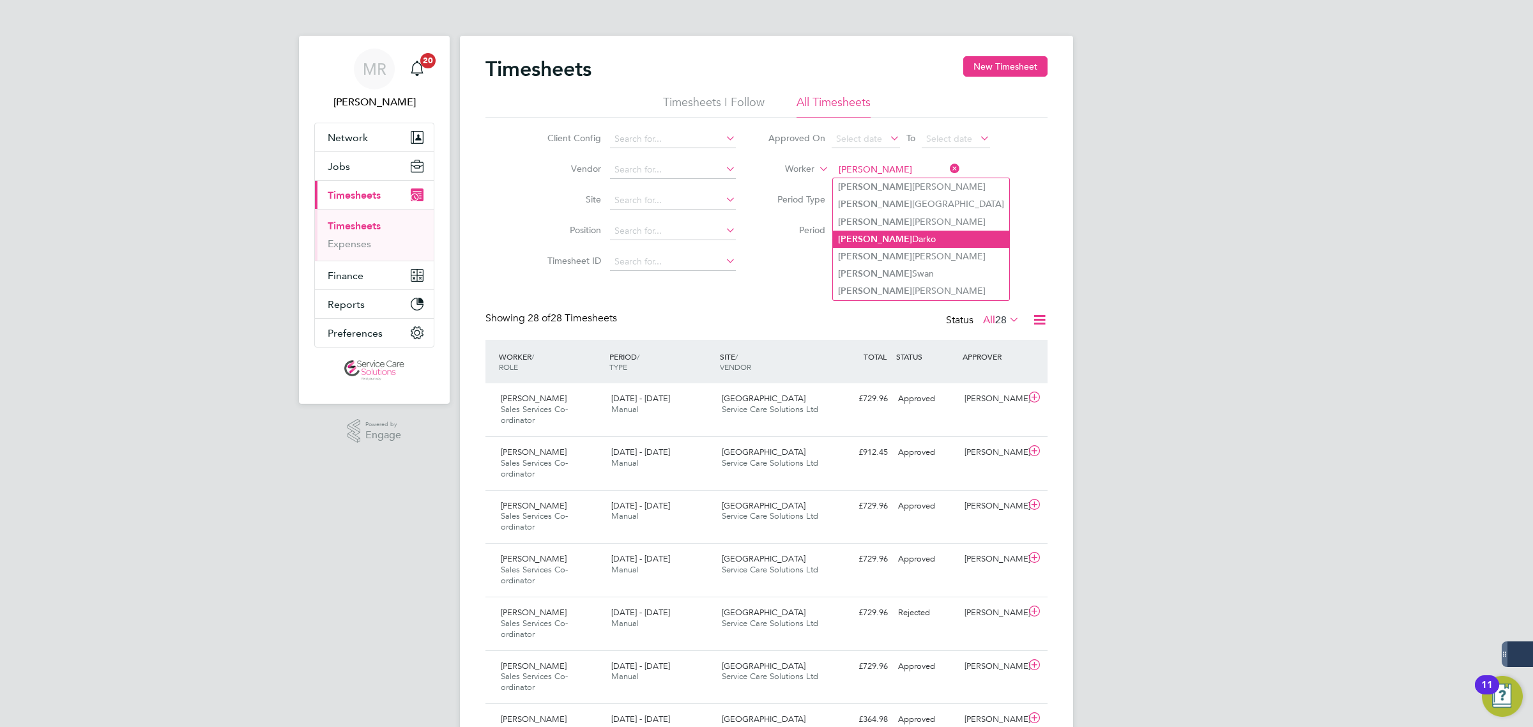
click at [904, 241] on li "Nigel Darko" at bounding box center [921, 239] width 176 height 17
type input "Nigel Darko"
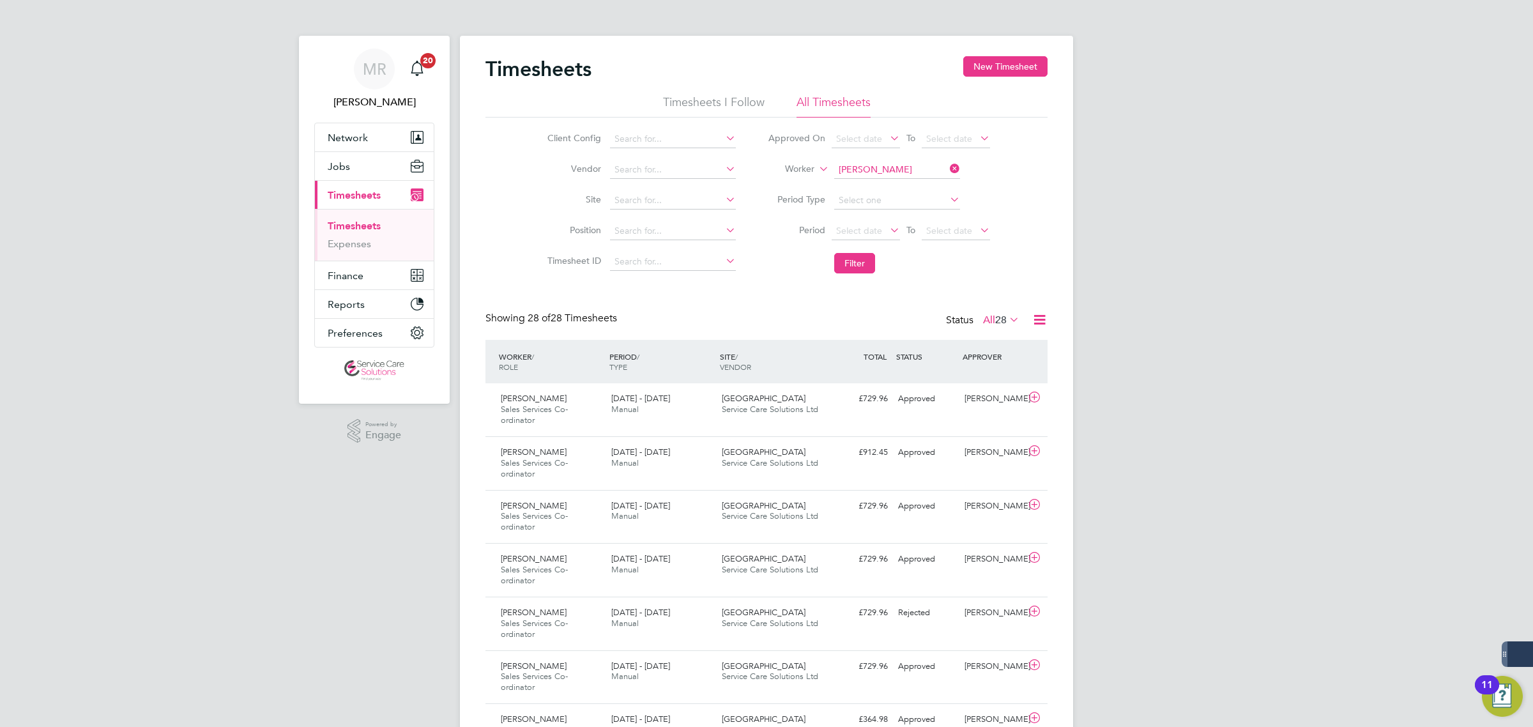
click at [837, 273] on li "Filter" at bounding box center [879, 263] width 254 height 33
click at [847, 270] on button "Filter" at bounding box center [854, 263] width 41 height 20
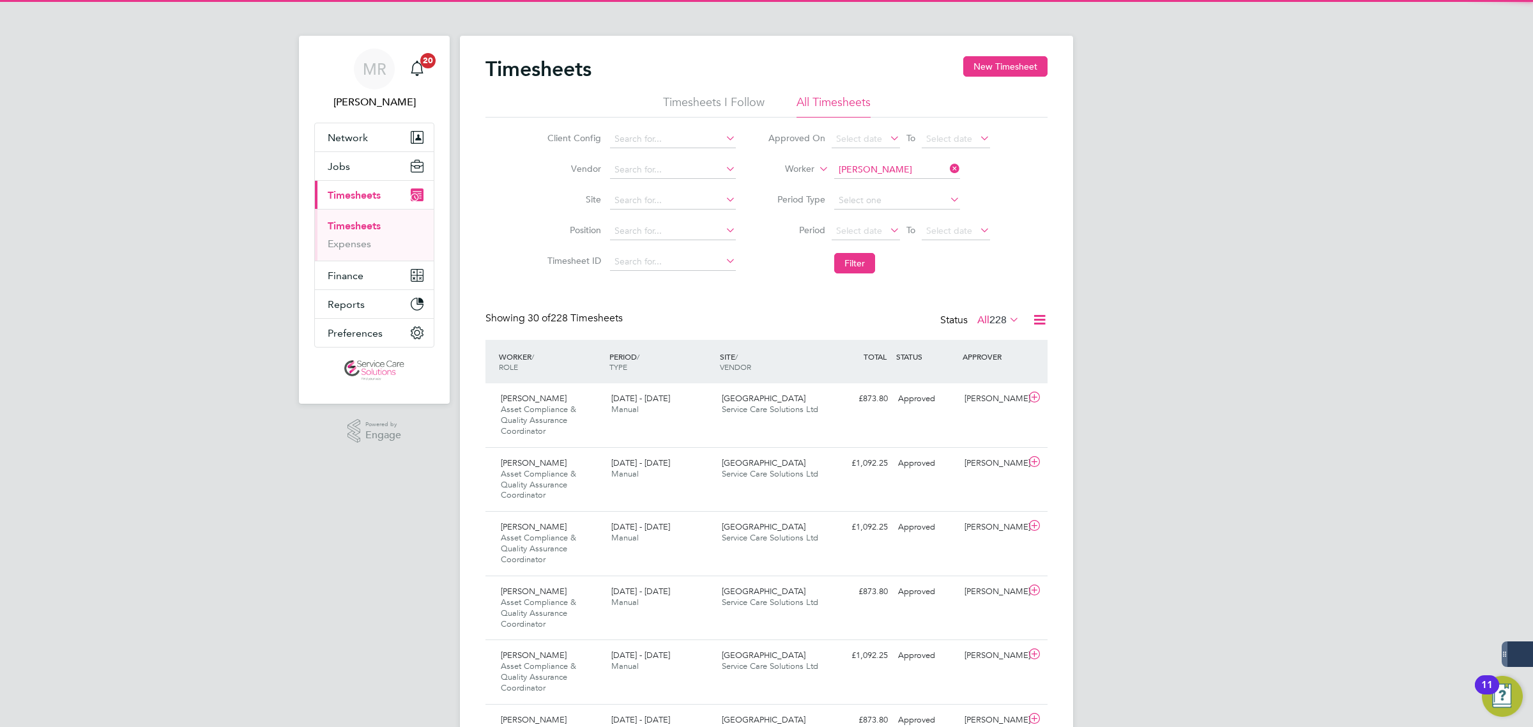
scroll to position [53, 111]
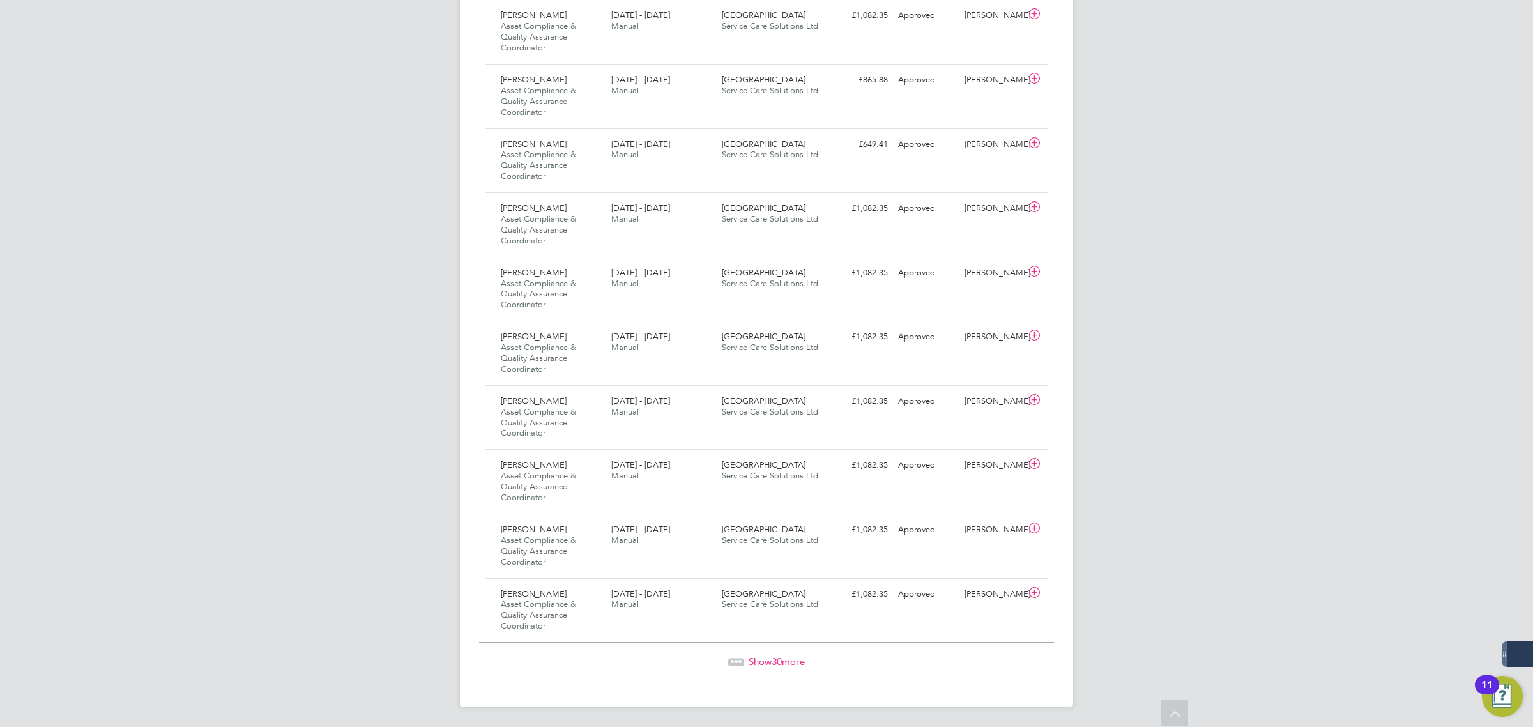
click at [768, 554] on span "Show 30 more" at bounding box center [777, 661] width 56 height 12
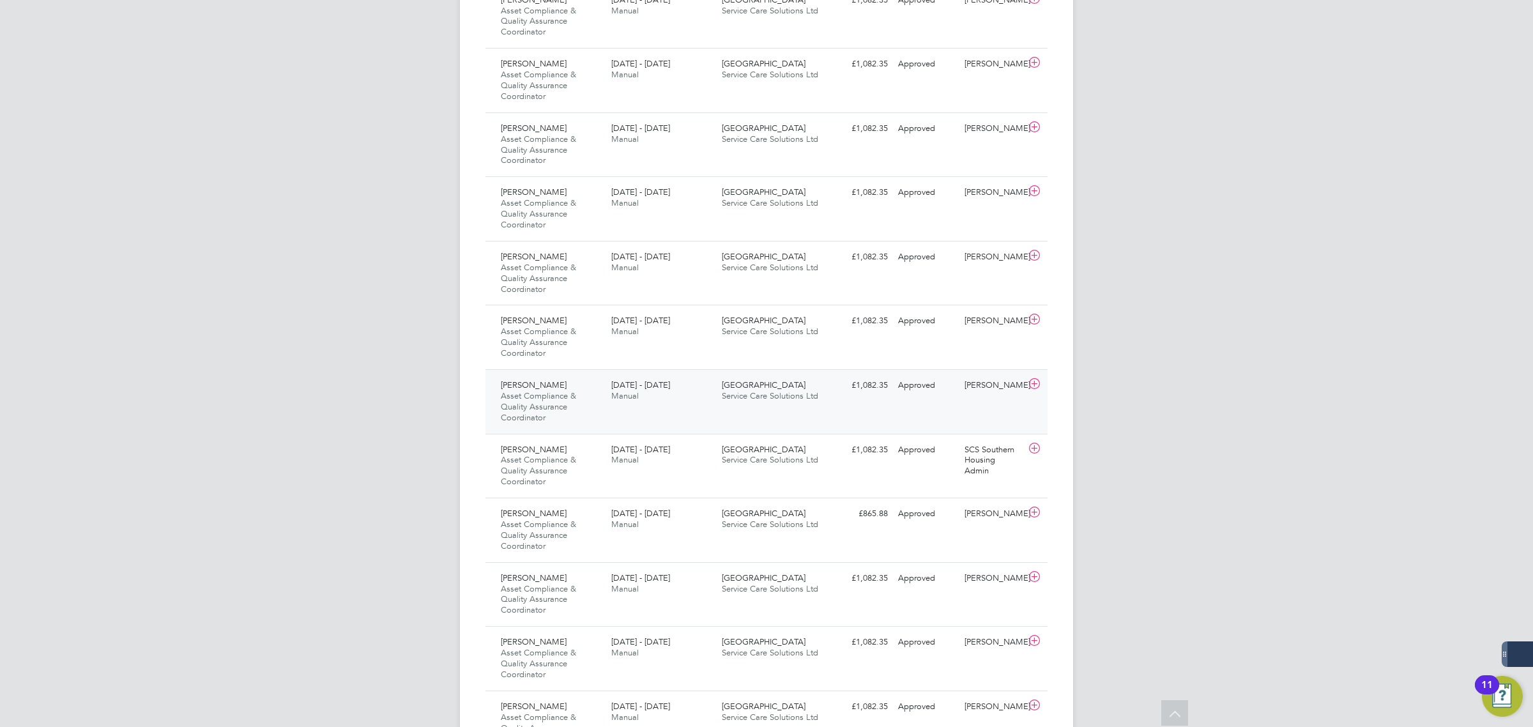
click at [703, 414] on div "Nigel Darko Asset Compliance & Quality Assurance Coordinator 9 - 15 Sep 2024 9 …" at bounding box center [766, 401] width 562 height 65
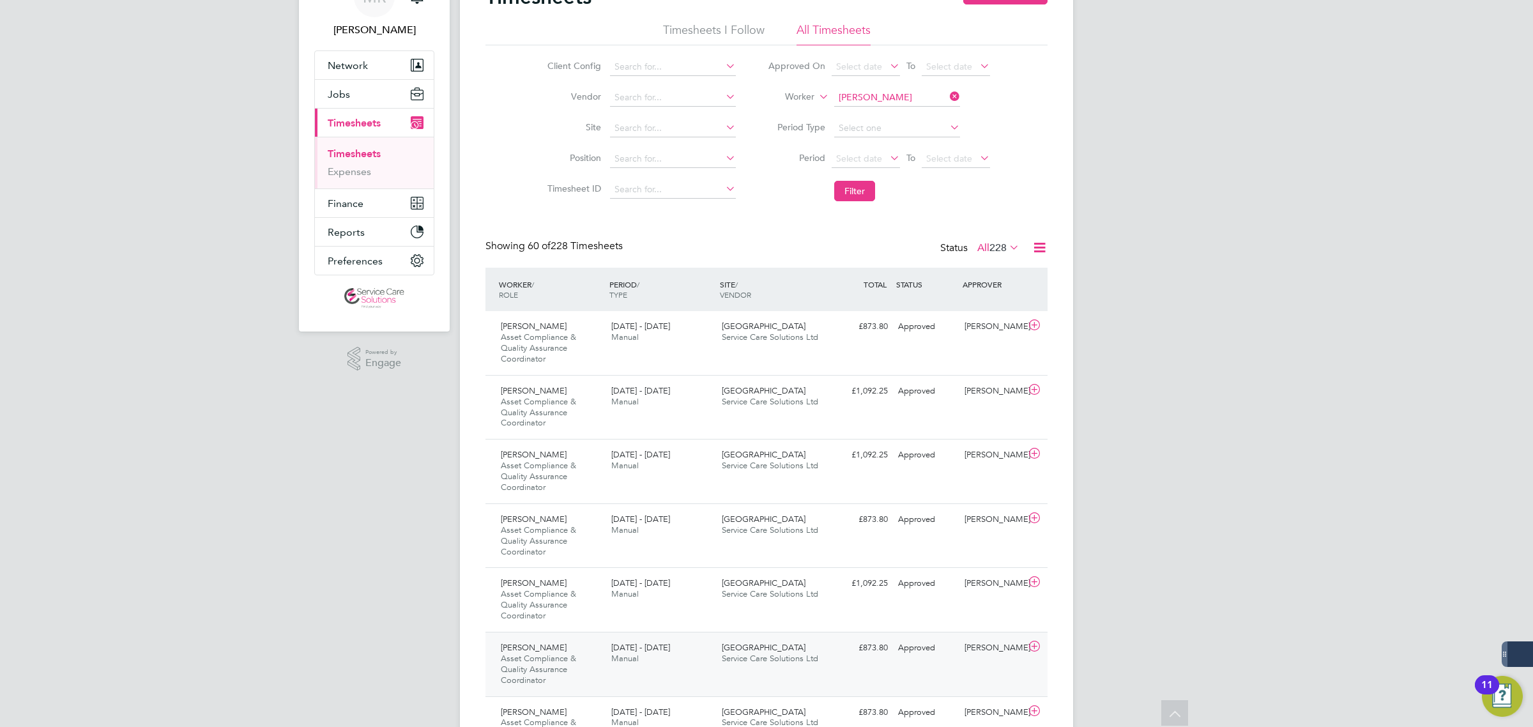
scroll to position [0, 0]
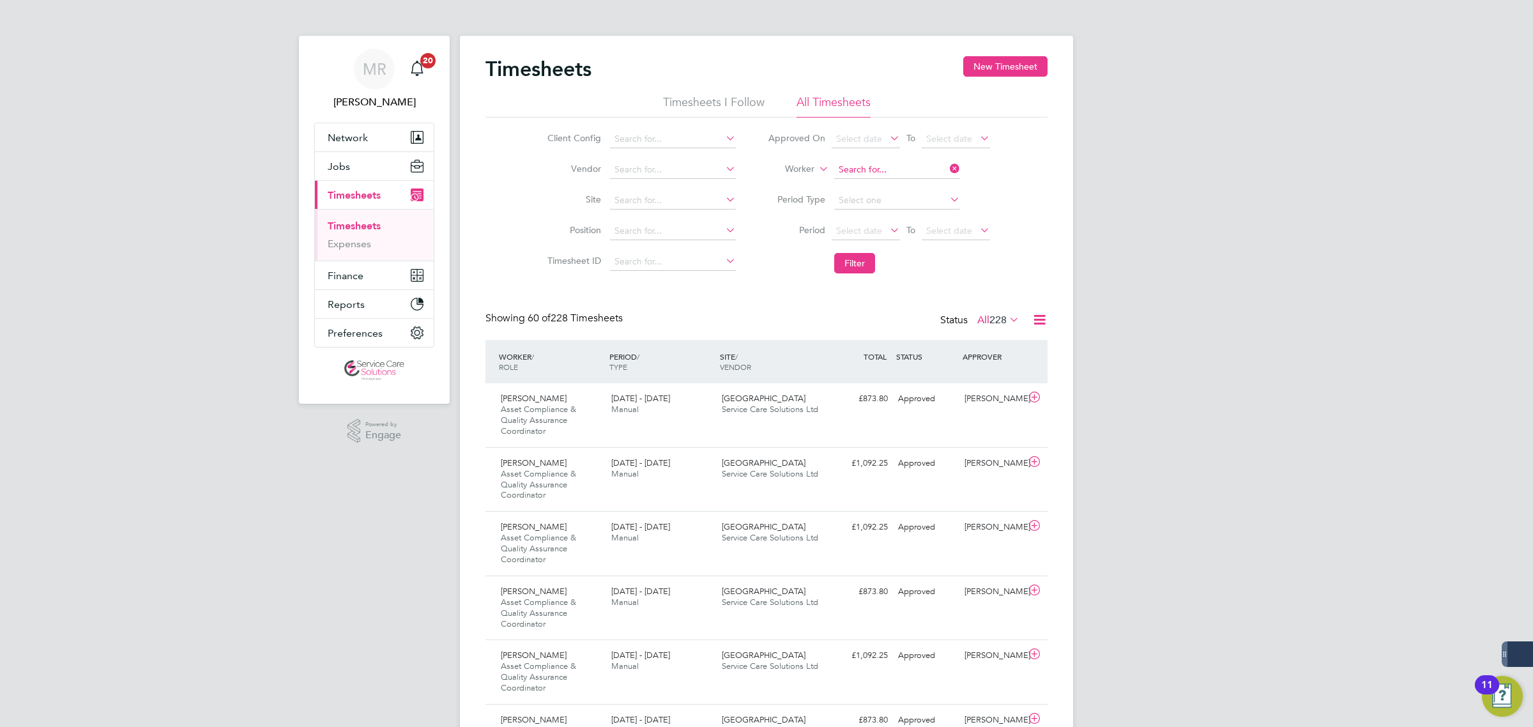
click at [935, 165] on input at bounding box center [897, 170] width 126 height 18
click at [888, 202] on li "Rich a rd Adedoyin" at bounding box center [896, 203] width 127 height 17
type input "Richard Adedoyin"
click at [859, 268] on button "Filter" at bounding box center [854, 263] width 41 height 20
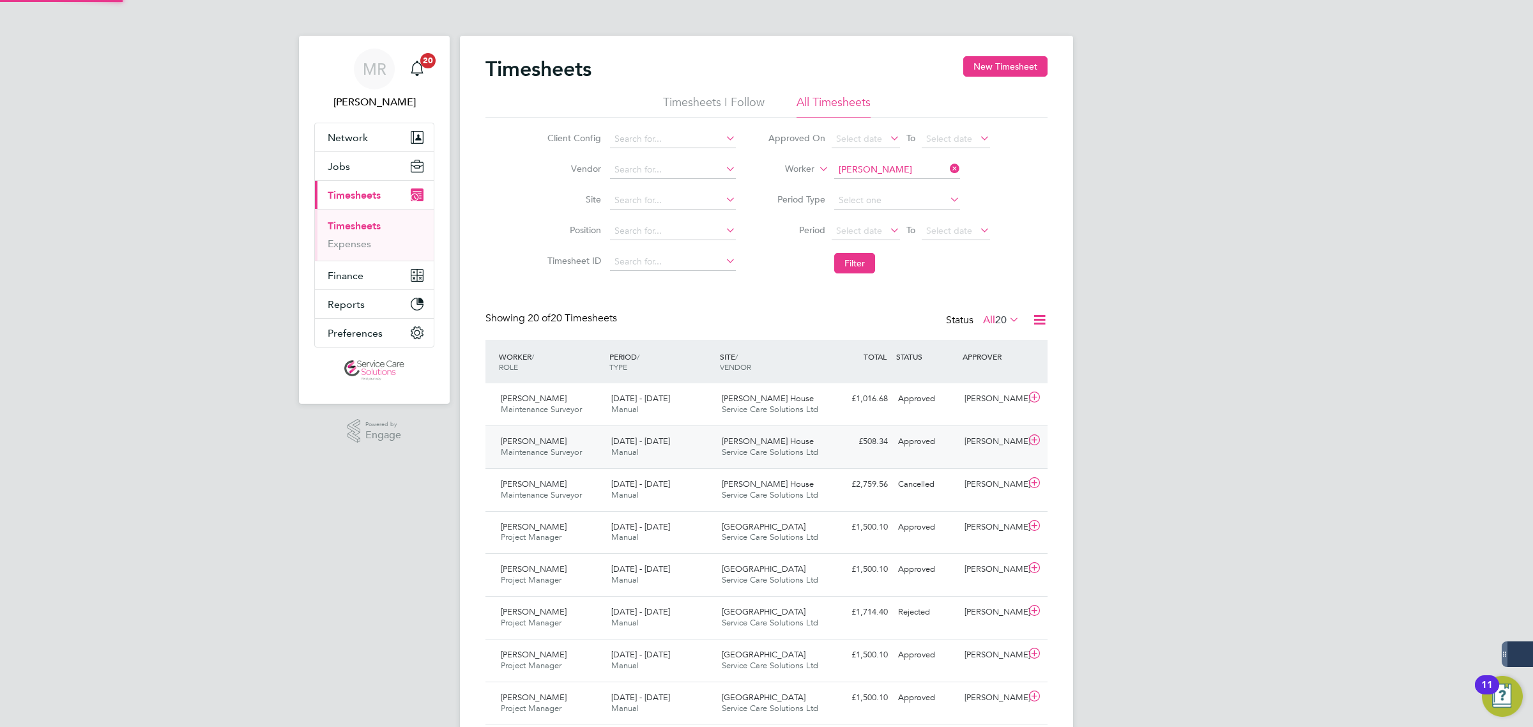
scroll to position [32, 111]
click at [890, 409] on div "£1,016.68 Approved" at bounding box center [860, 398] width 66 height 21
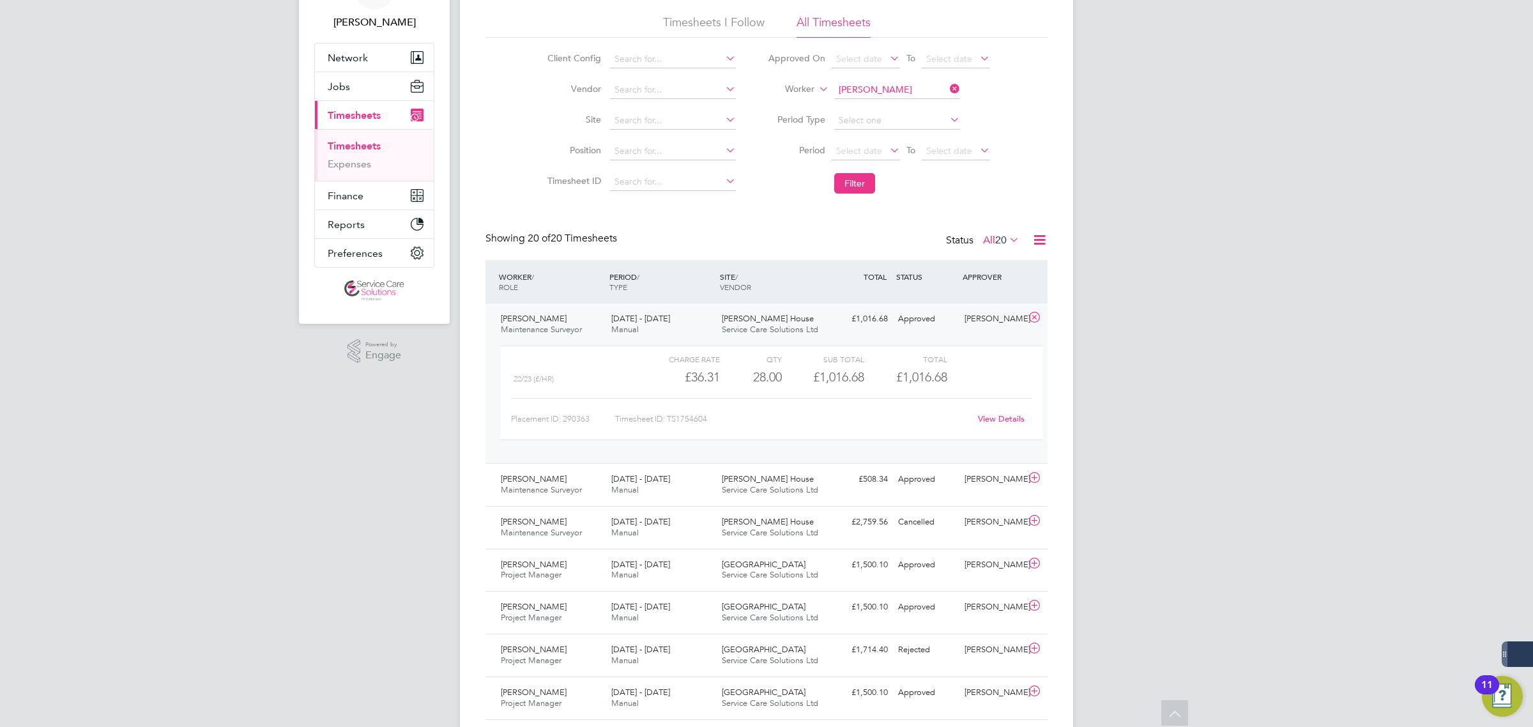
click at [1226, 529] on div "MR Matt Robson Notifications 20 Applications: Network Team Members Businesses S…" at bounding box center [766, 631] width 1533 height 1422
click at [861, 526] on div "£2,759.56 Cancelled" at bounding box center [860, 522] width 66 height 21
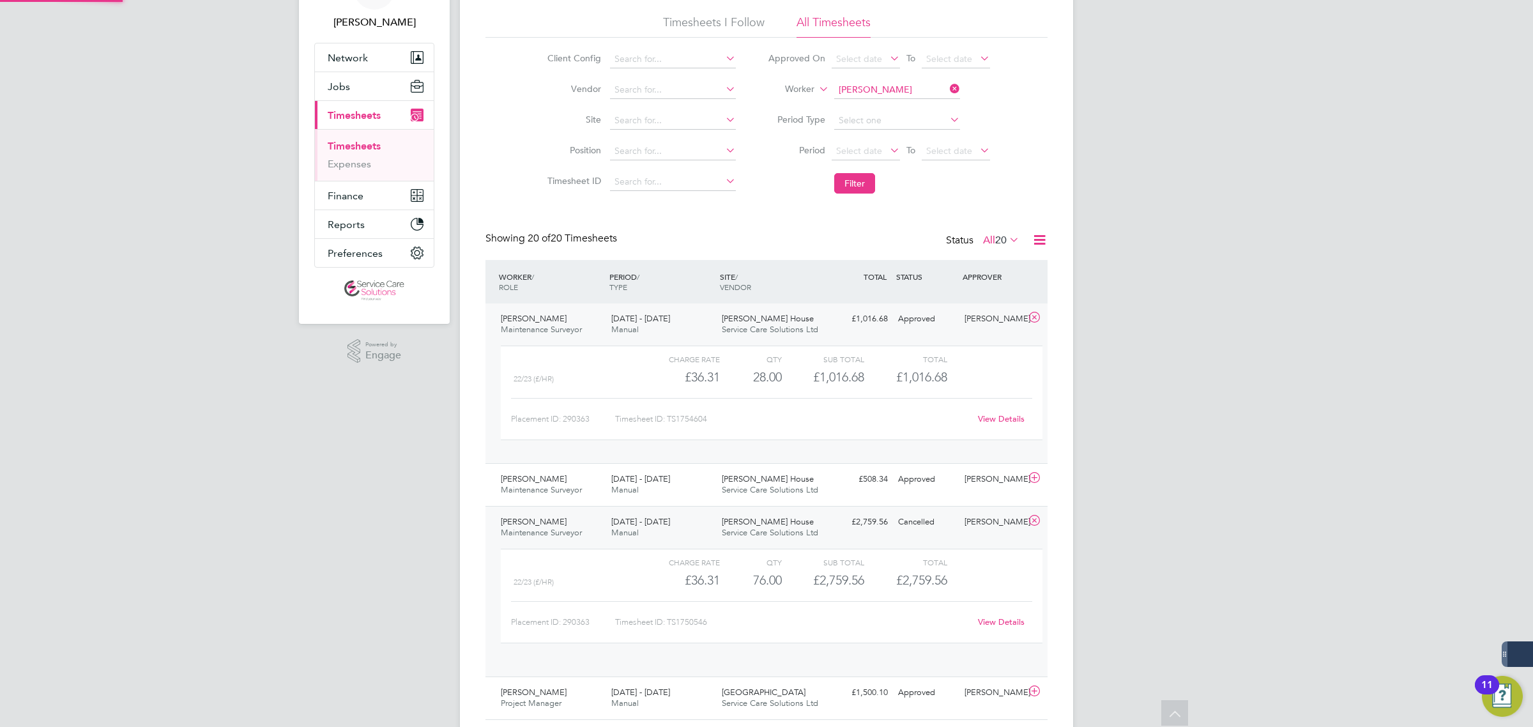
scroll to position [21, 125]
click at [851, 498] on div "Richard Adedoyin Maintenance Surveyor 19 - 25 May 2025 19 - 25 May 2025 Manual …" at bounding box center [766, 484] width 562 height 43
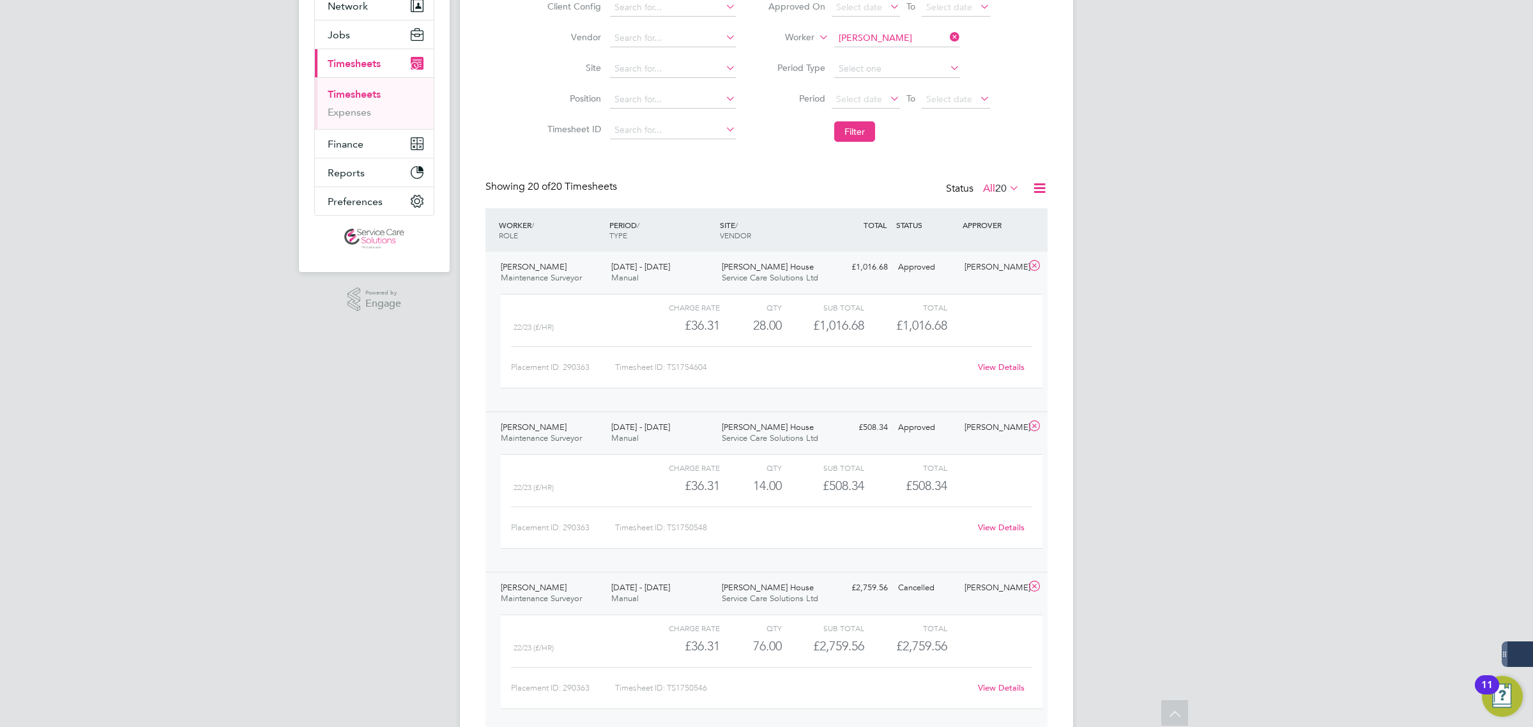
scroll to position [0, 0]
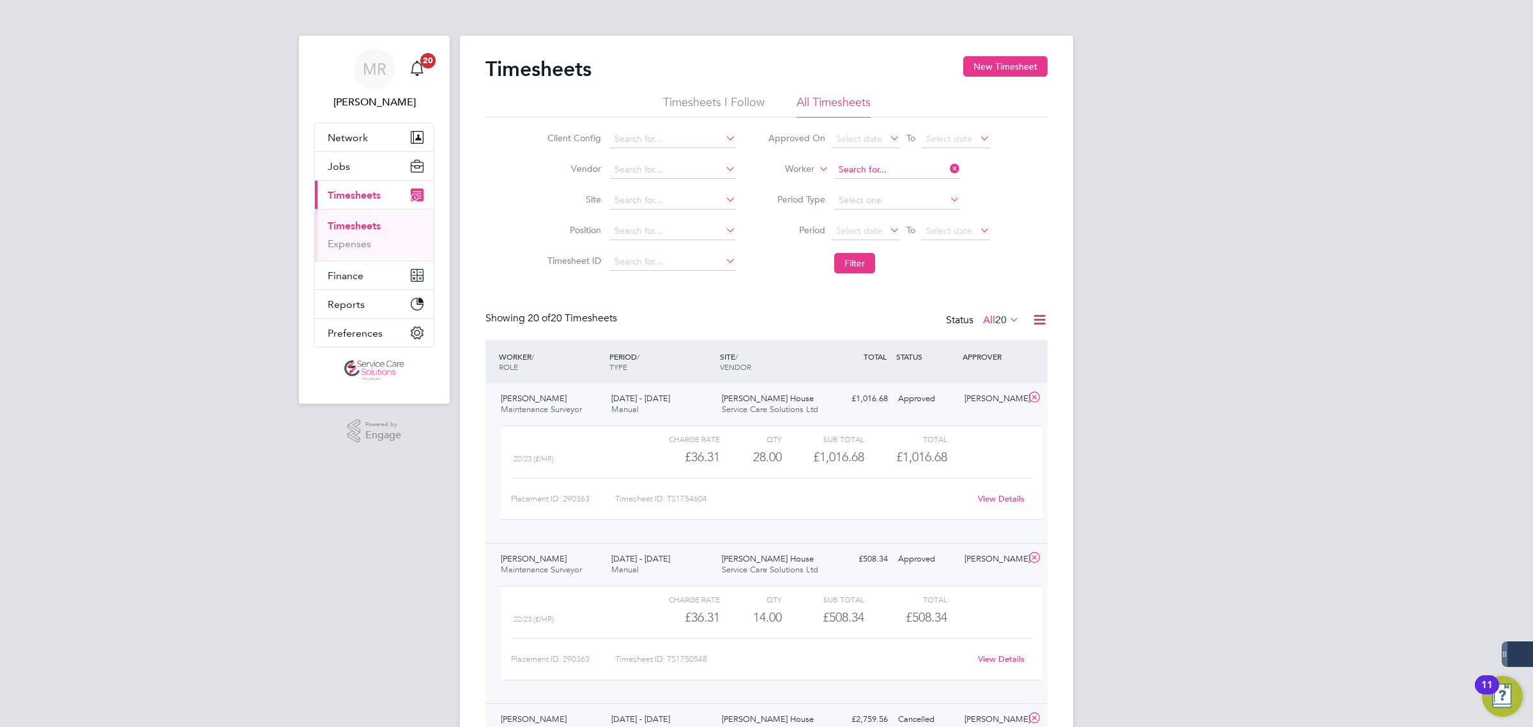
click at [904, 164] on input at bounding box center [897, 170] width 126 height 18
click at [912, 217] on b "Coleman" at bounding box center [949, 222] width 74 height 11
type input "Steve Coleman"
click at [869, 260] on button "Filter" at bounding box center [854, 263] width 41 height 20
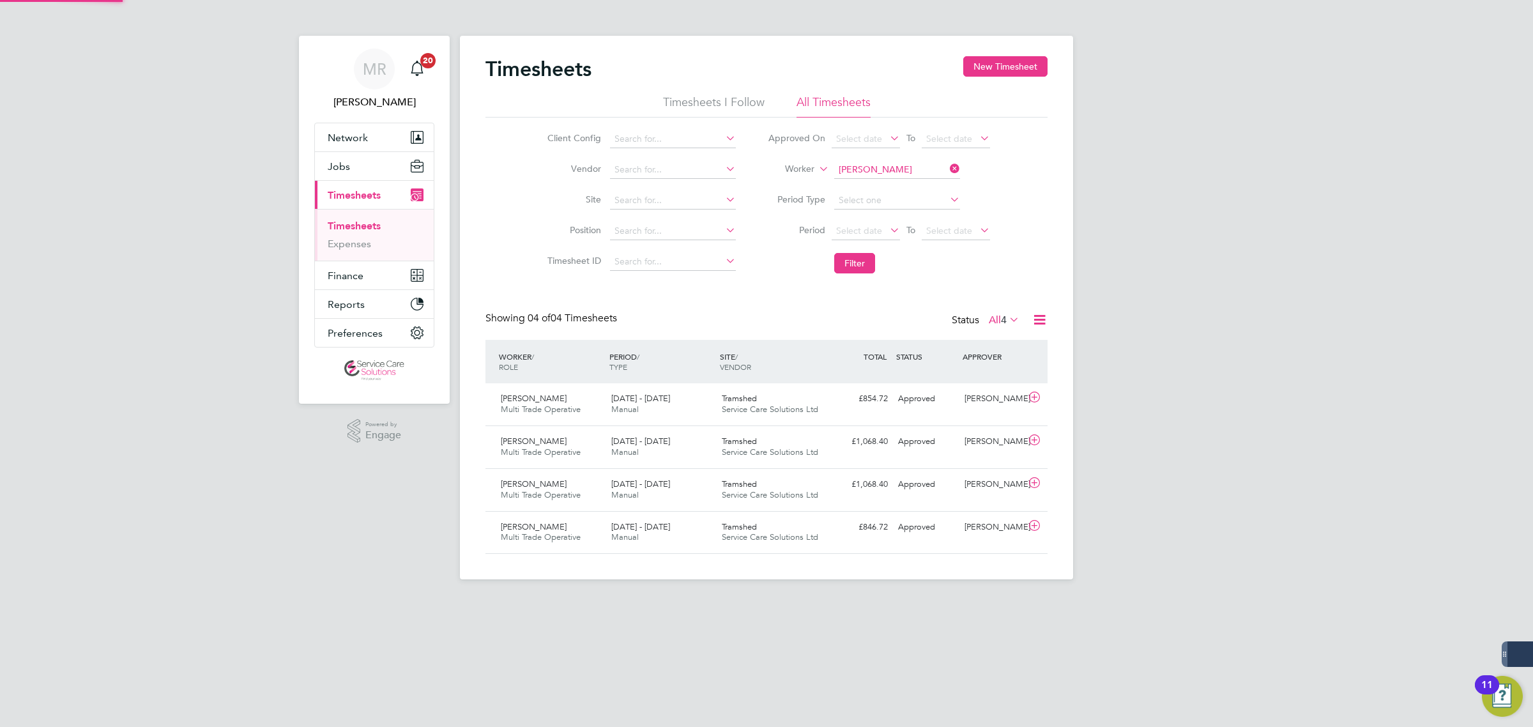
scroll to position [32, 111]
click at [359, 243] on link "Expenses" at bounding box center [349, 244] width 43 height 12
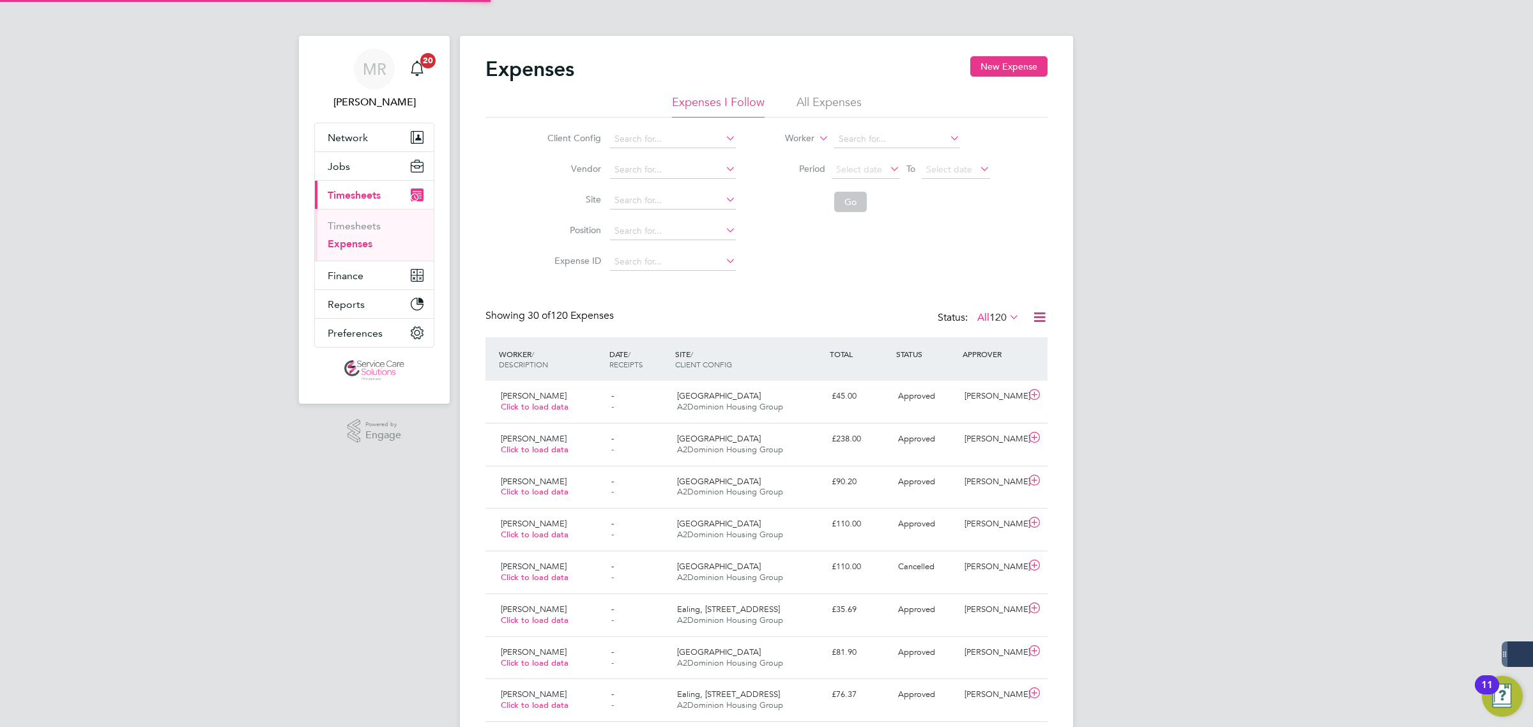
scroll to position [6, 6]
click at [837, 105] on li "All Expenses" at bounding box center [829, 106] width 65 height 23
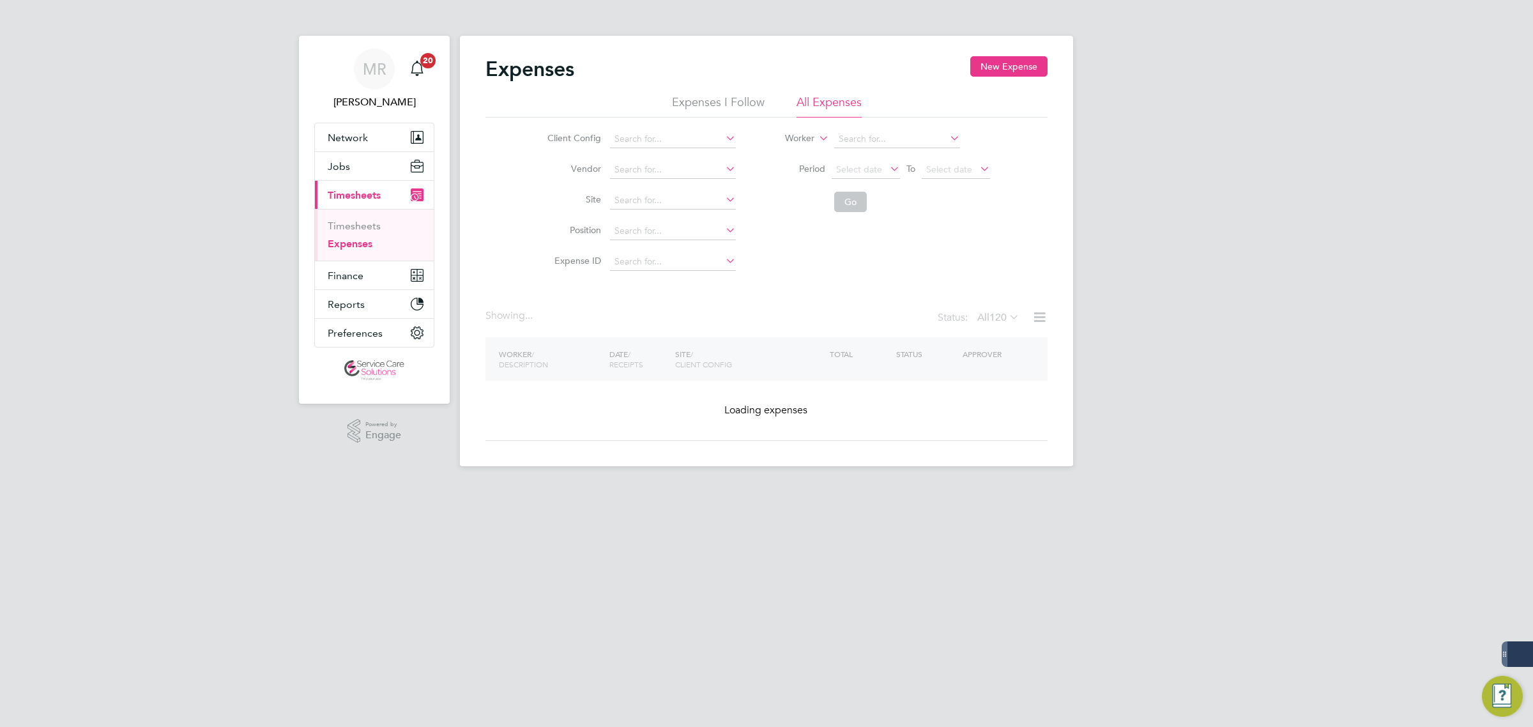
click at [841, 148] on li "Worker" at bounding box center [879, 139] width 254 height 31
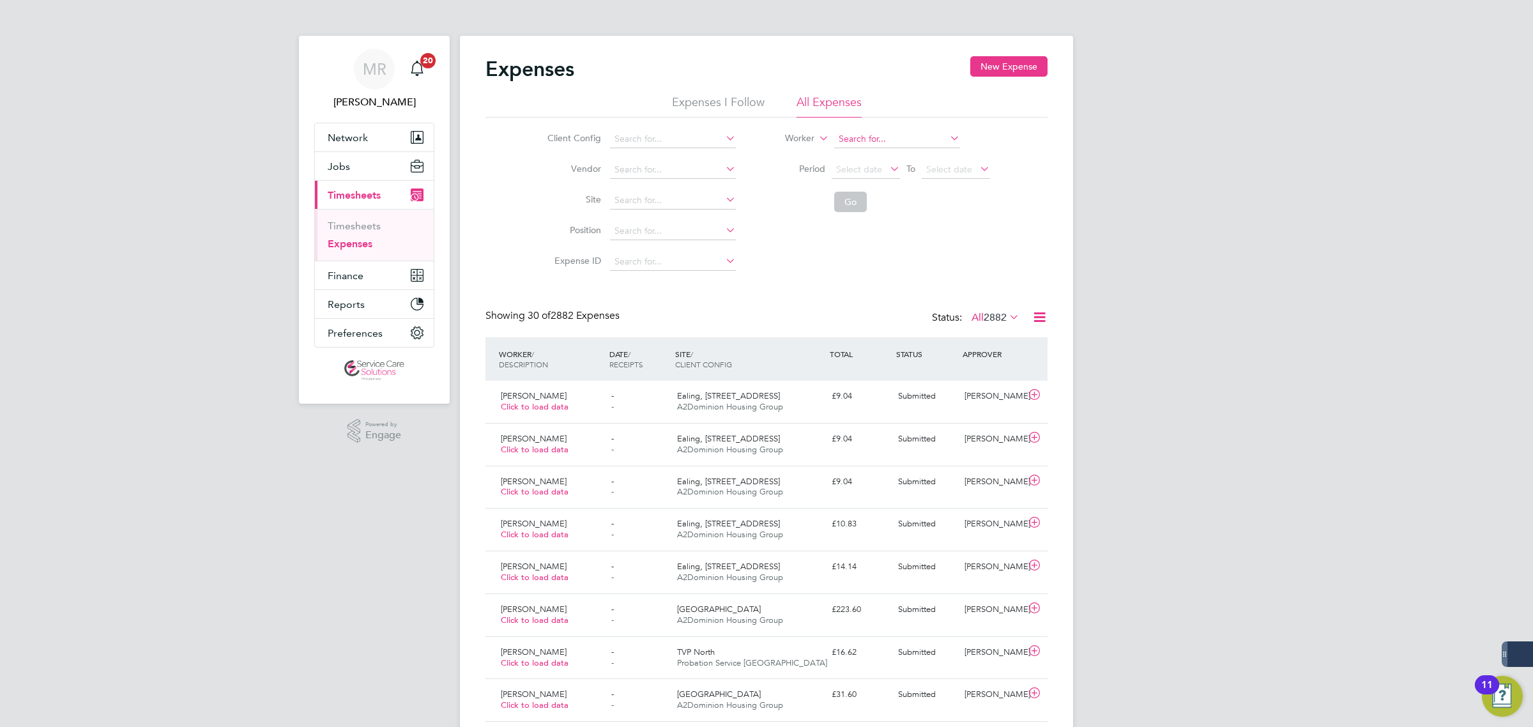
click at [850, 135] on input at bounding box center [897, 139] width 126 height 18
click at [915, 176] on b "Col" at bounding box center [922, 173] width 15 height 11
type input "Steve Coleman"
click at [841, 208] on button "Go" at bounding box center [850, 202] width 33 height 20
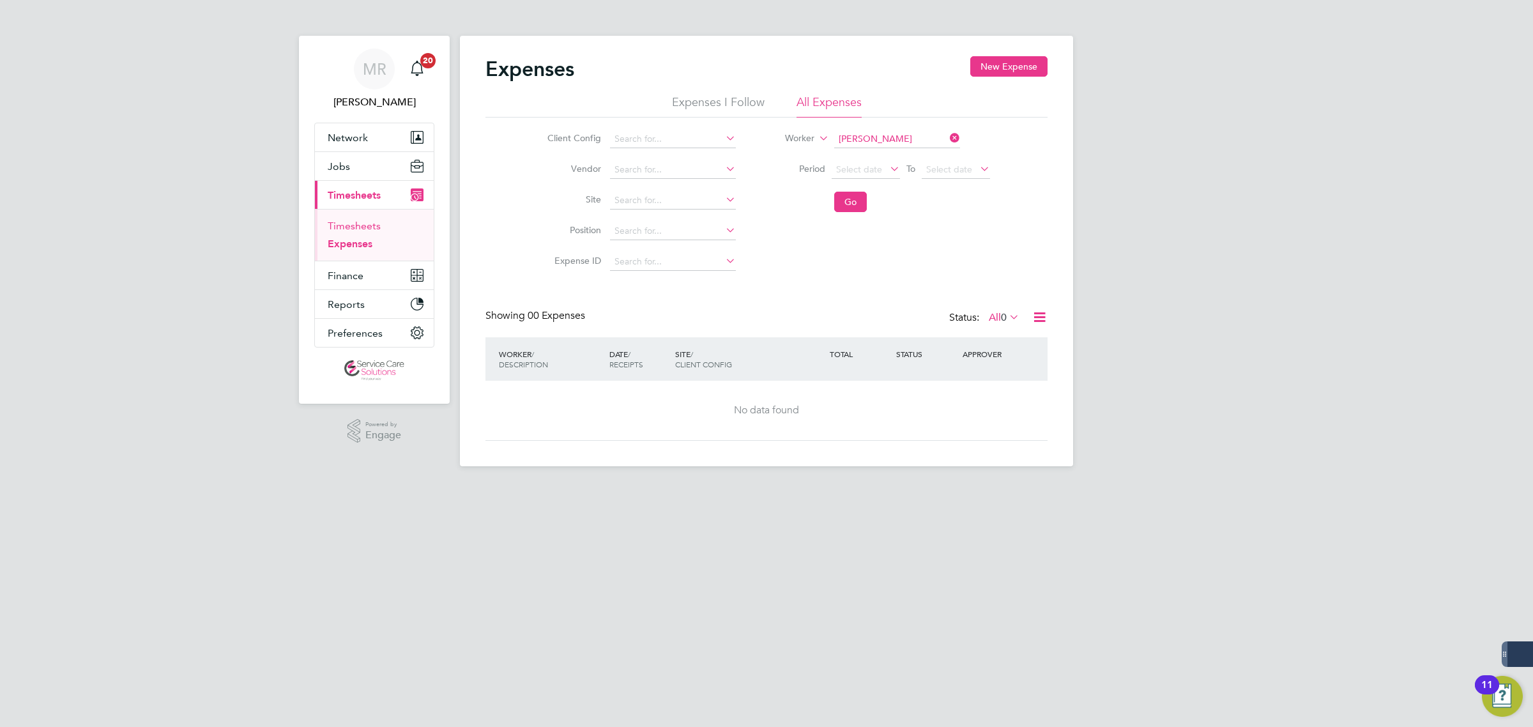
click at [372, 224] on link "Timesheets" at bounding box center [354, 226] width 53 height 12
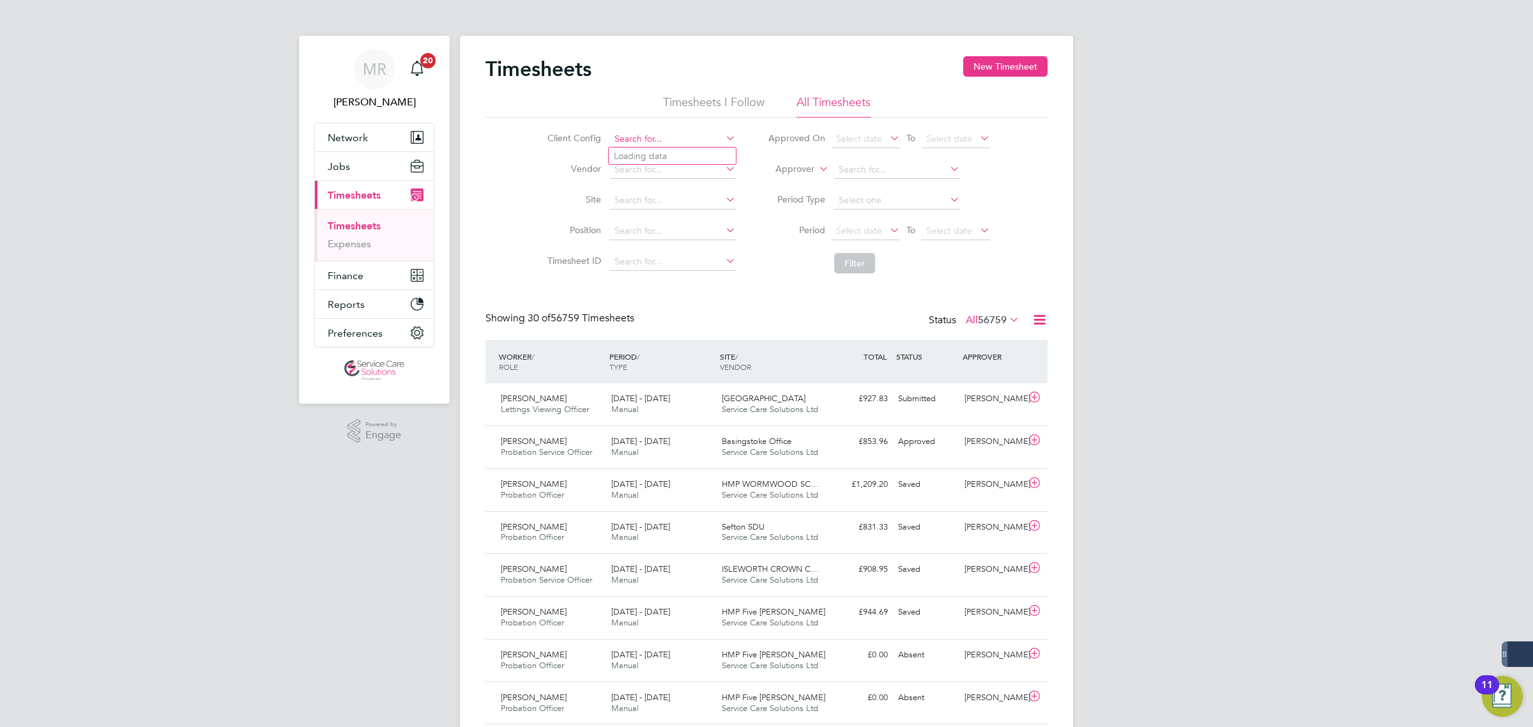
click at [653, 139] on input at bounding box center [673, 139] width 126 height 18
click at [665, 160] on li "Southern Housing" at bounding box center [672, 156] width 127 height 17
type input "Southern Housing"
click at [805, 167] on label "Approver" at bounding box center [785, 169] width 57 height 13
drag, startPoint x: 792, startPoint y: 182, endPoint x: 830, endPoint y: 171, distance: 39.8
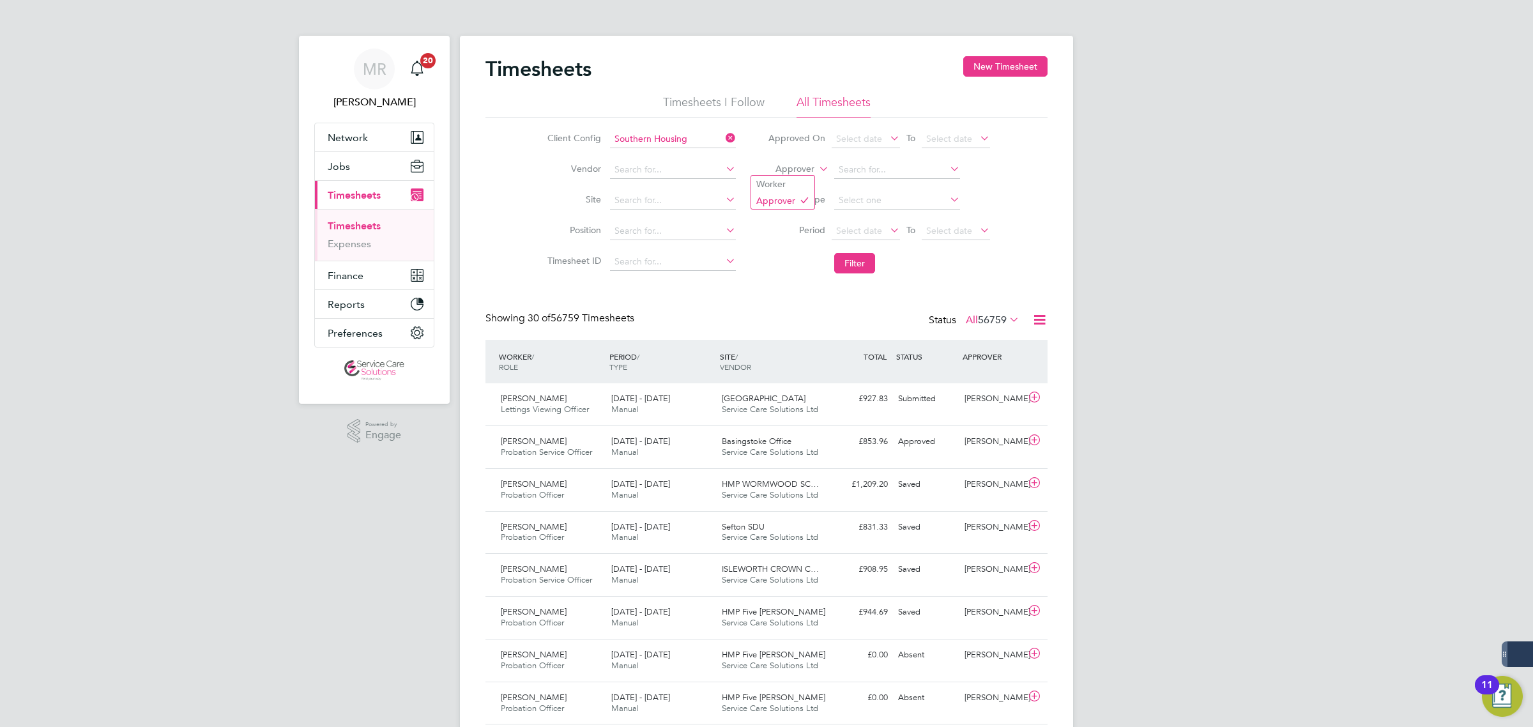
click at [791, 183] on li "Worker" at bounding box center [782, 184] width 63 height 17
click at [895, 164] on input at bounding box center [897, 170] width 126 height 18
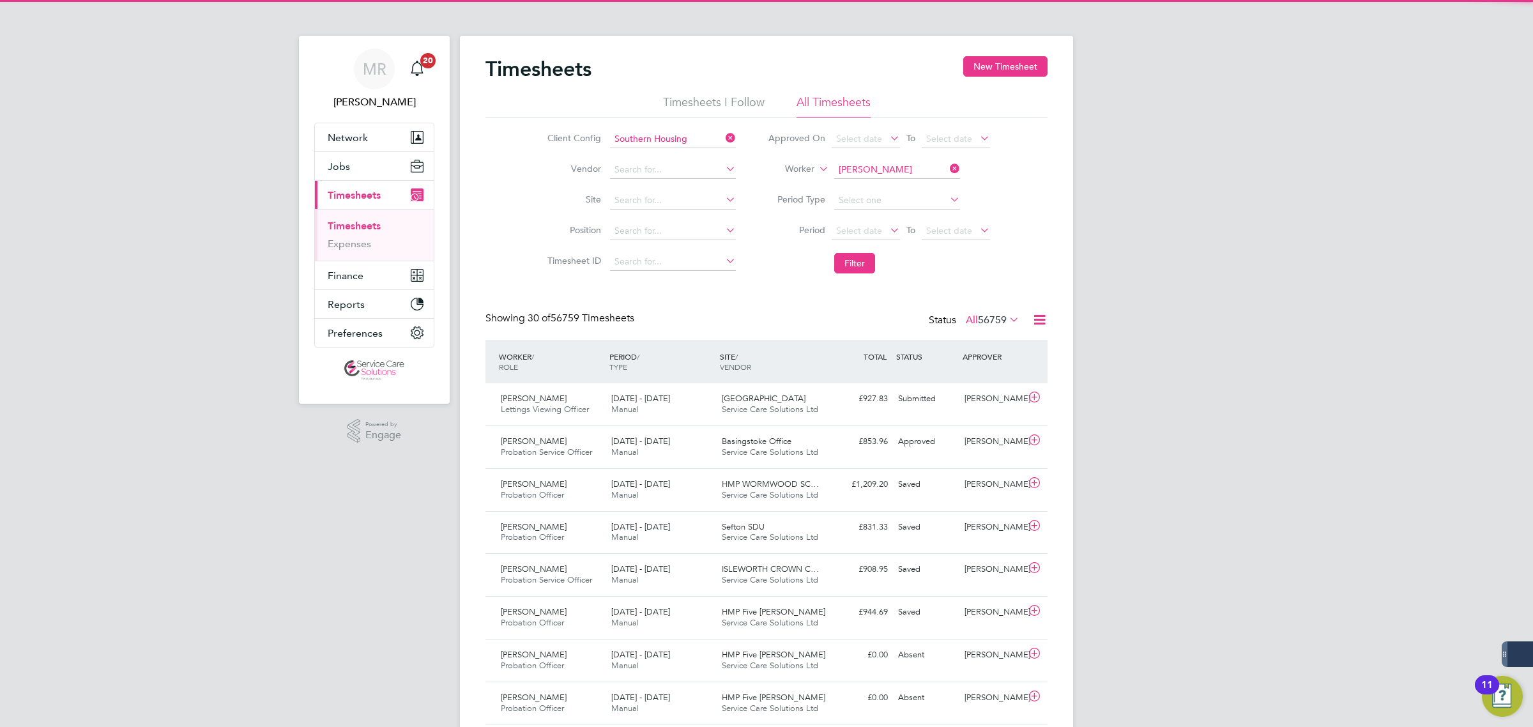
click at [901, 203] on li "Steve C oleman" at bounding box center [924, 203] width 183 height 17
type input "Steve Coleman"
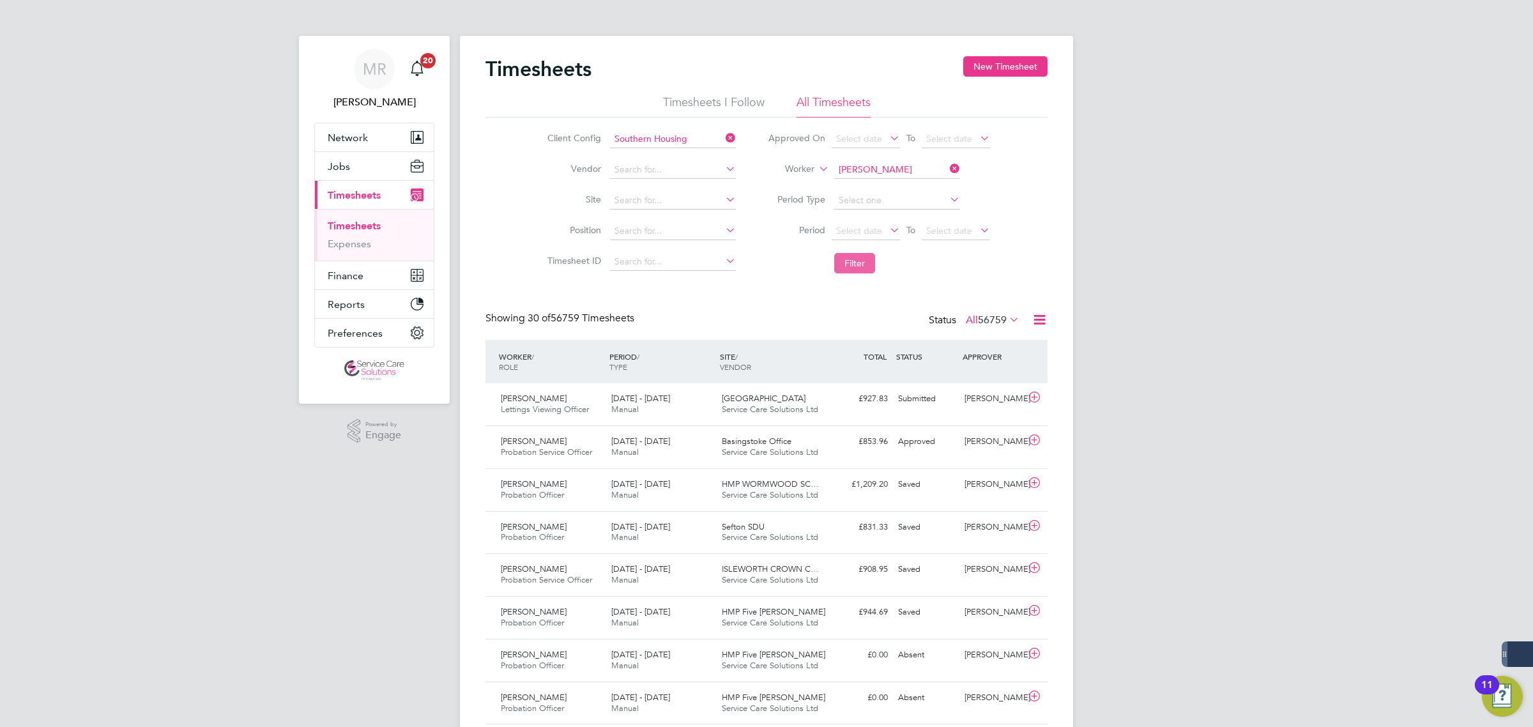
click at [858, 253] on button "Filter" at bounding box center [854, 263] width 41 height 20
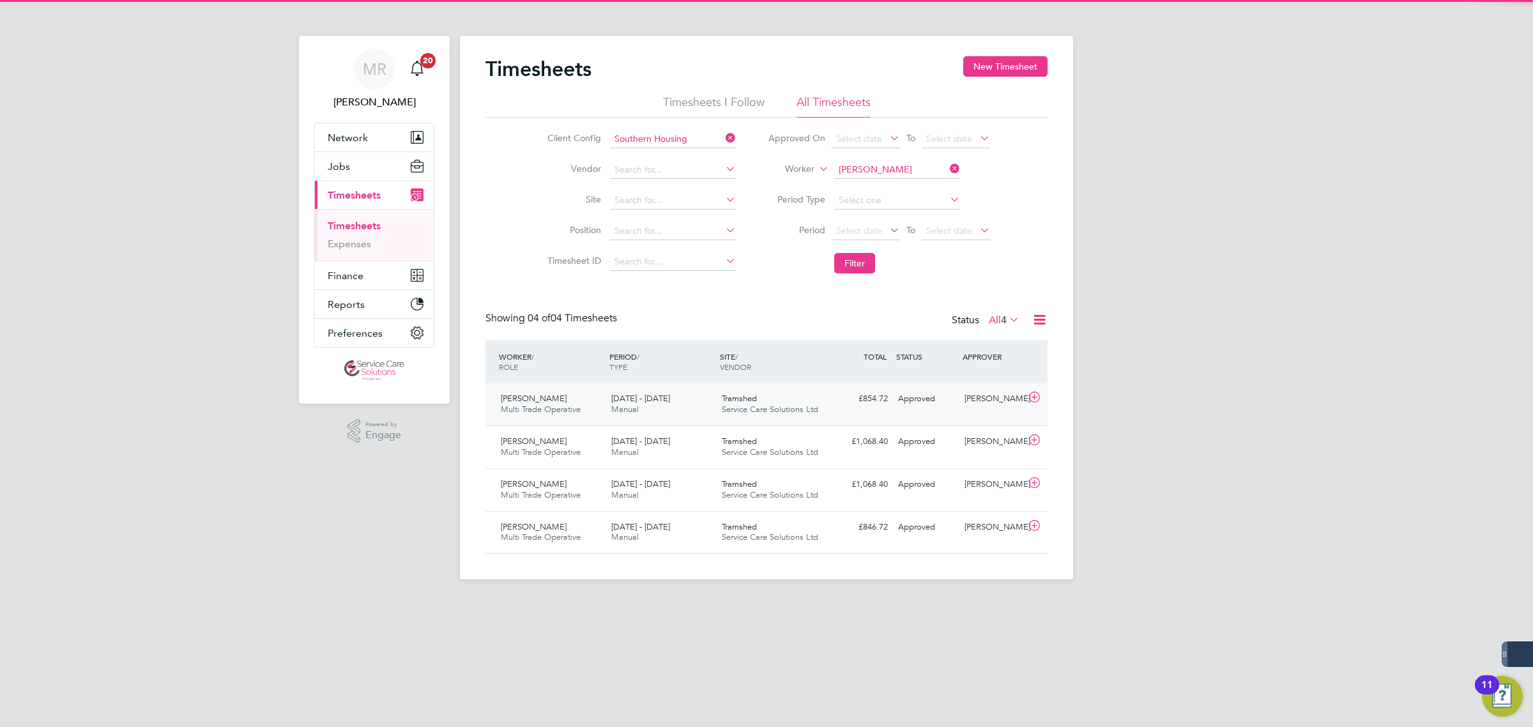
click at [899, 415] on div "Steve Coleman Multi Trade Operative 26 May - 1 Jun 2025 26 May - 1 Jun 2025 Man…" at bounding box center [766, 404] width 562 height 42
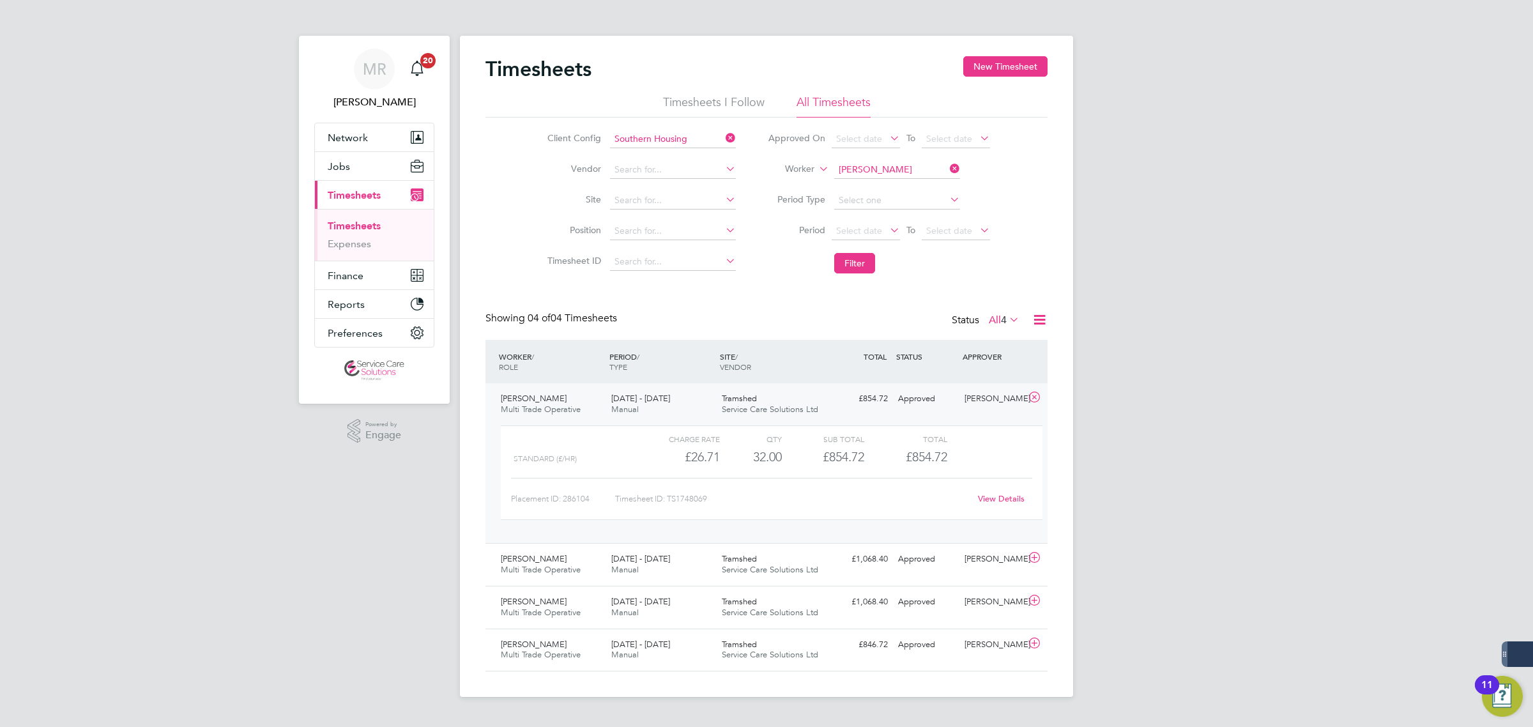
click at [1013, 500] on link "View Details" at bounding box center [1001, 498] width 47 height 11
click at [790, 403] on div "Tramshed Service Care Solutions Ltd" at bounding box center [772, 404] width 111 height 32
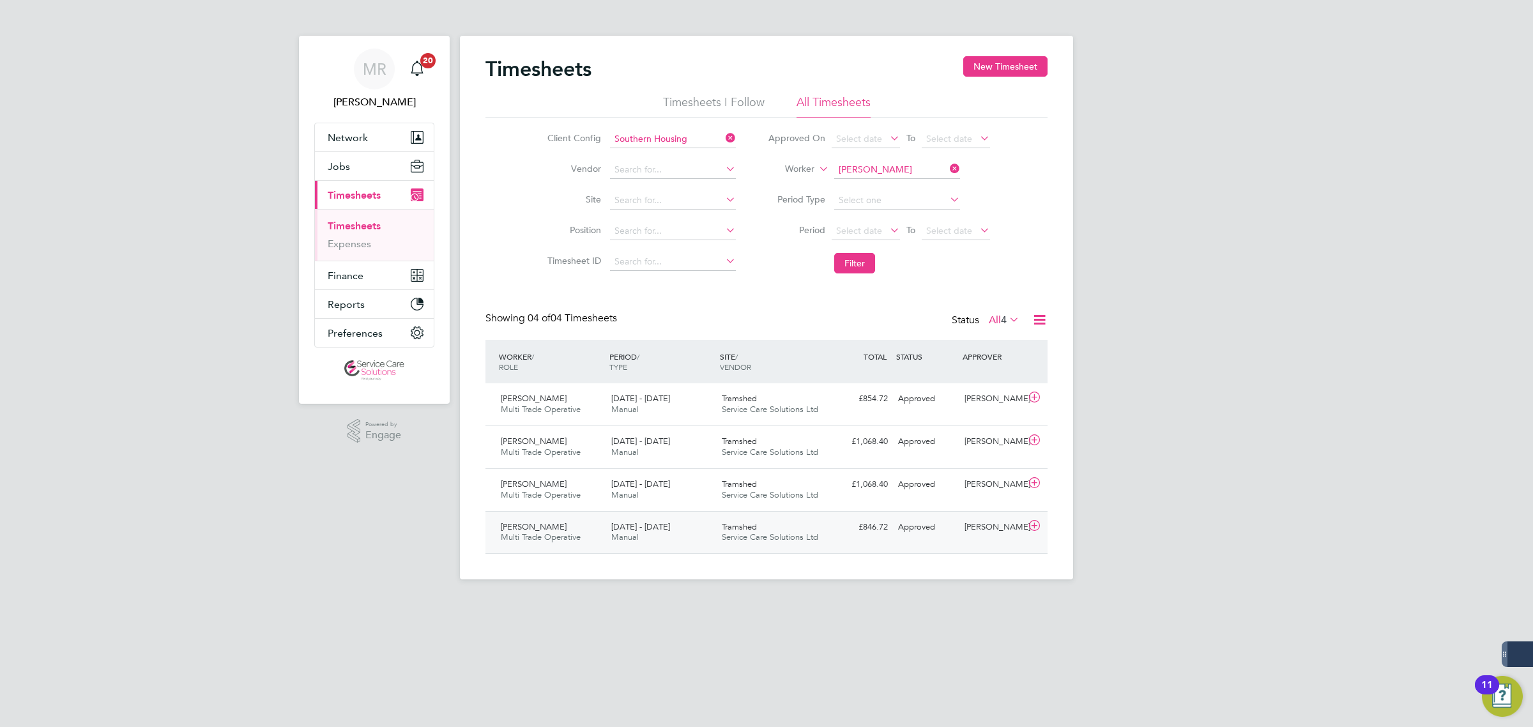
click at [821, 543] on div "Tramshed Service Care Solutions Ltd" at bounding box center [772, 533] width 111 height 32
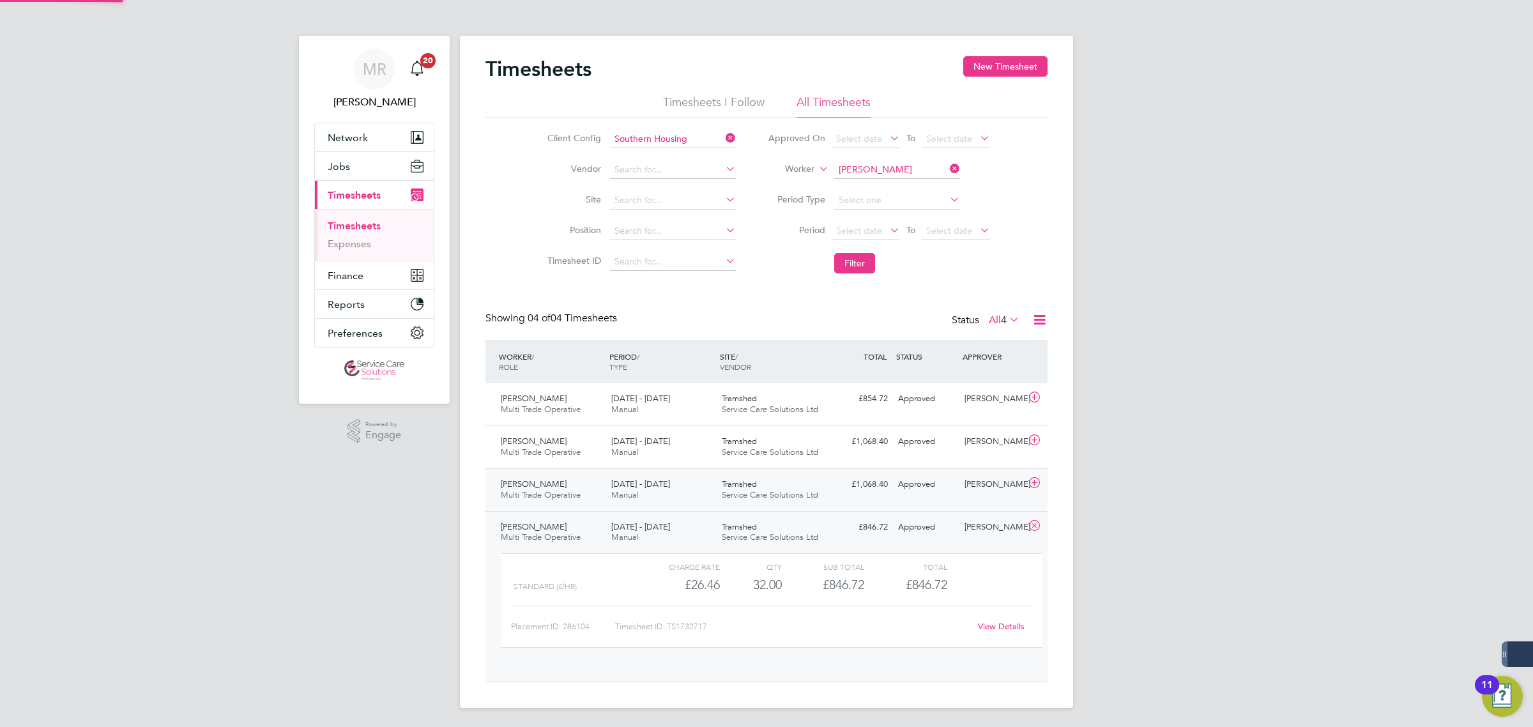
click at [814, 487] on div "Tramshed Service Care Solutions Ltd" at bounding box center [772, 490] width 111 height 32
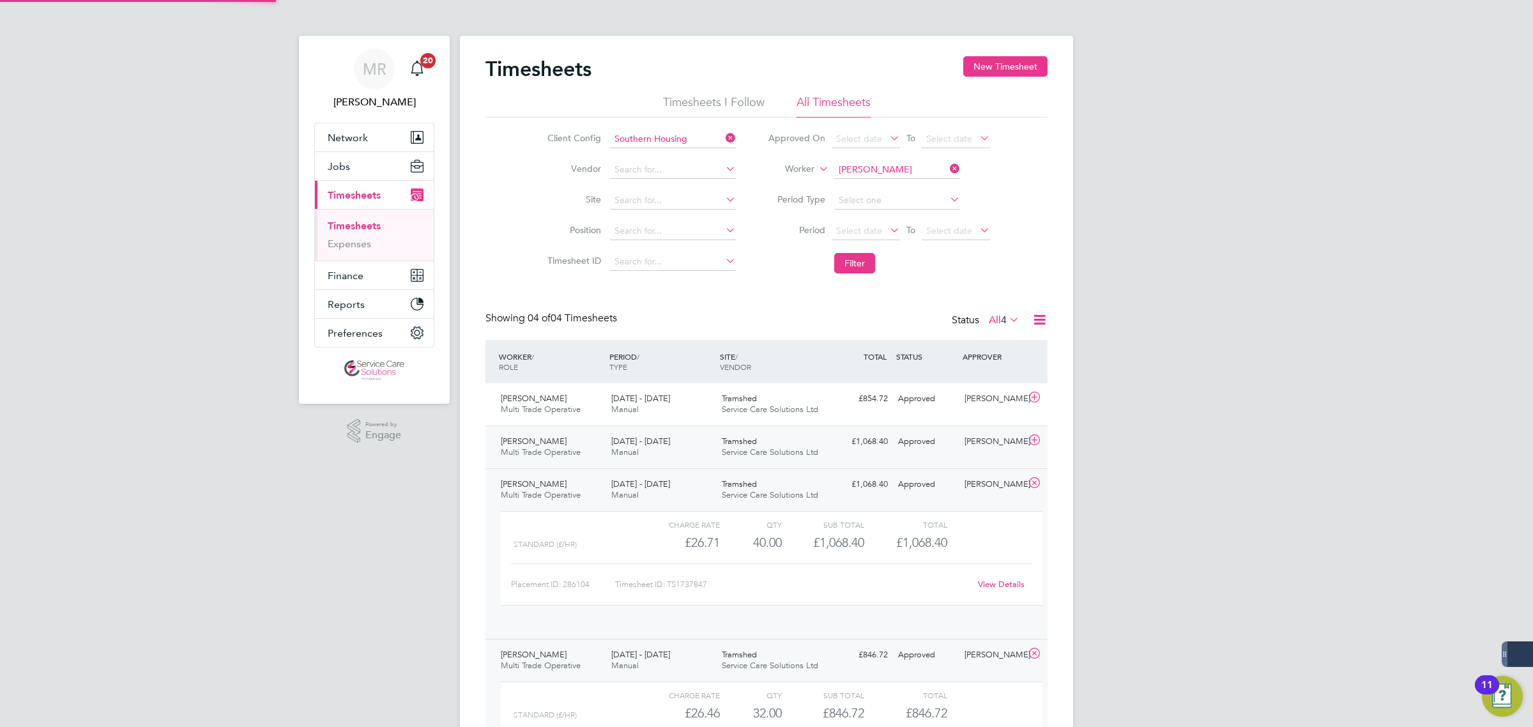
click at [813, 432] on div "Tramshed Service Care Solutions Ltd" at bounding box center [772, 447] width 111 height 32
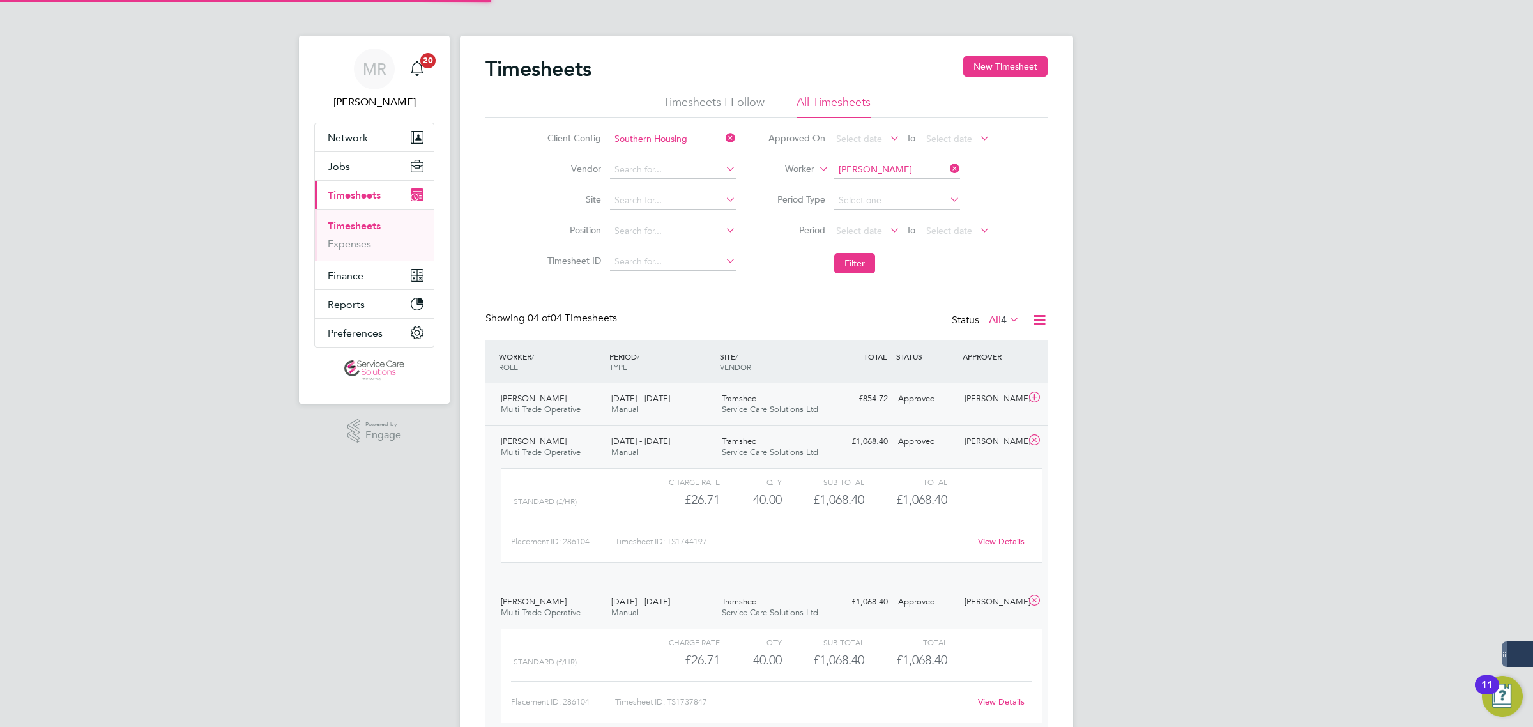
click at [816, 404] on span "Service Care Solutions Ltd" at bounding box center [770, 409] width 96 height 11
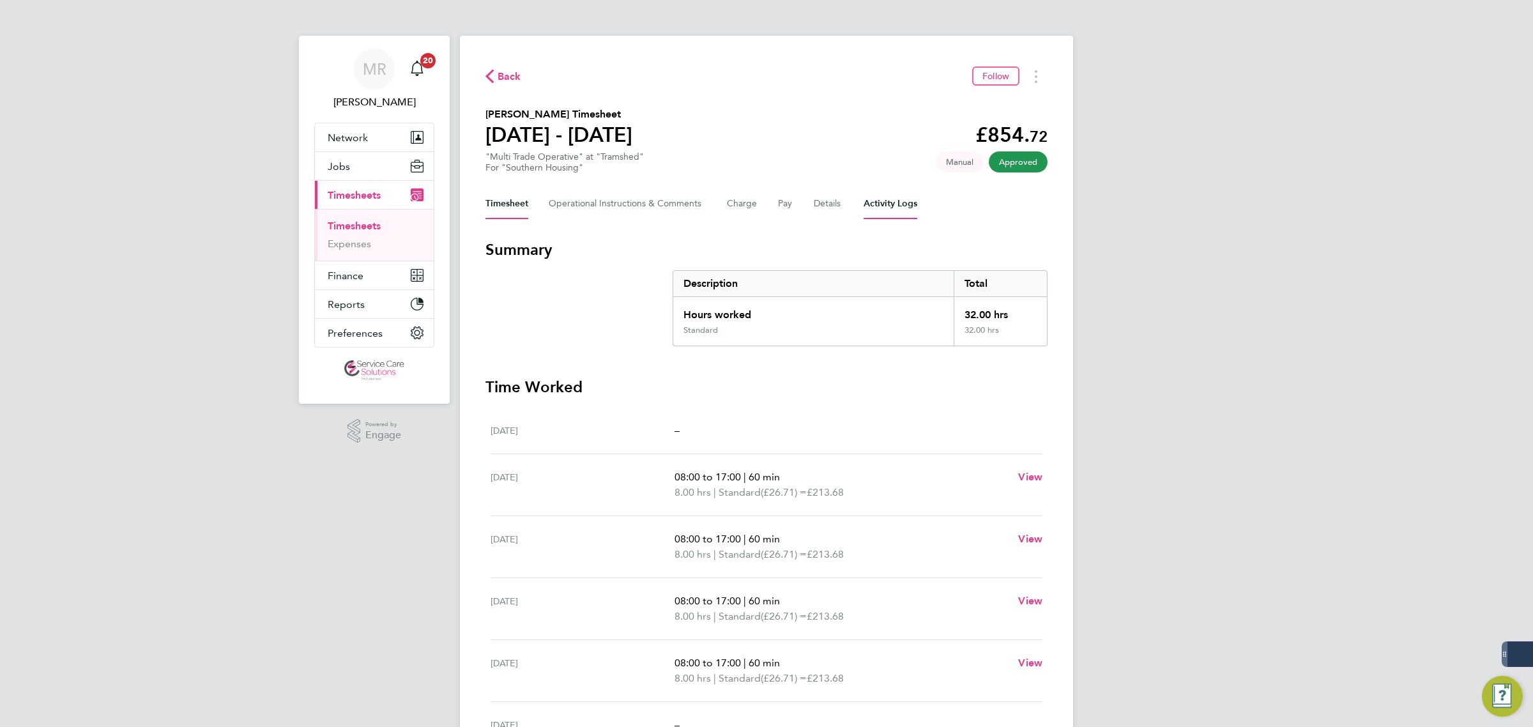
click at [883, 200] on Logs-tab "Activity Logs" at bounding box center [891, 203] width 54 height 31
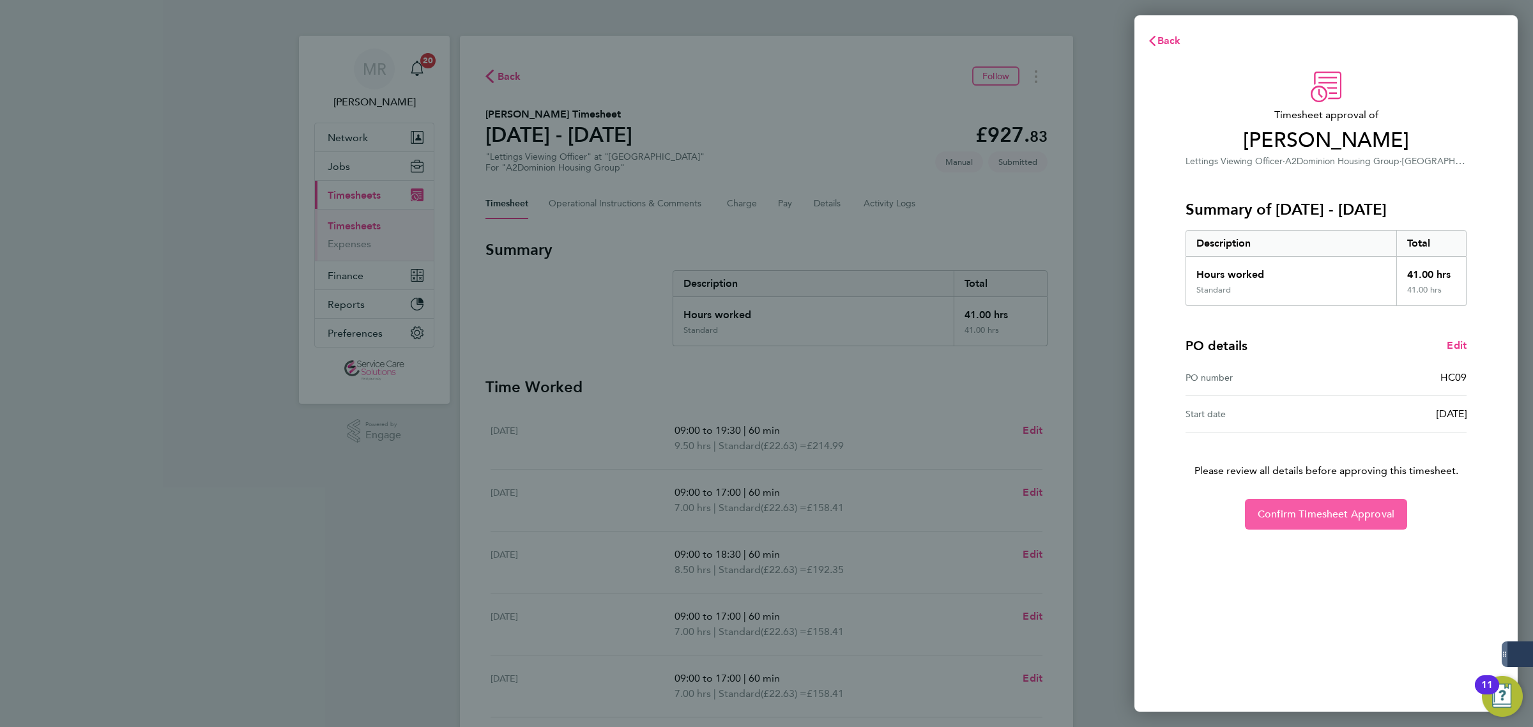
click at [1389, 508] on span "Confirm Timesheet Approval" at bounding box center [1326, 514] width 137 height 13
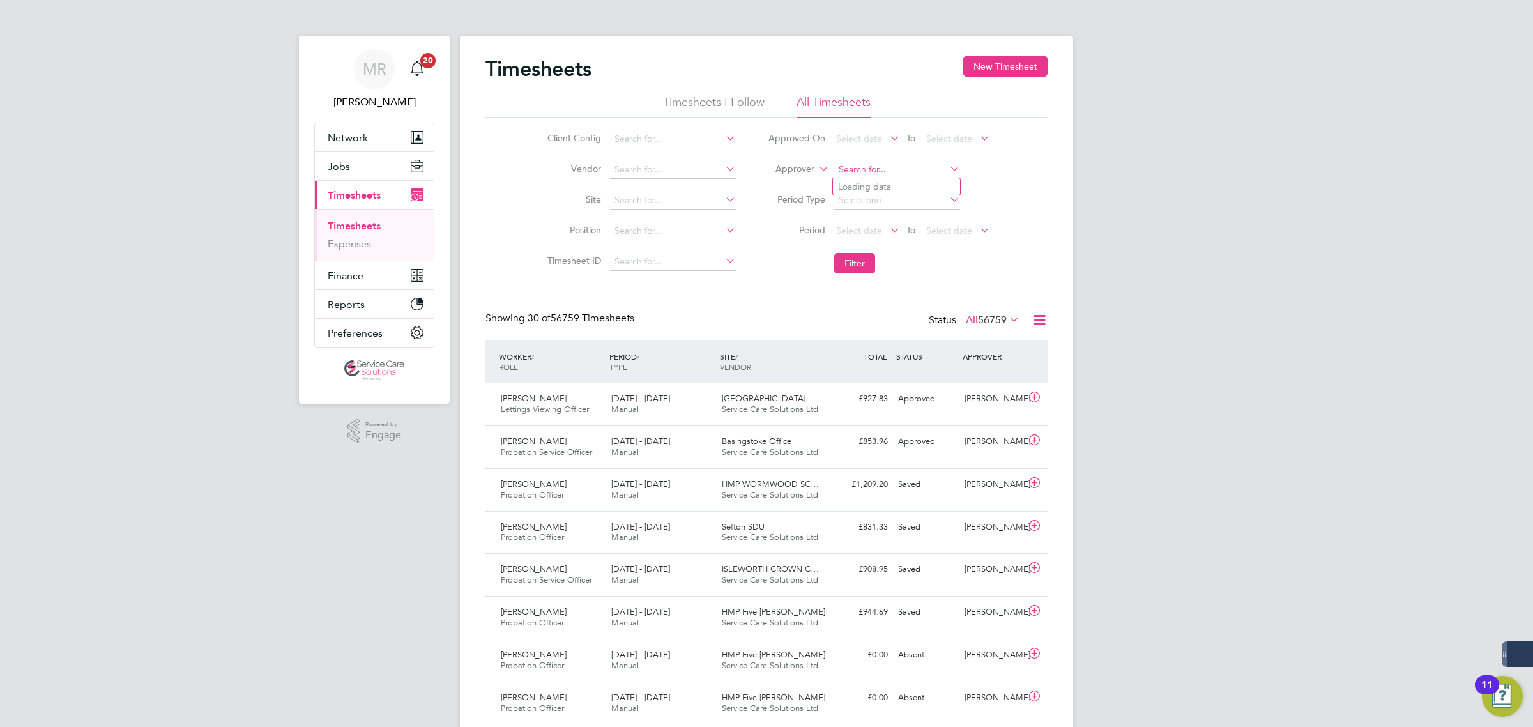
click at [866, 167] on input at bounding box center [897, 170] width 126 height 18
type input "chalis"
click at [634, 132] on input at bounding box center [673, 139] width 126 height 18
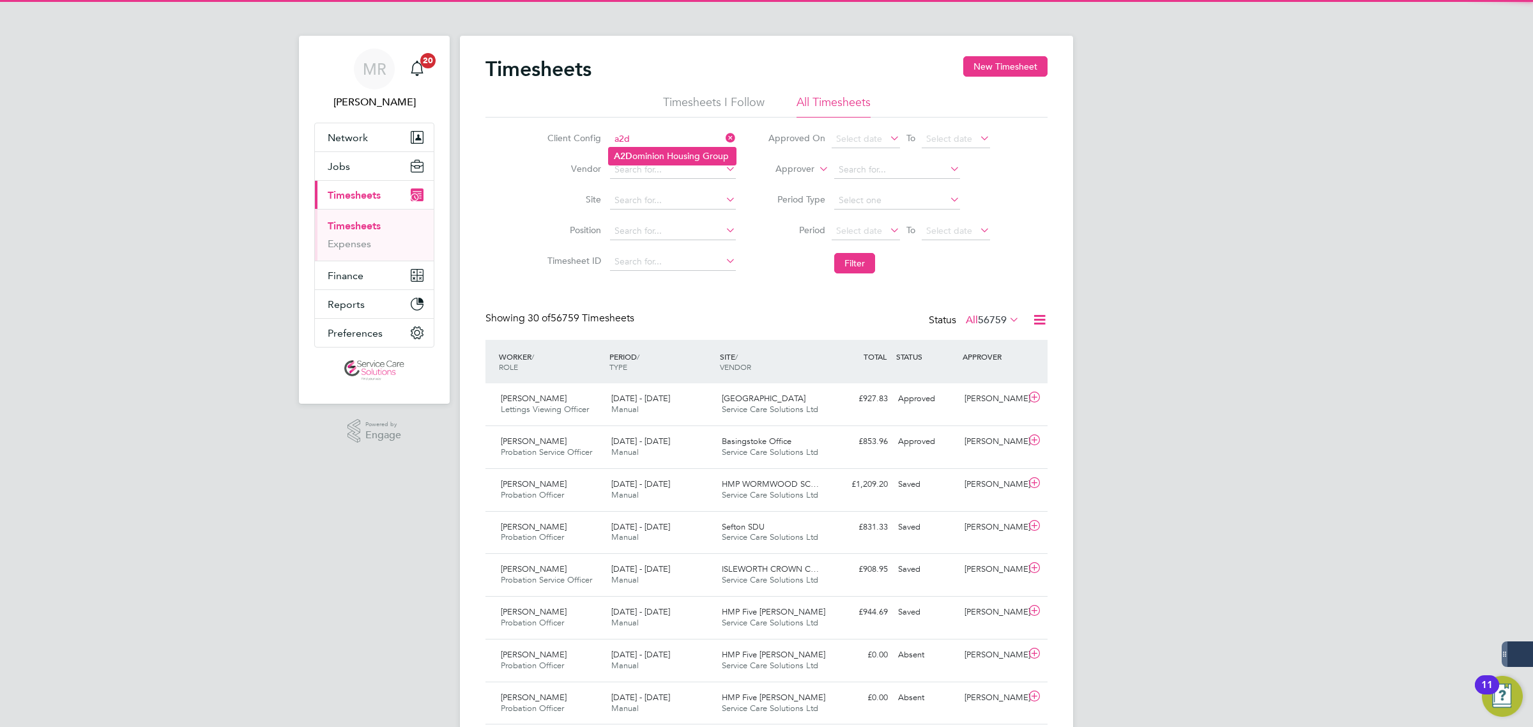
click at [652, 158] on li "A2D ominion Housing Group" at bounding box center [672, 156] width 127 height 17
type input "A2Dominion Housing Group"
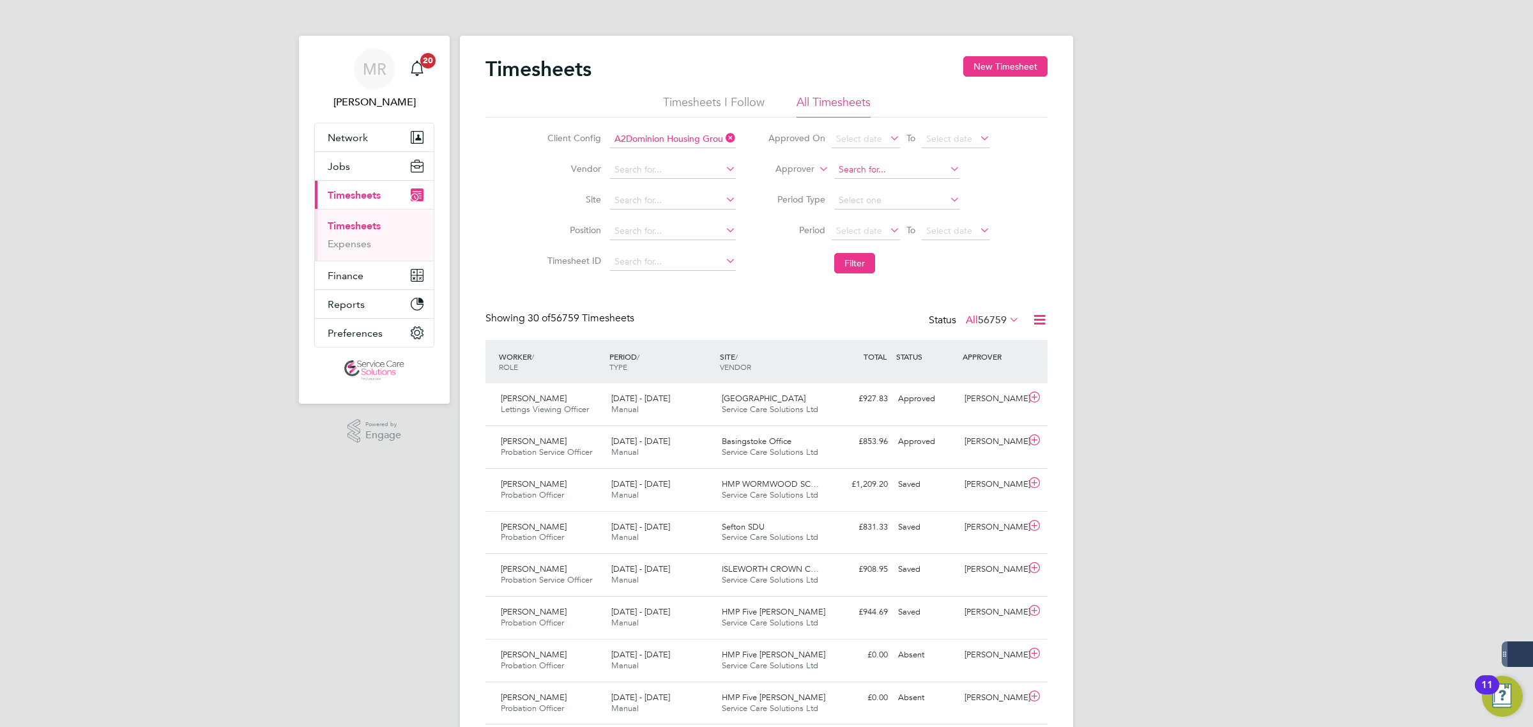
click at [850, 166] on input at bounding box center [897, 170] width 126 height 18
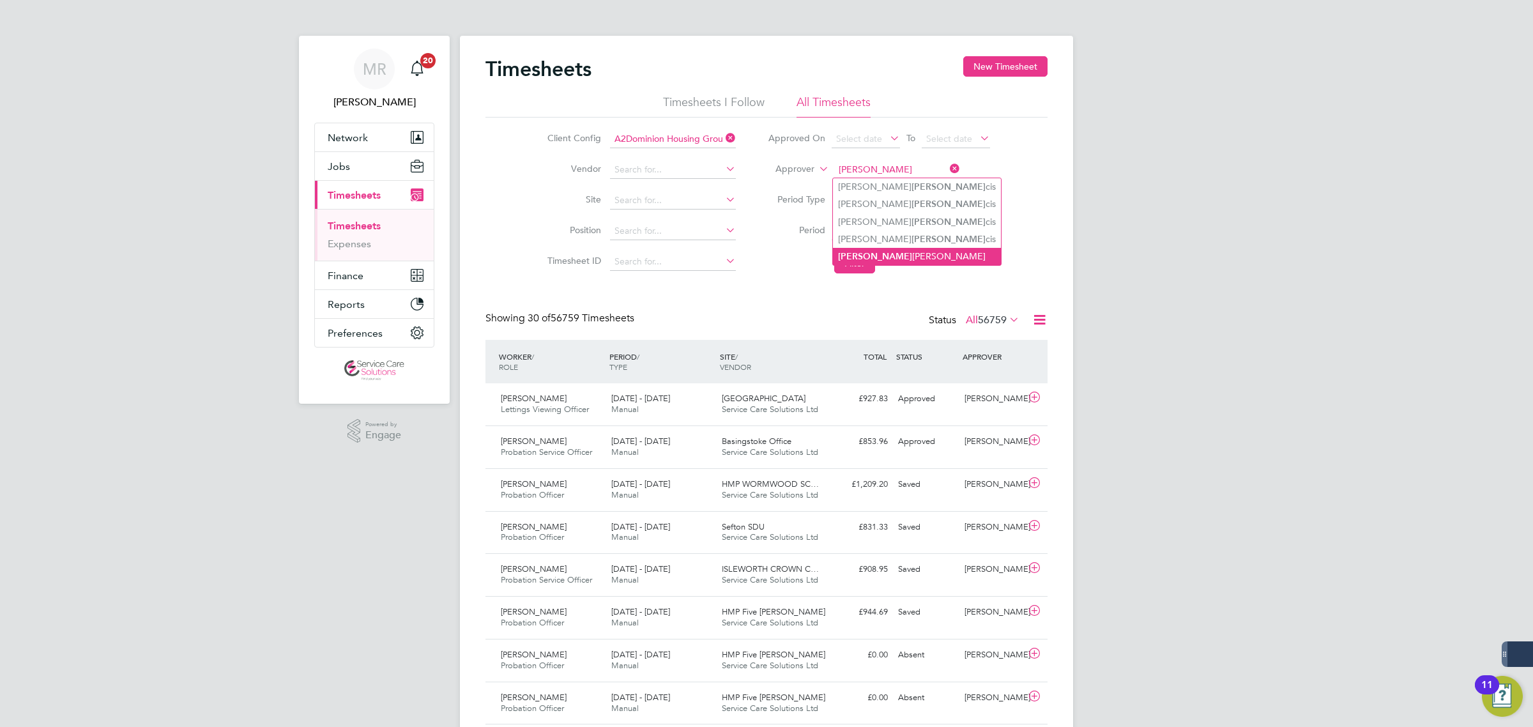
click at [889, 253] on li "Fran cesca Challis" at bounding box center [917, 256] width 168 height 17
type input "Francesca Challis"
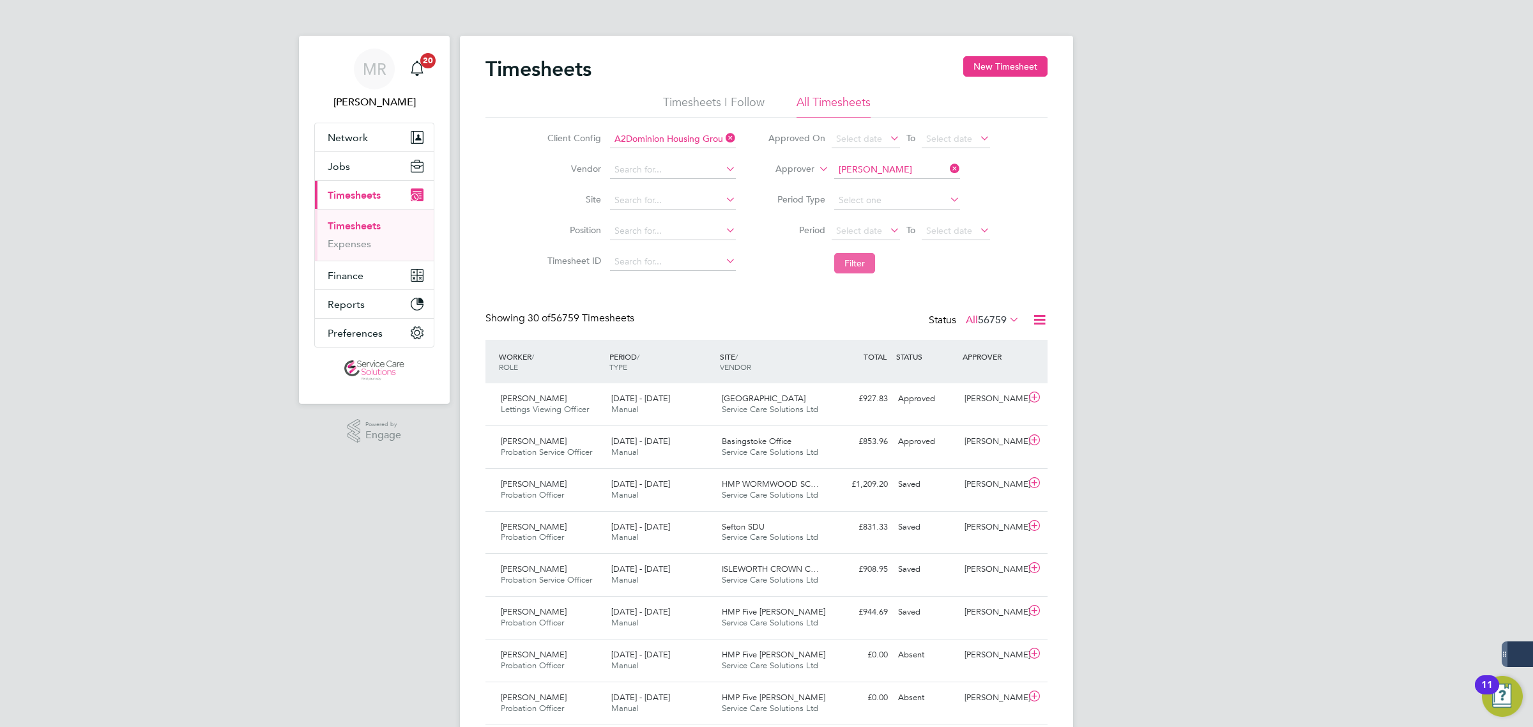
click at [851, 263] on button "Filter" at bounding box center [854, 263] width 41 height 20
click at [823, 445] on div "Oxford Service Care Solutions Ltd" at bounding box center [772, 447] width 111 height 32
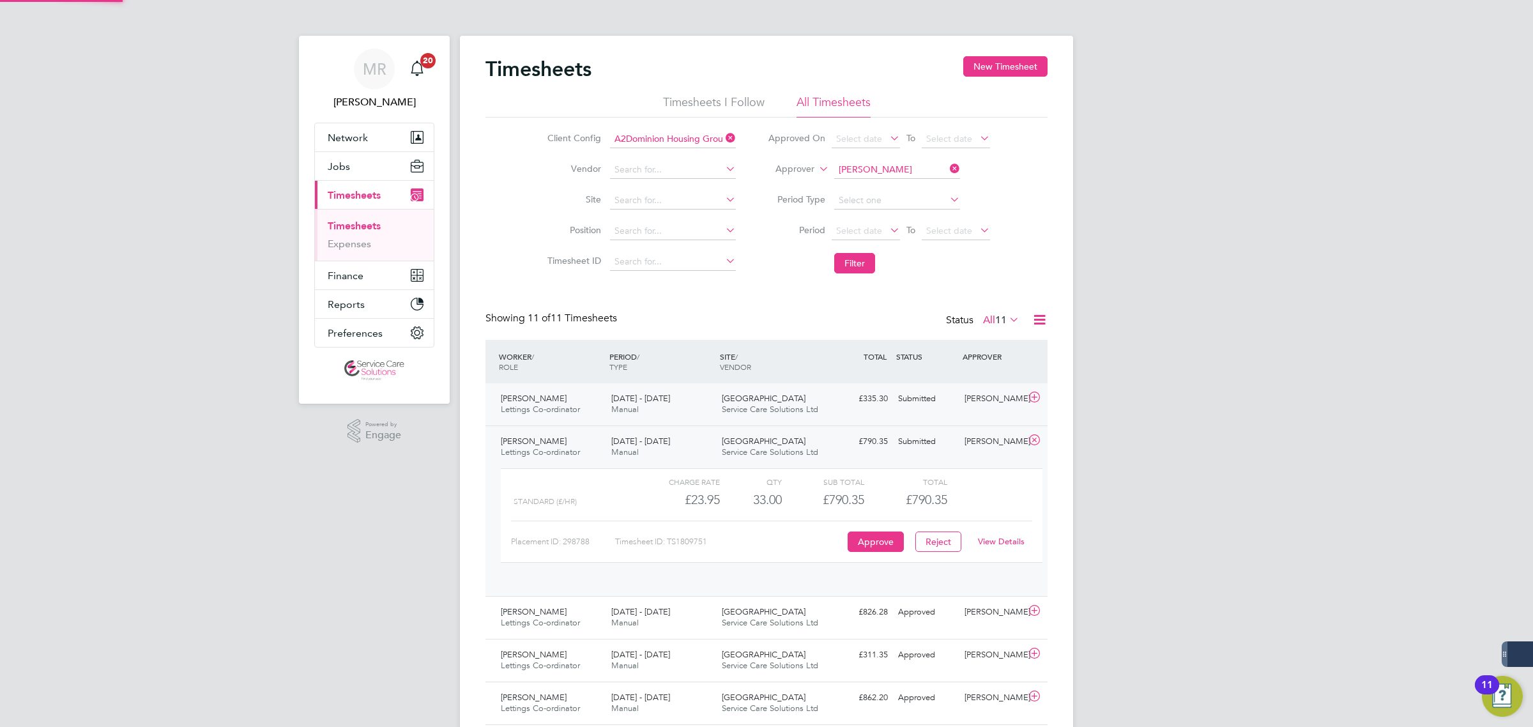
click at [835, 412] on div "Elena Pplumbi Lettings Co-ordinator 18 - 24 Aug 2025 18 - 24 Aug 2025 Manual Ox…" at bounding box center [766, 404] width 562 height 42
